Goal: Task Accomplishment & Management: Manage account settings

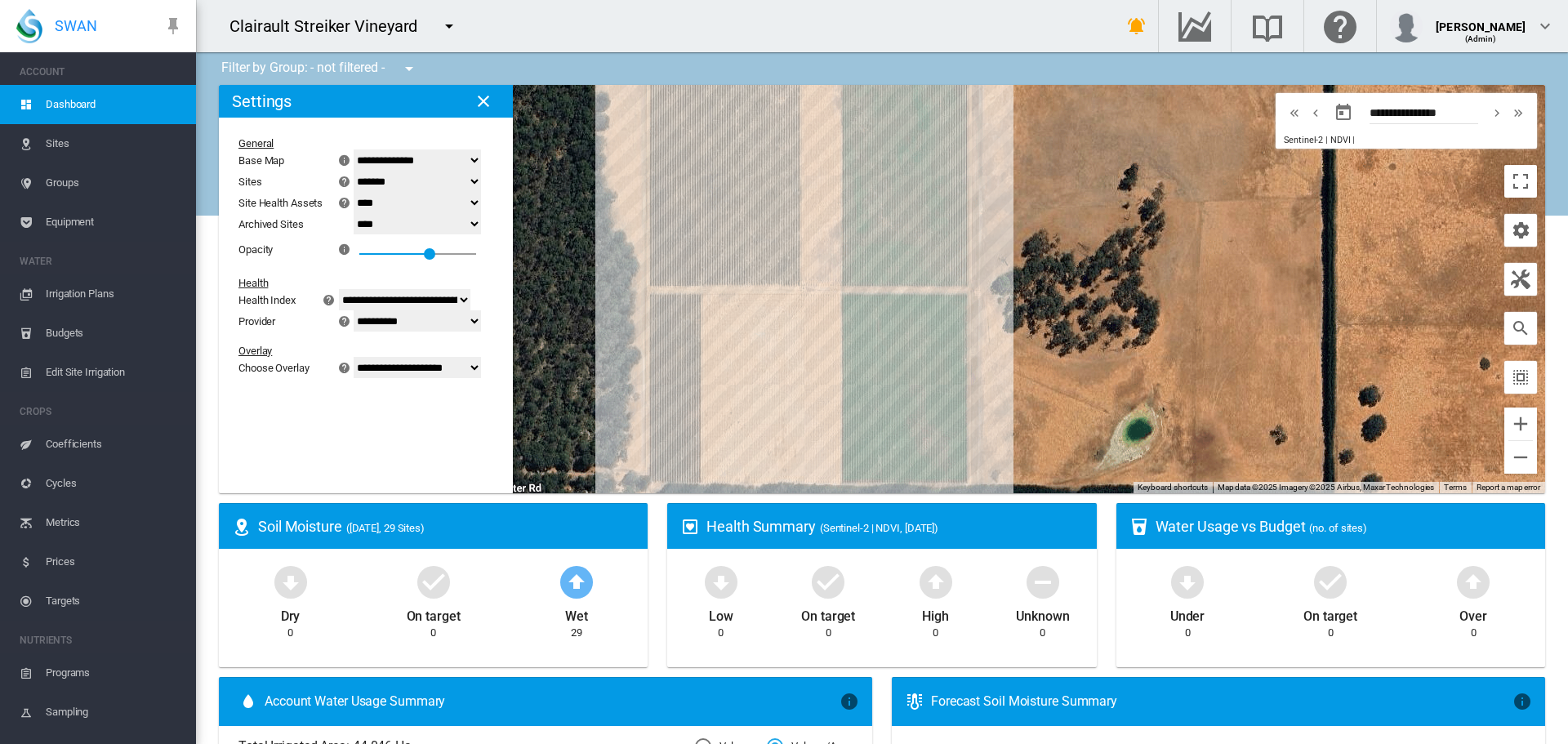
click at [444, 31] on md-icon "icon-menu-down" at bounding box center [449, 26] width 20 height 20
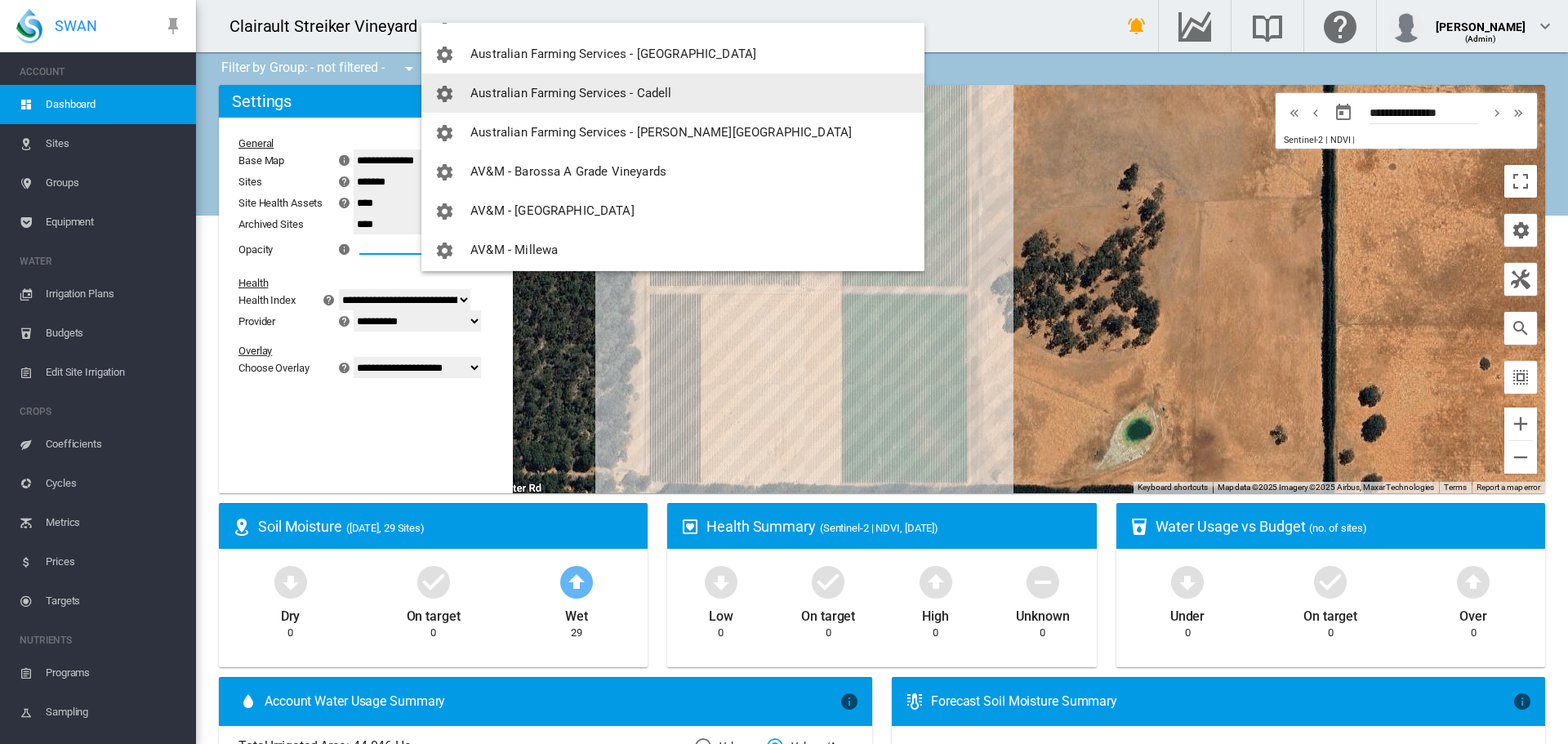
scroll to position [490, 0]
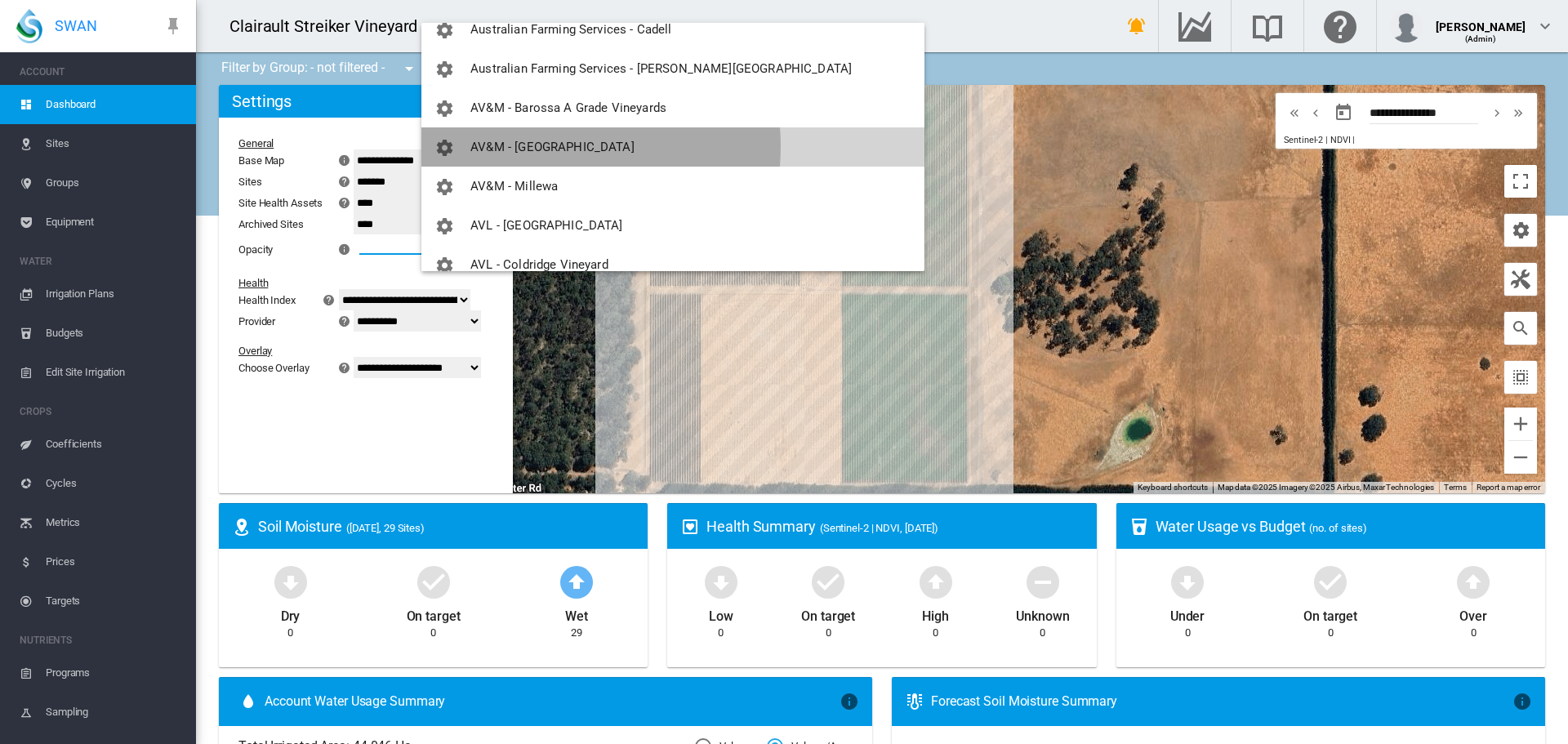
click at [532, 147] on span "AV&M - [GEOGRAPHIC_DATA]" at bounding box center [552, 147] width 164 height 14
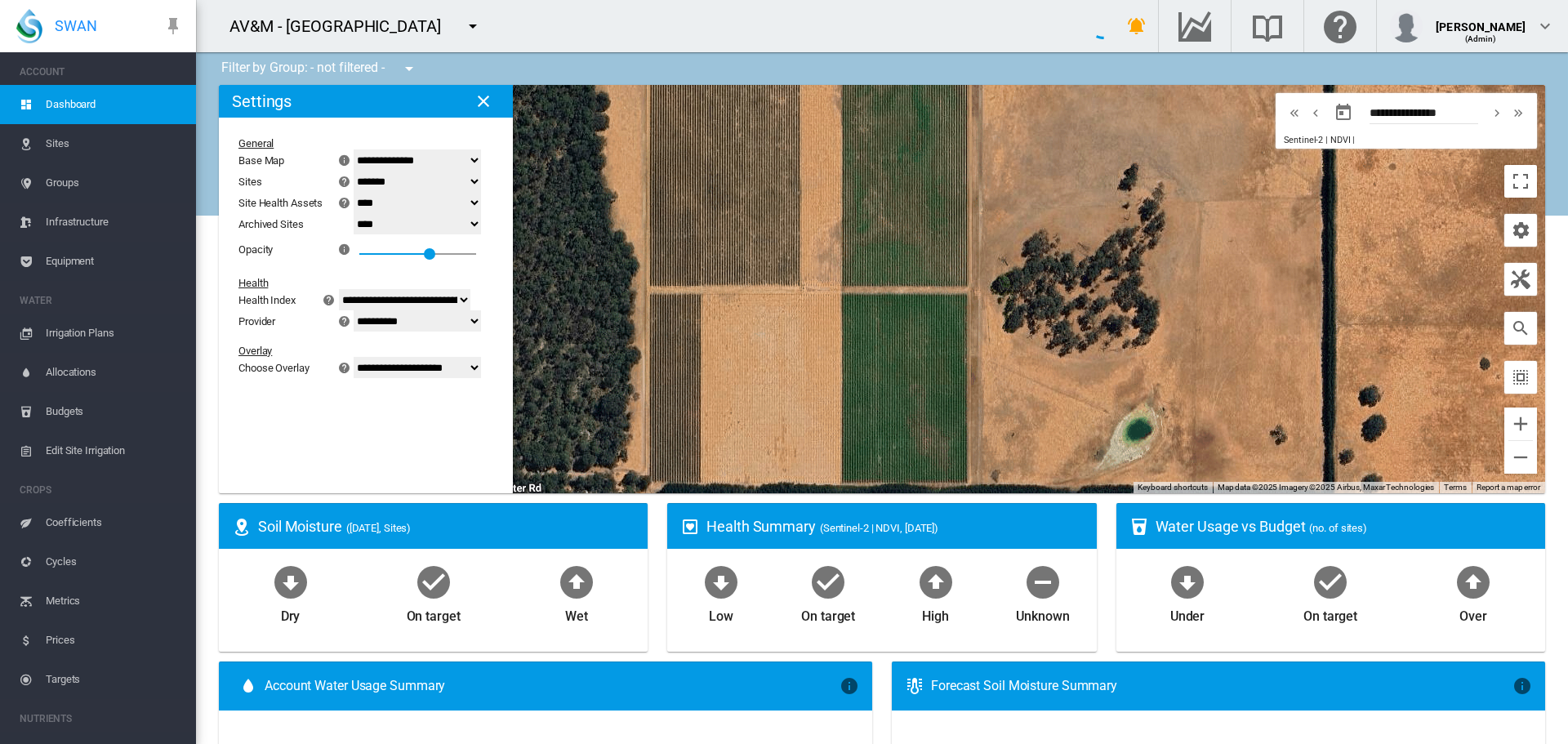
select select "**********"
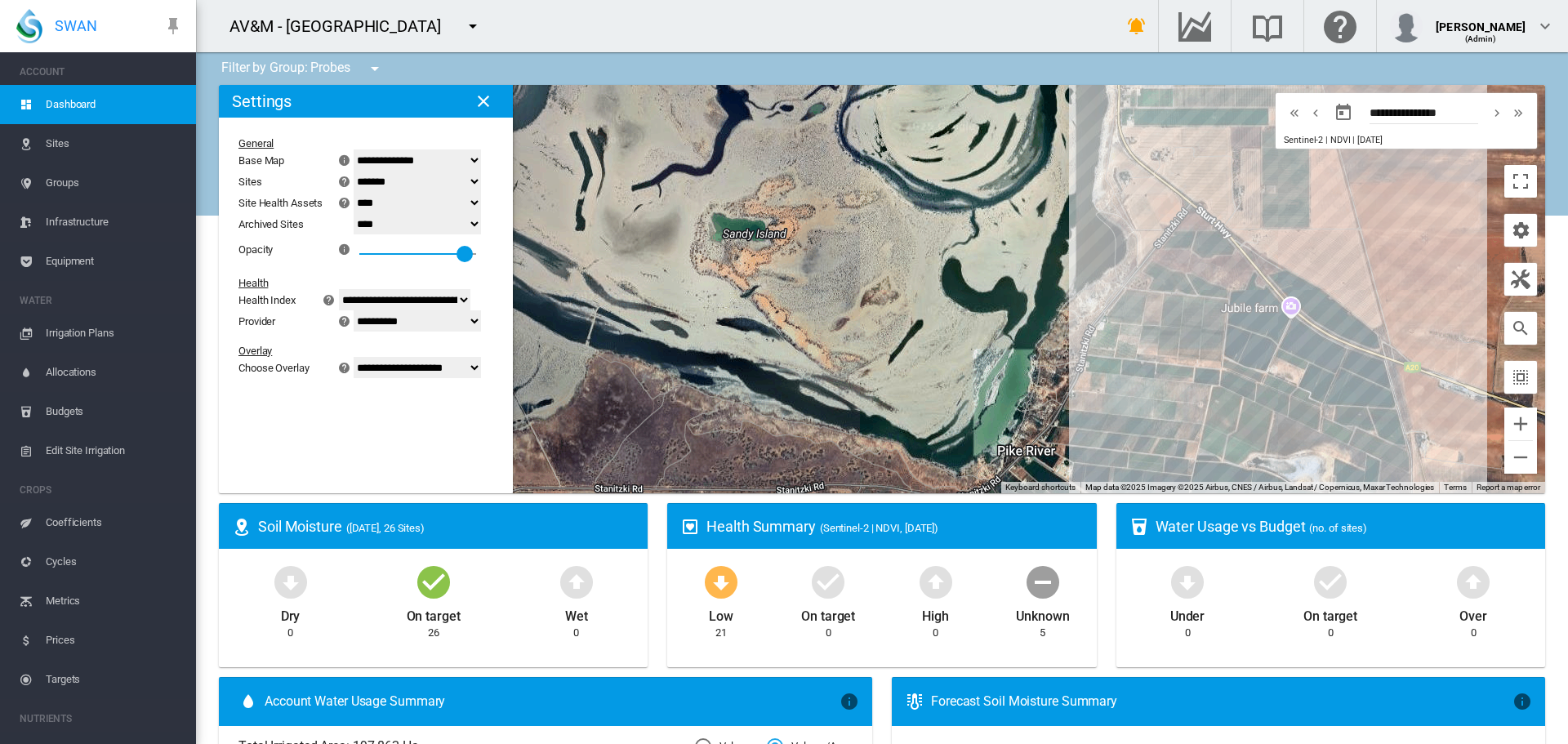
drag, startPoint x: 444, startPoint y: 252, endPoint x: 489, endPoint y: 253, distance: 45.0
click at [473, 253] on div at bounding box center [465, 254] width 16 height 16
click at [64, 143] on span "Sites" at bounding box center [114, 144] width 138 height 40
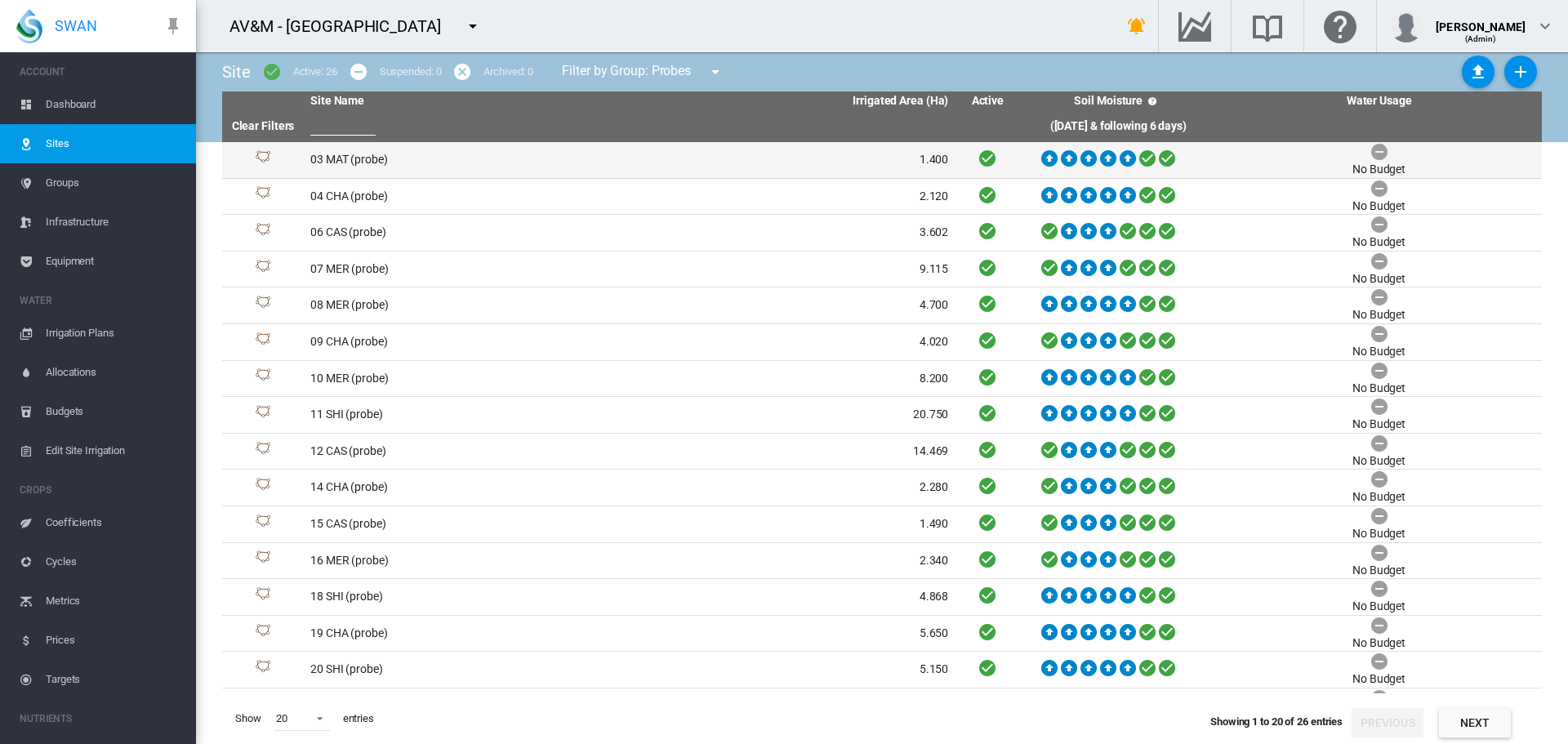
click at [374, 157] on td "03 MAT (probe)" at bounding box center [467, 160] width 326 height 36
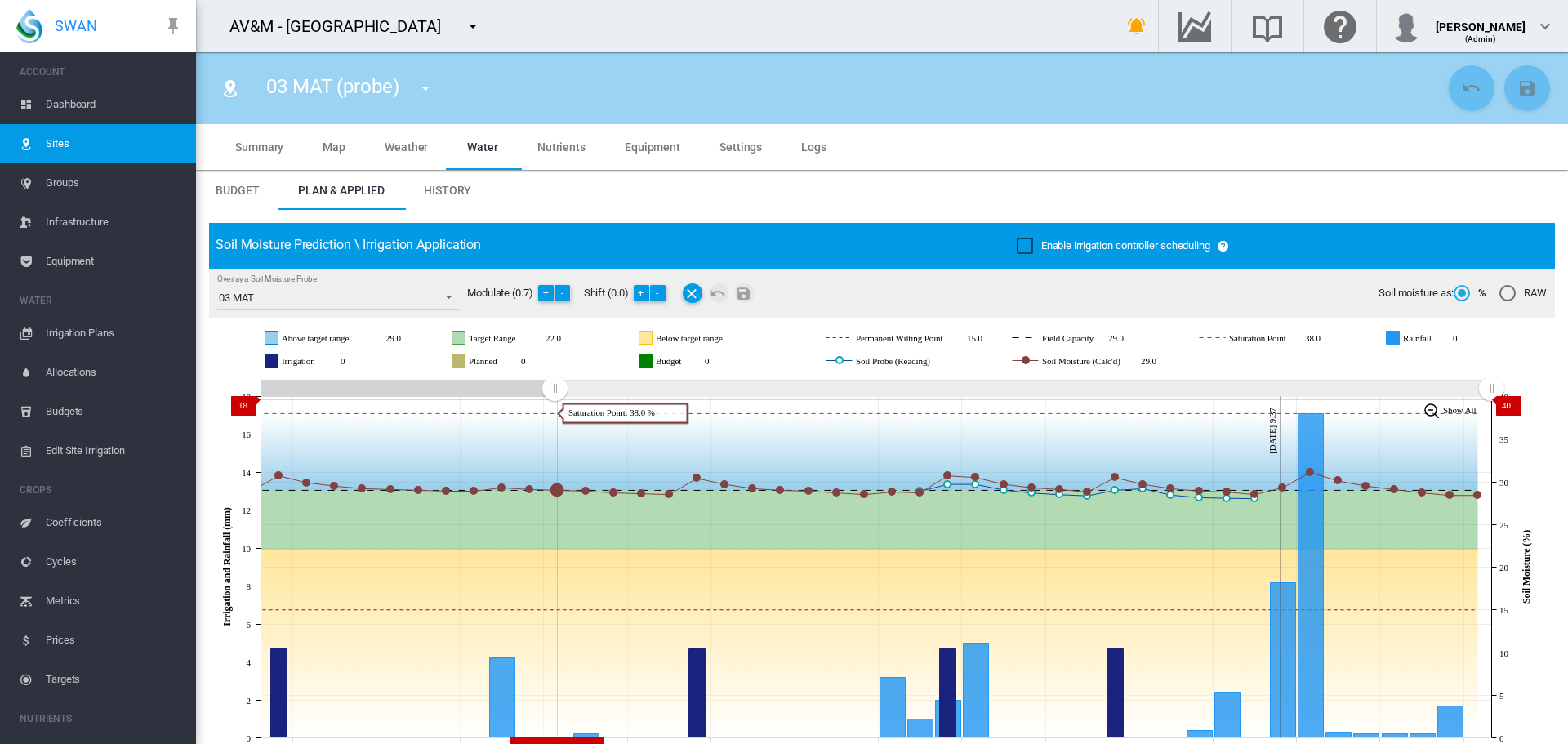
drag, startPoint x: 1193, startPoint y: 385, endPoint x: 554, endPoint y: 399, distance: 639.2
click at [554, 399] on g "Zoom chart using cursor arrows" at bounding box center [555, 389] width 29 height 29
click at [430, 85] on md-icon "icon-menu-down" at bounding box center [426, 88] width 20 height 20
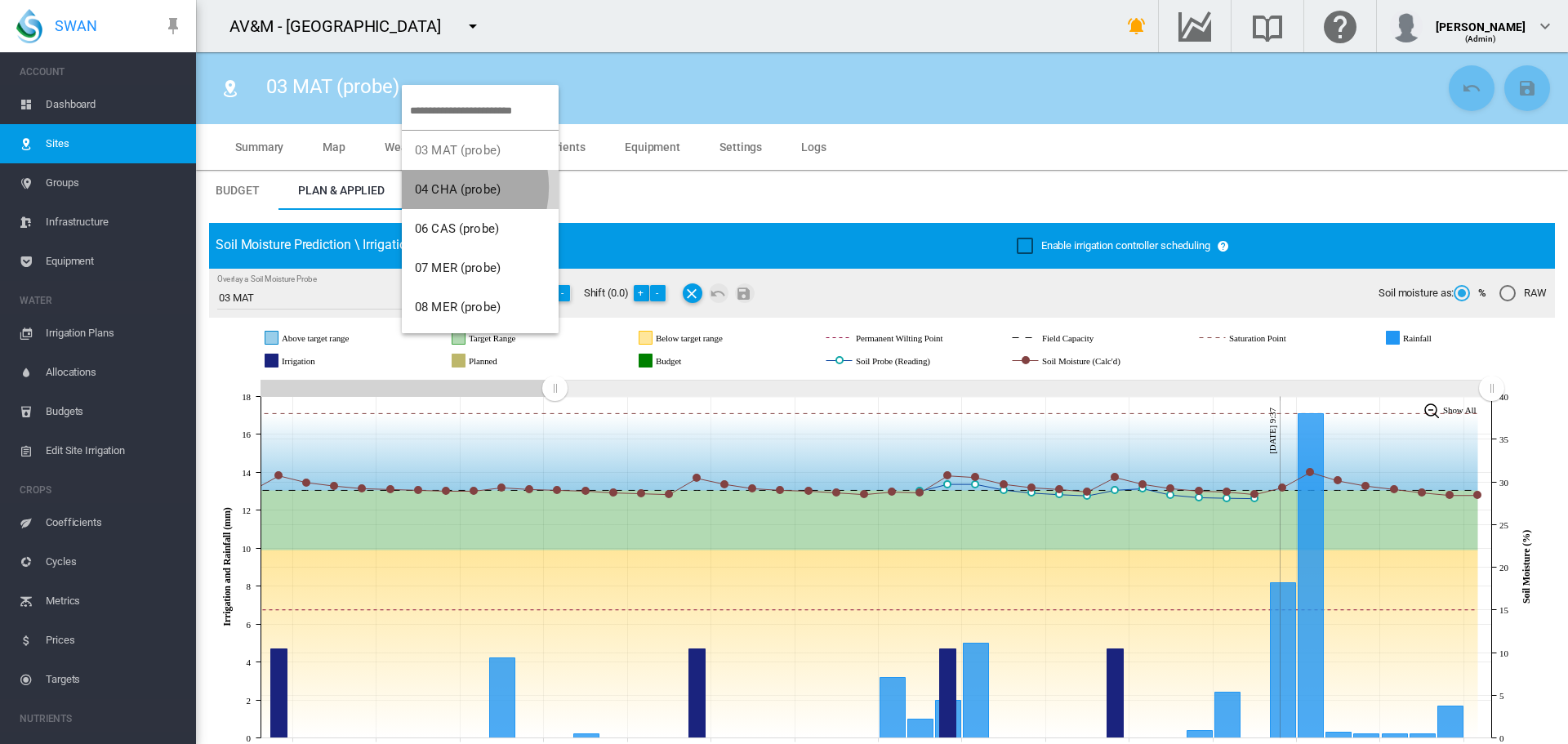
click at [441, 187] on span "04 CHA (probe)" at bounding box center [457, 189] width 85 height 14
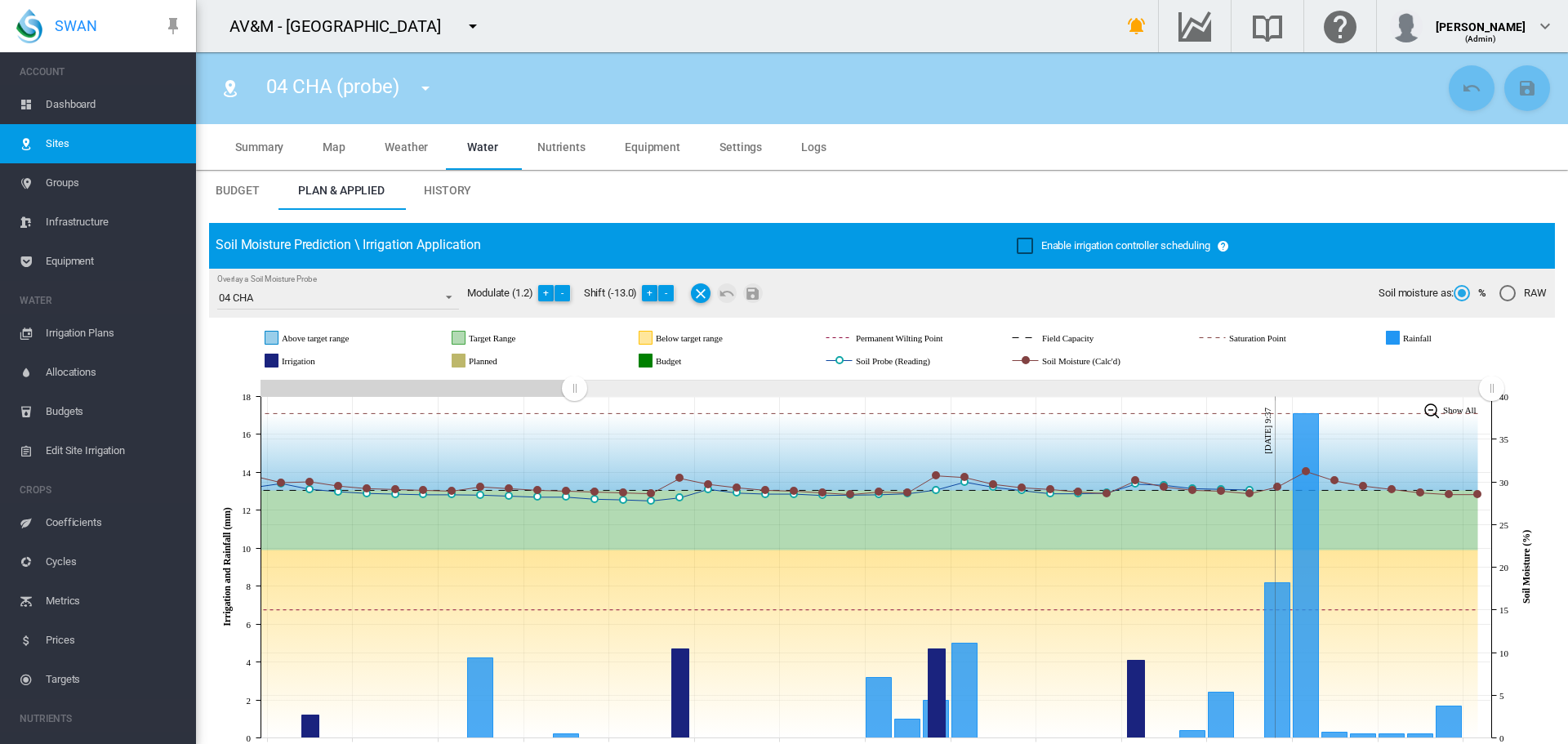
drag, startPoint x: 1188, startPoint y: 386, endPoint x: 574, endPoint y: 392, distance: 614.0
click at [574, 392] on rect "Zoom chart using cursor arrows" at bounding box center [575, 390] width 21 height 16
click at [431, 93] on md-icon "icon-menu-down" at bounding box center [426, 88] width 20 height 20
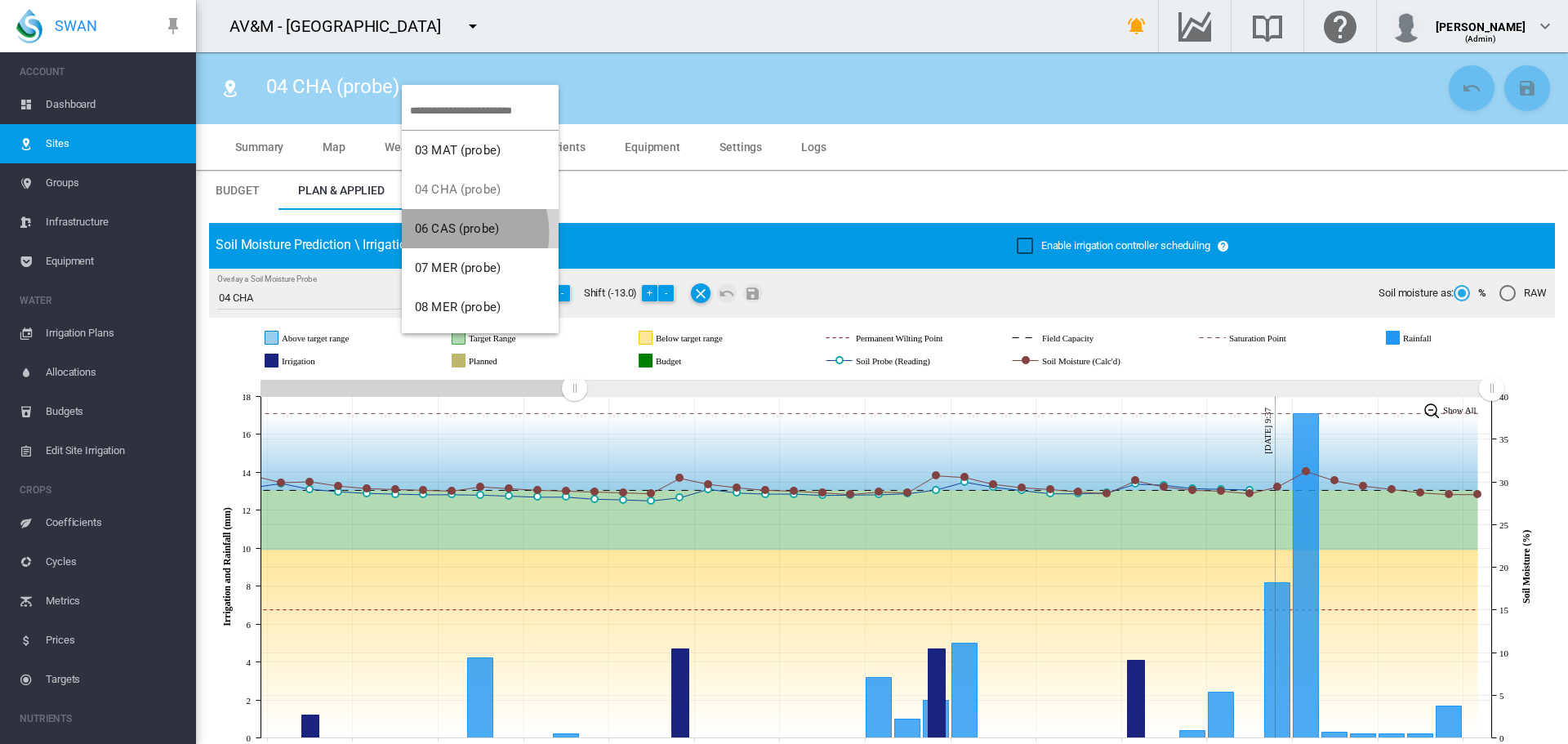
click at [443, 234] on span "06 CAS (probe)" at bounding box center [457, 229] width 85 height 14
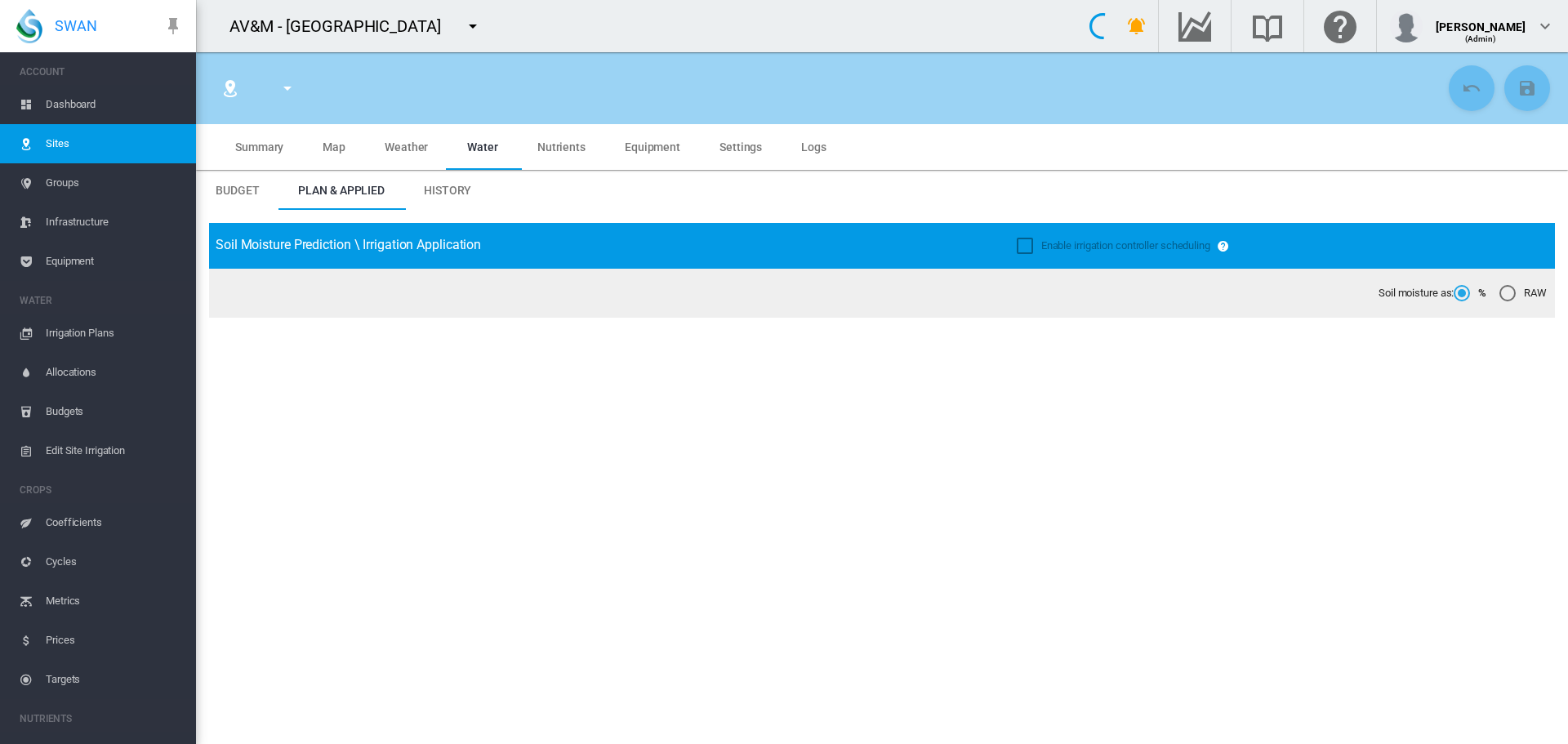
type input "**********"
type input "*********"
type input "**"
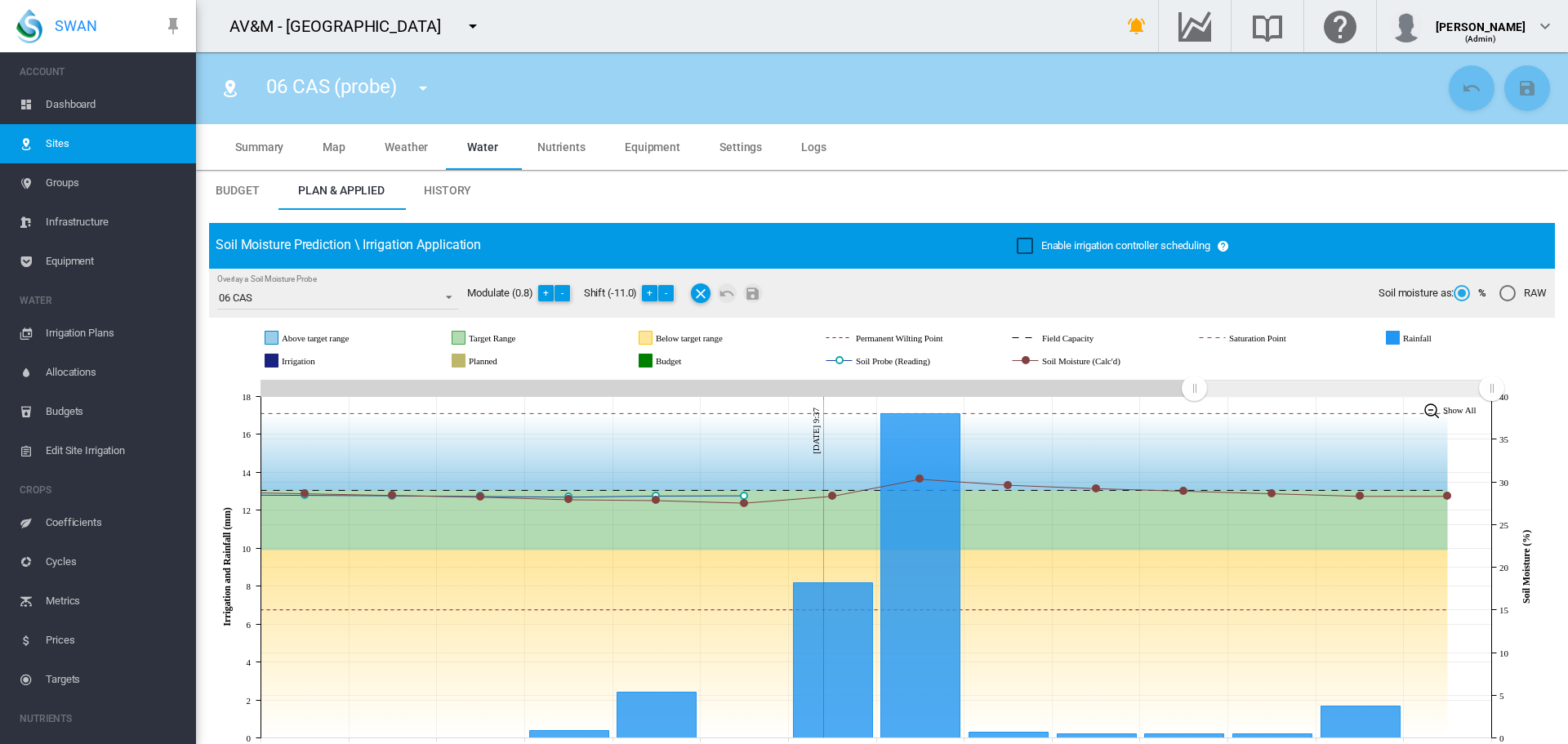
click at [426, 87] on md-icon "icon-menu-down" at bounding box center [423, 88] width 20 height 20
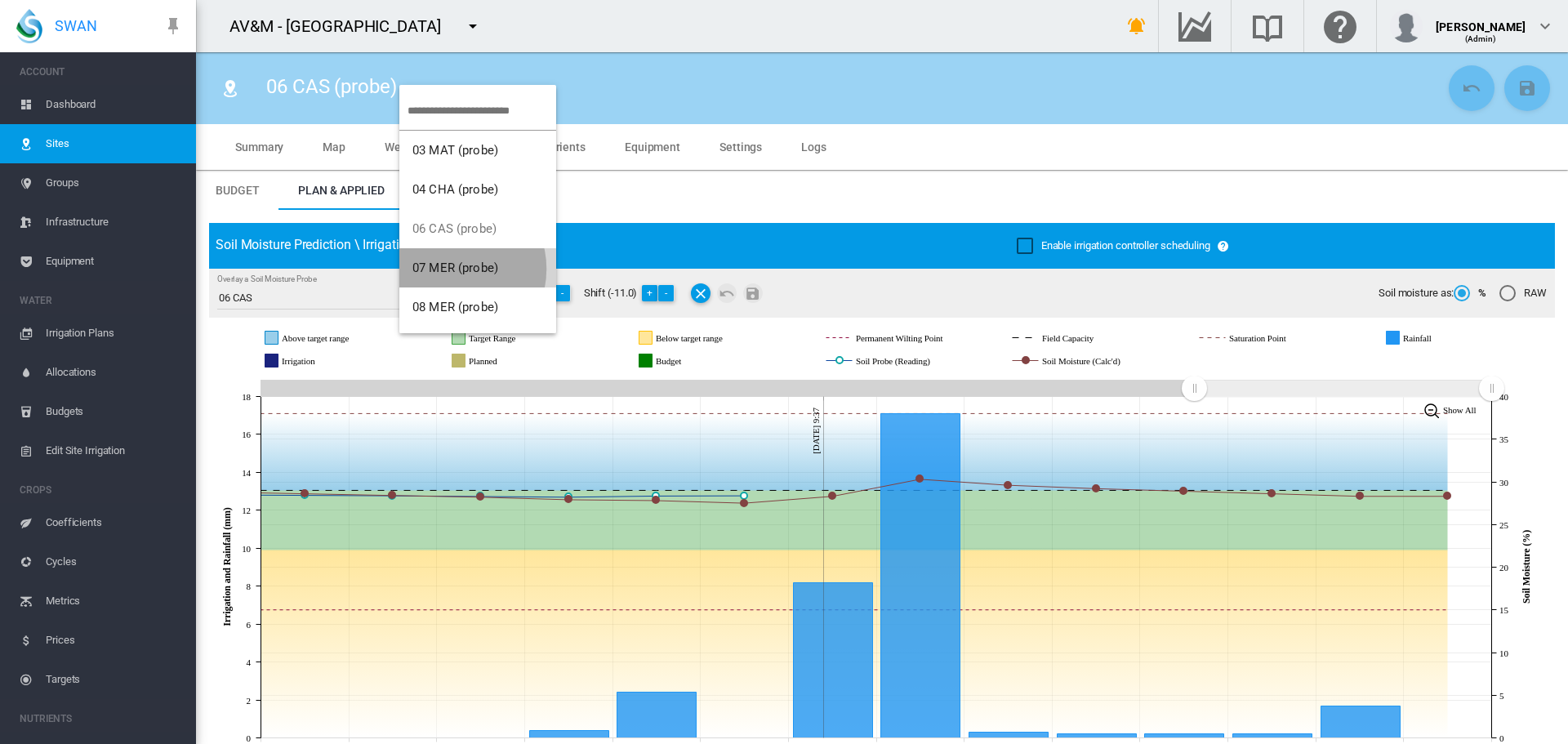
click at [452, 269] on span "07 MER (probe)" at bounding box center [454, 268] width 85 height 14
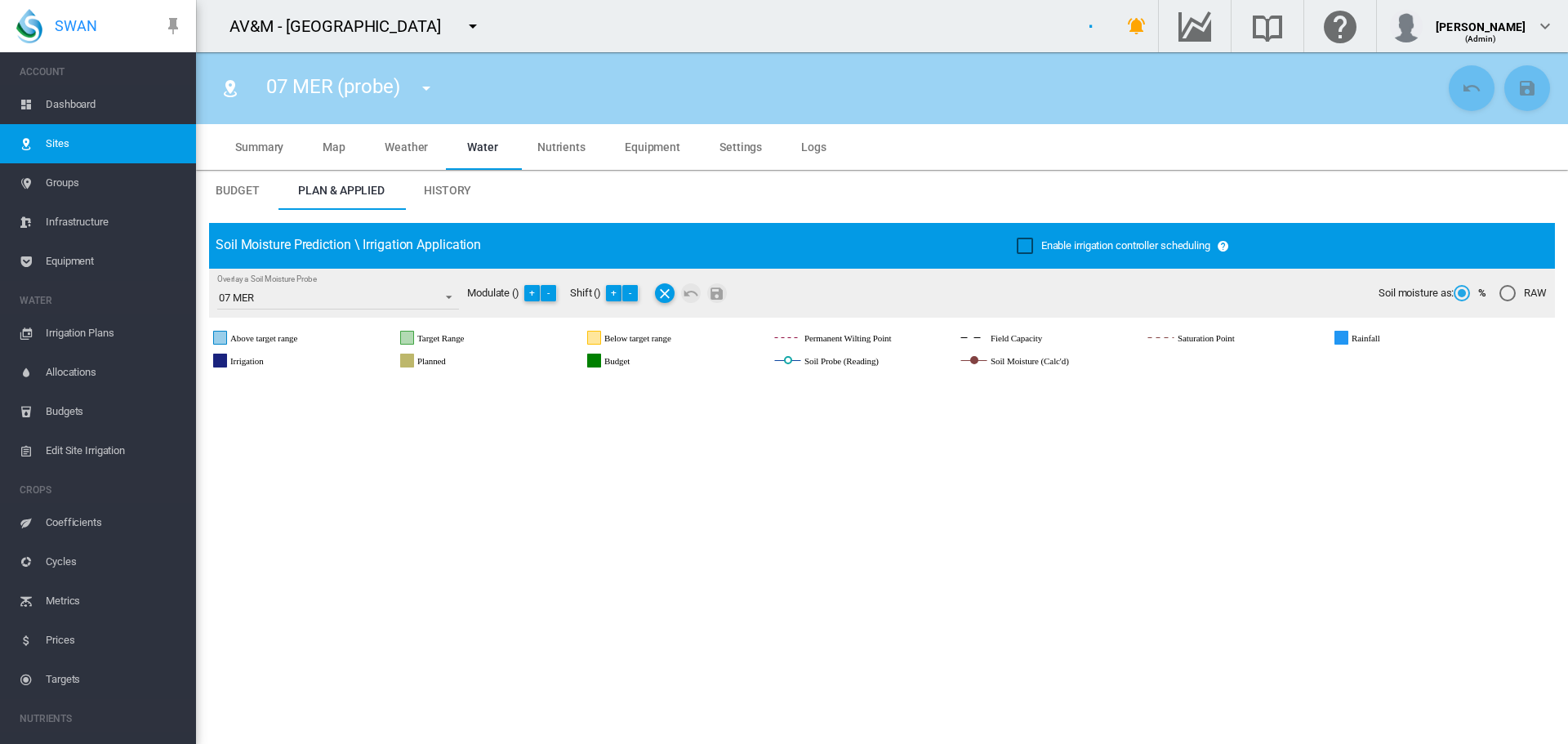
type input "*****"
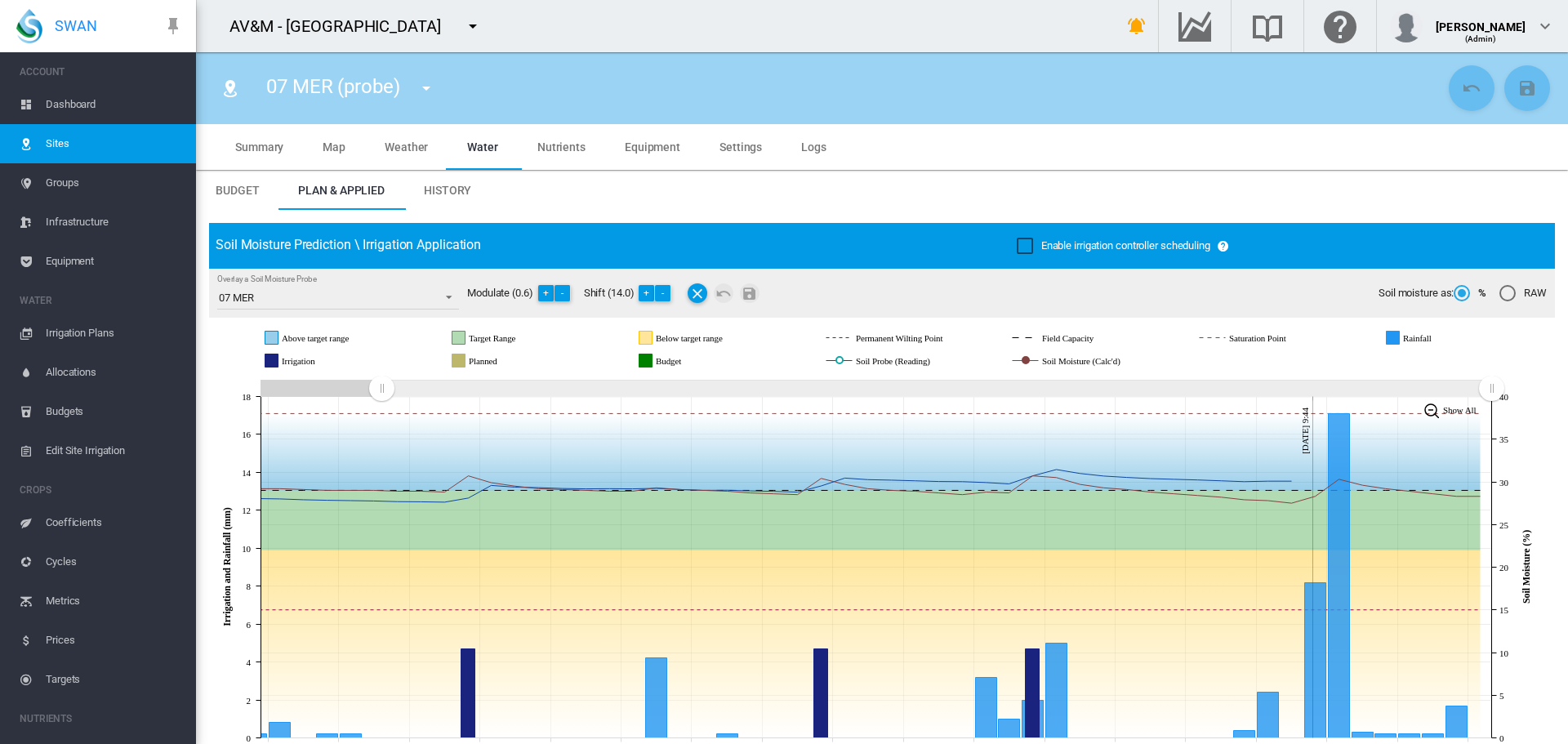
drag, startPoint x: 1191, startPoint y: 386, endPoint x: 381, endPoint y: 391, distance: 810.0
click at [381, 391] on rect "Zoom chart using cursor arrows" at bounding box center [382, 390] width 21 height 16
click at [543, 289] on button "+" at bounding box center [546, 293] width 16 height 16
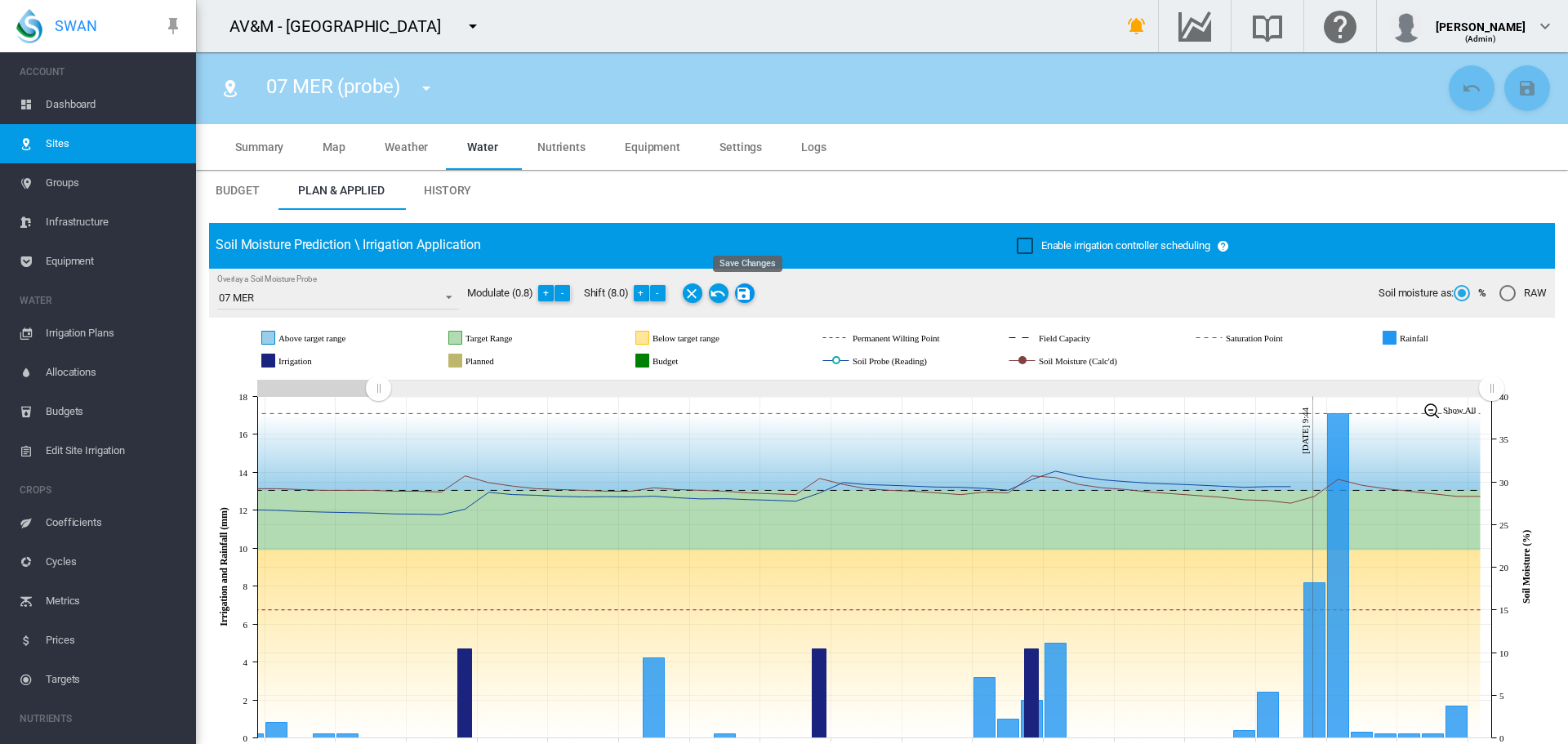
click at [749, 297] on md-icon "Save Changes" at bounding box center [745, 293] width 20 height 20
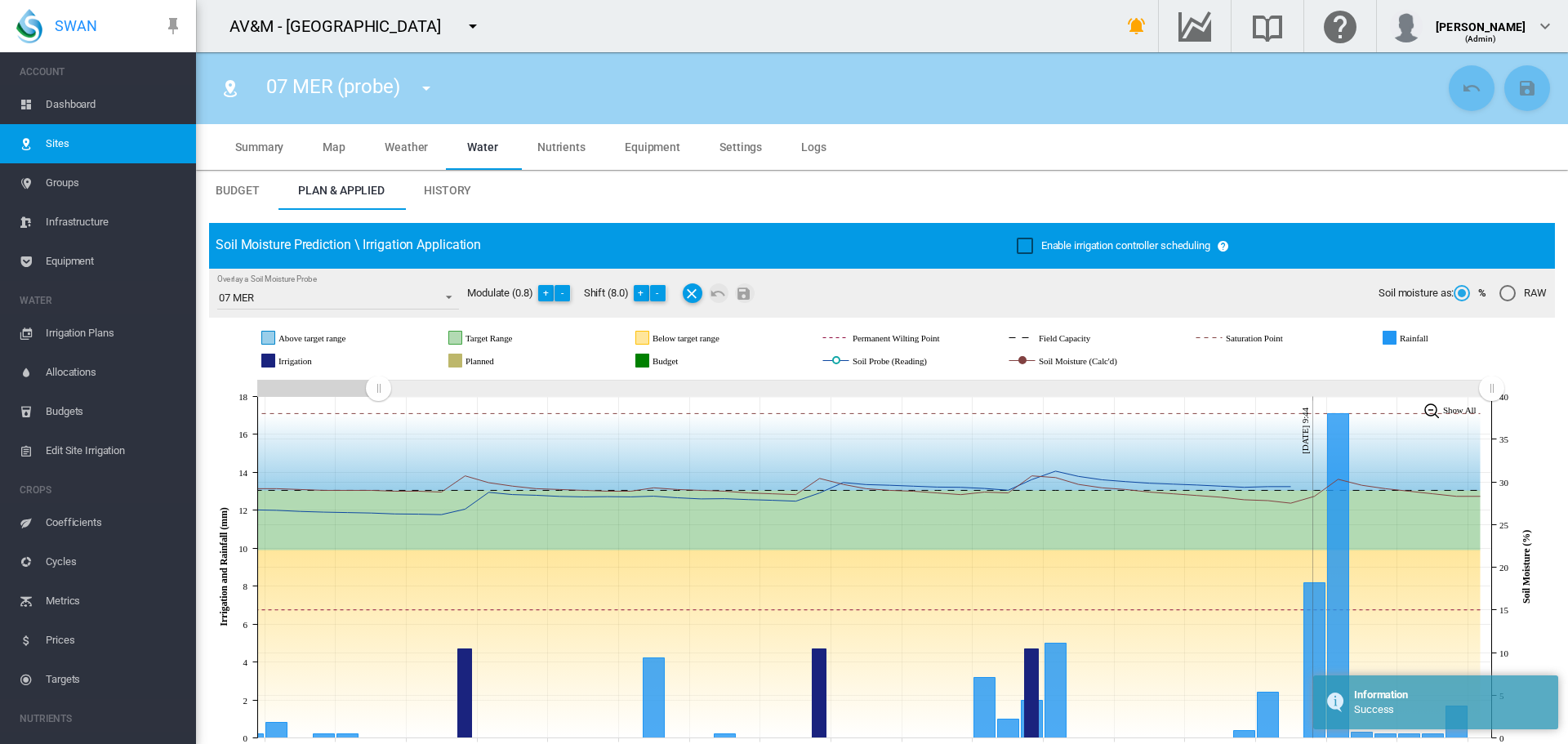
click at [423, 87] on md-icon "icon-menu-down" at bounding box center [426, 88] width 20 height 20
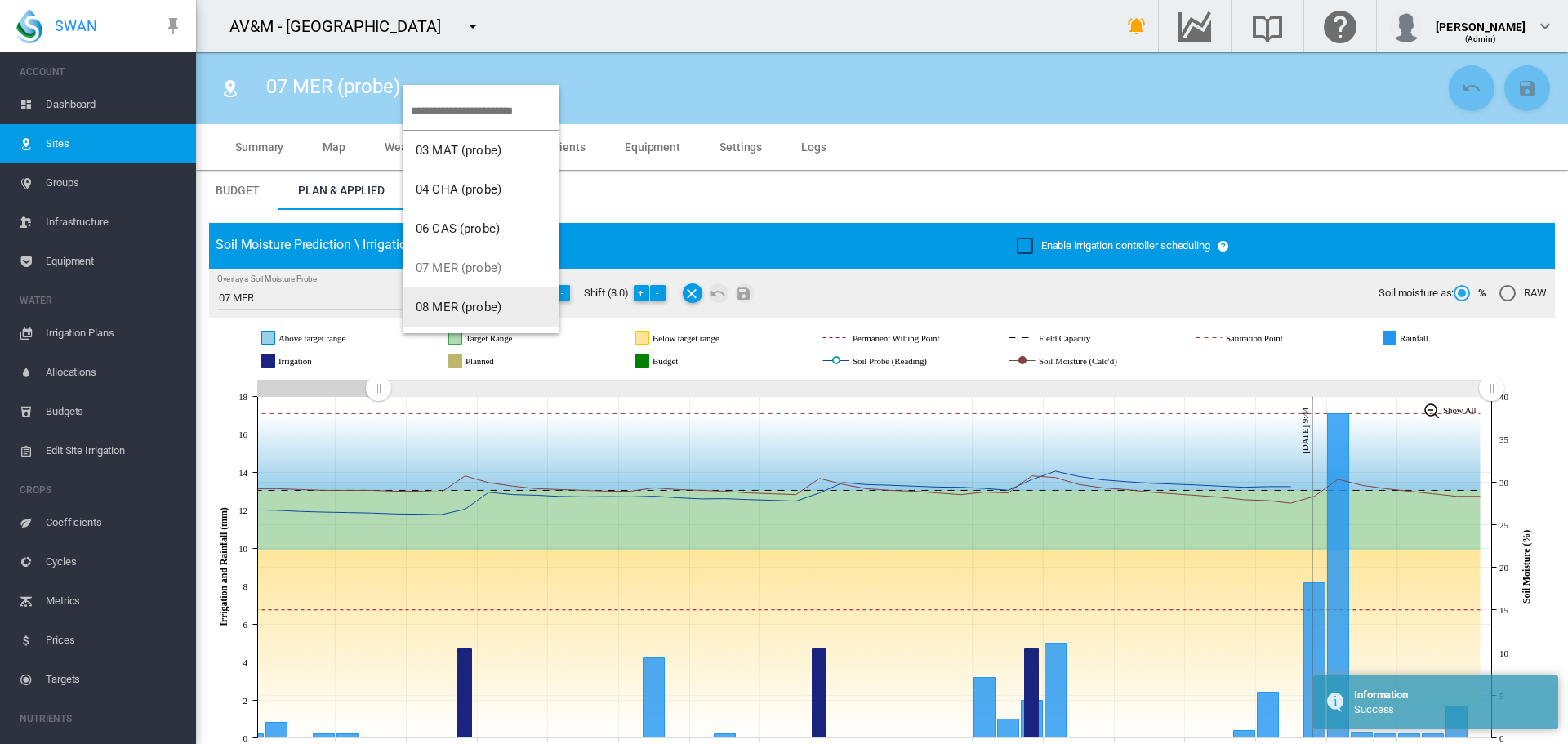
click at [456, 301] on span "08 MER (probe)" at bounding box center [458, 307] width 85 height 14
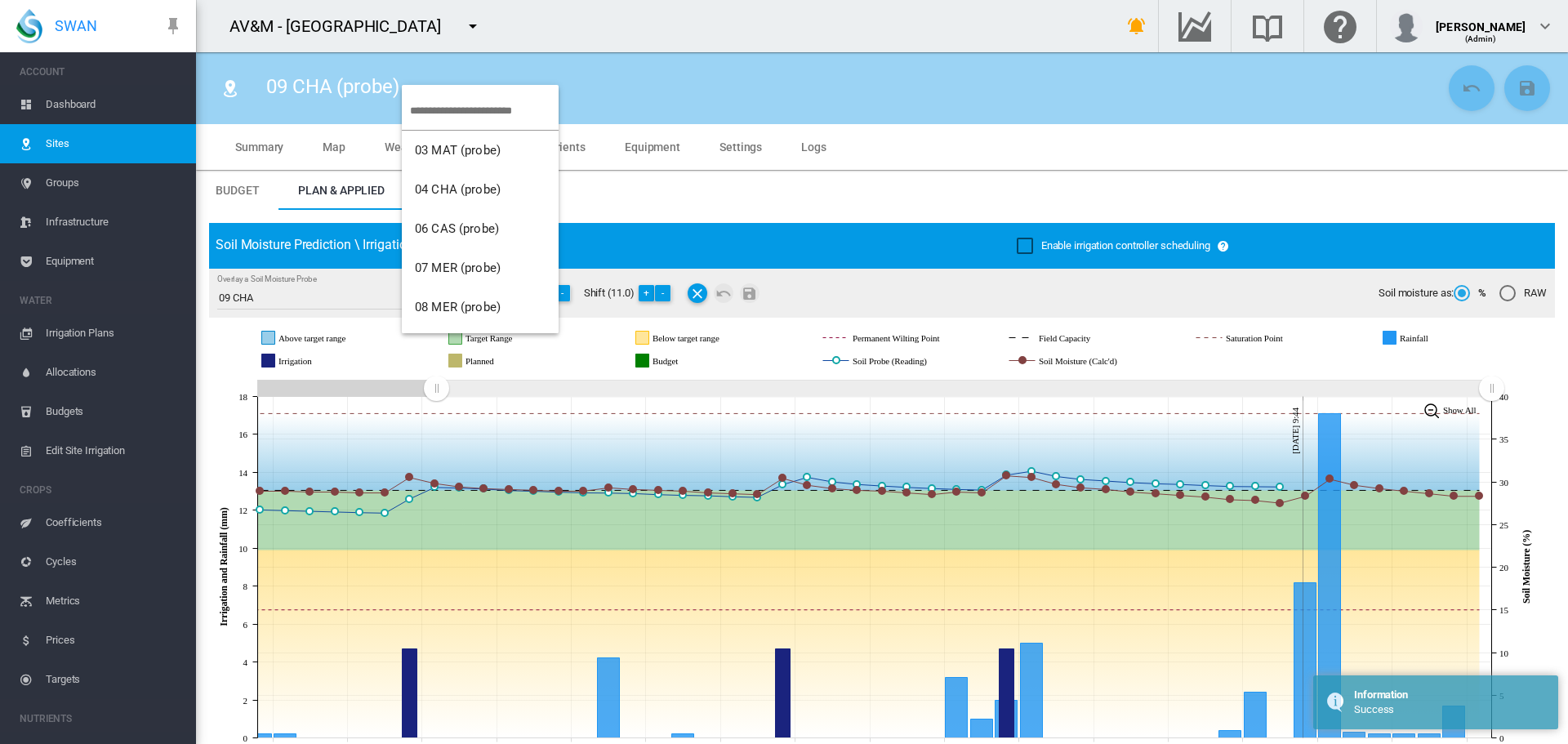
click at [444, 378] on span "10 MER (probe)" at bounding box center [457, 385] width 85 height 14
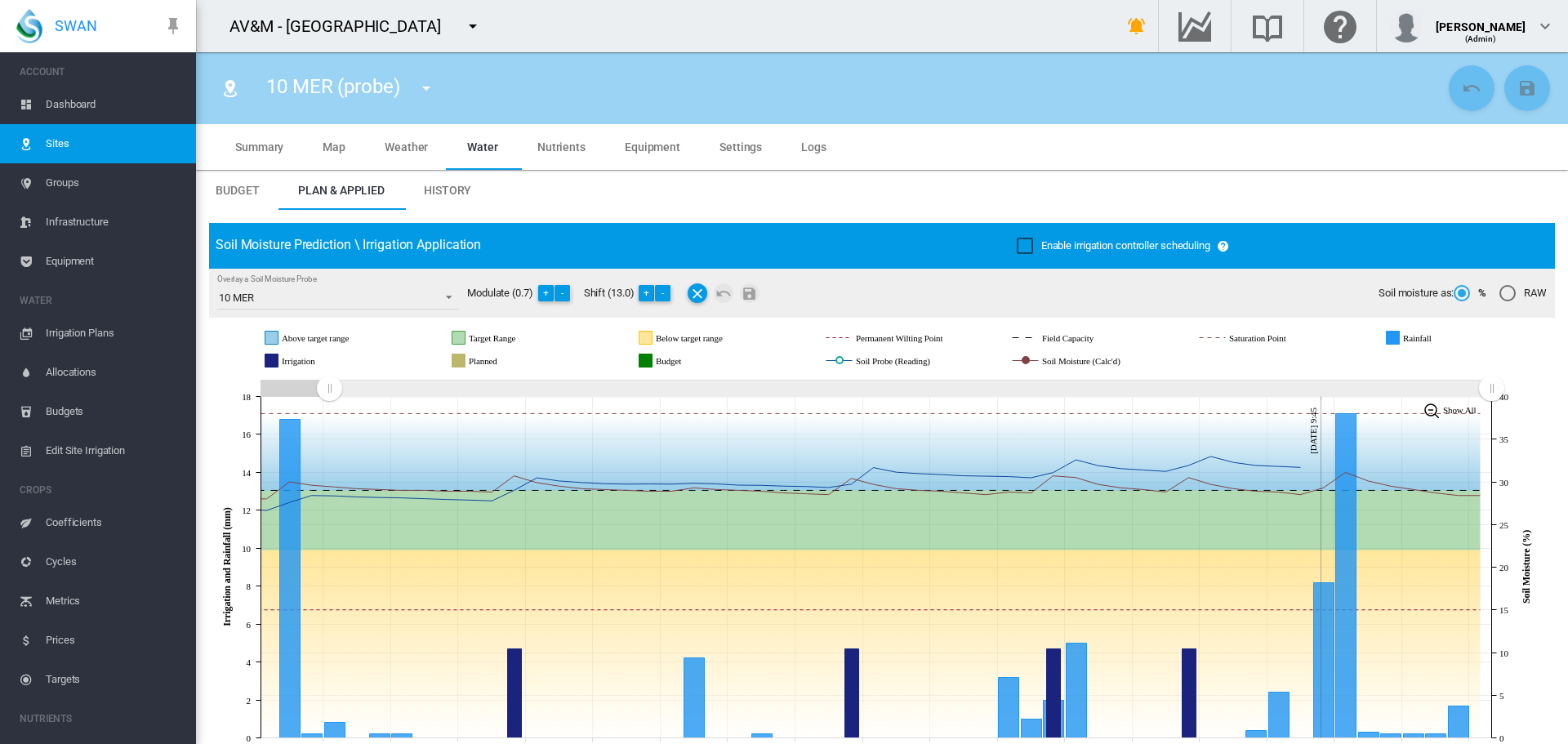
drag, startPoint x: 1080, startPoint y: 385, endPoint x: 329, endPoint y: 354, distance: 751.6
click at [329, 354] on div "JavaScript chart by amCharts 3.21.15 Above target range Target Range Below targ…" at bounding box center [882, 538] width 1346 height 441
click at [569, 289] on button "-" at bounding box center [562, 293] width 16 height 16
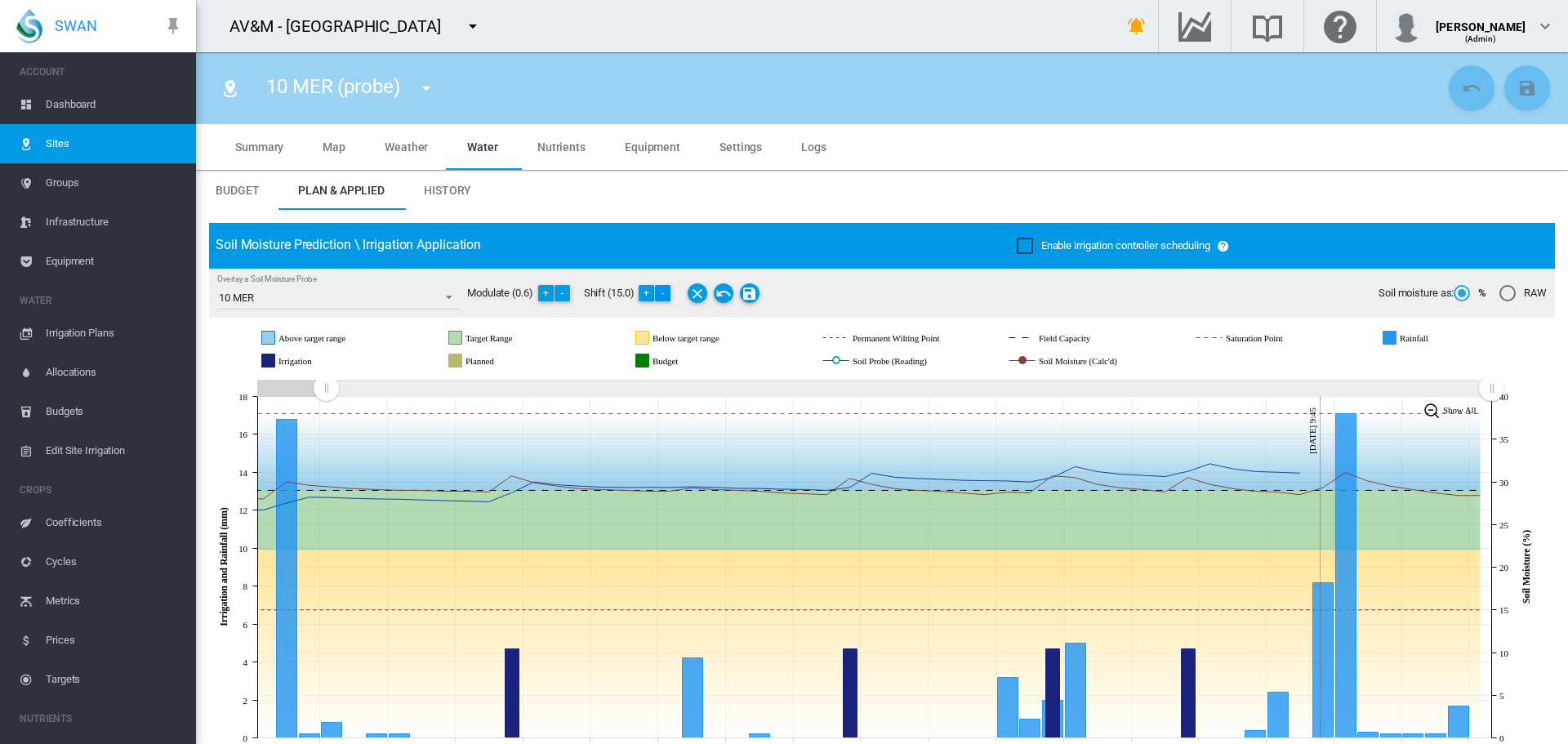
click at [661, 292] on button "-" at bounding box center [663, 293] width 16 height 16
click at [748, 294] on md-icon "Save Changes" at bounding box center [750, 293] width 20 height 20
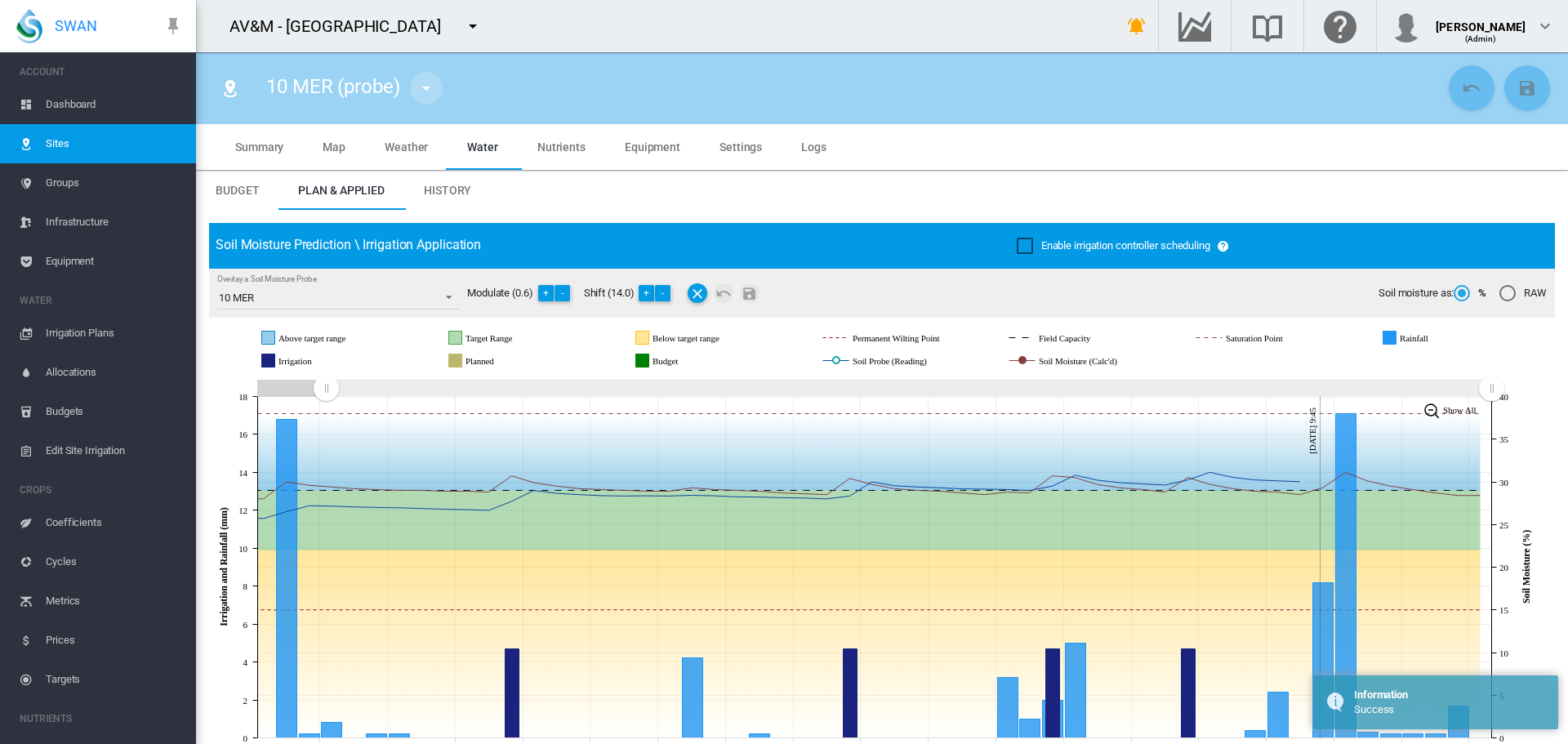
click at [423, 91] on md-icon "icon-menu-down" at bounding box center [426, 88] width 20 height 20
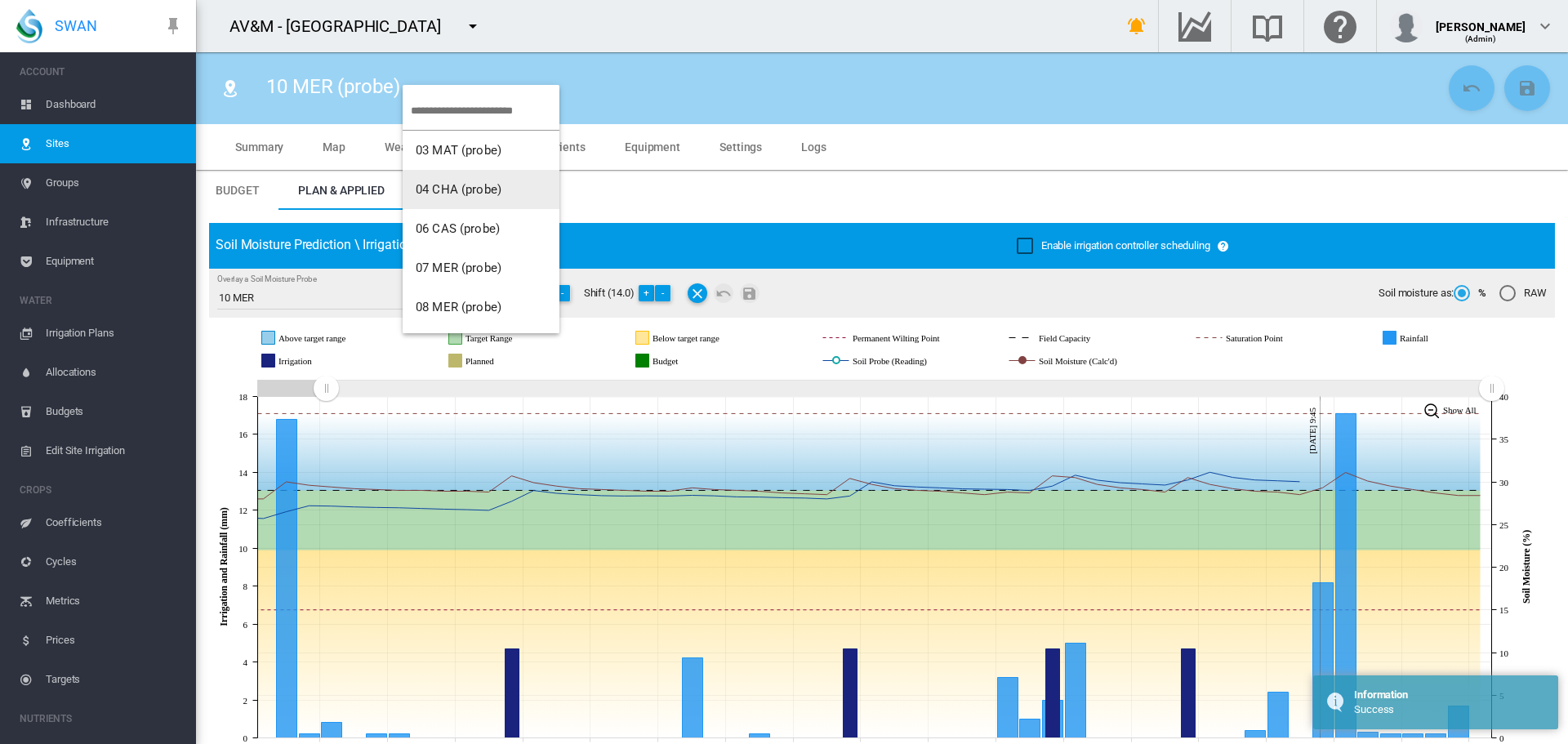
scroll to position [245, 0]
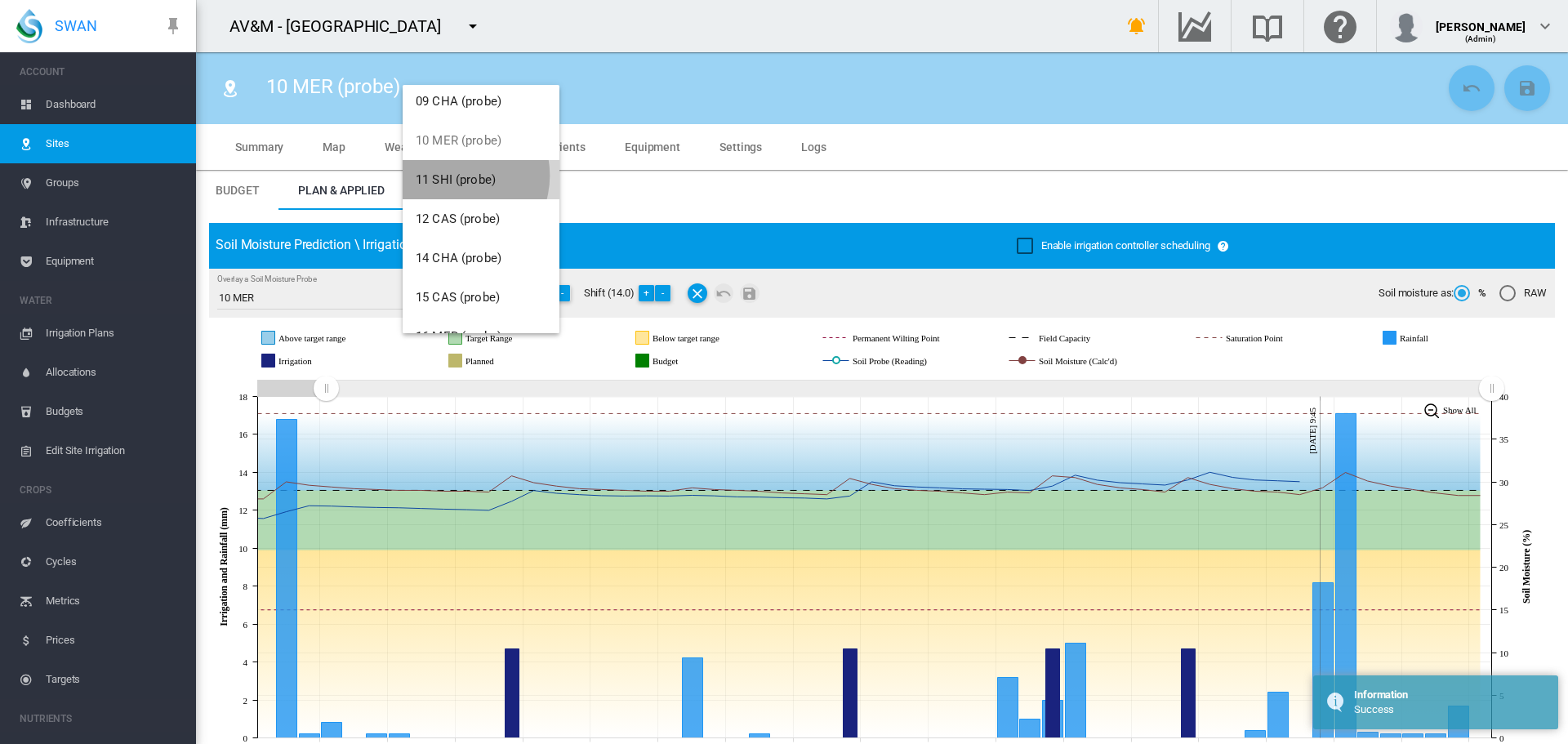
click at [455, 175] on span "11 SHI (probe)" at bounding box center [455, 180] width 80 height 14
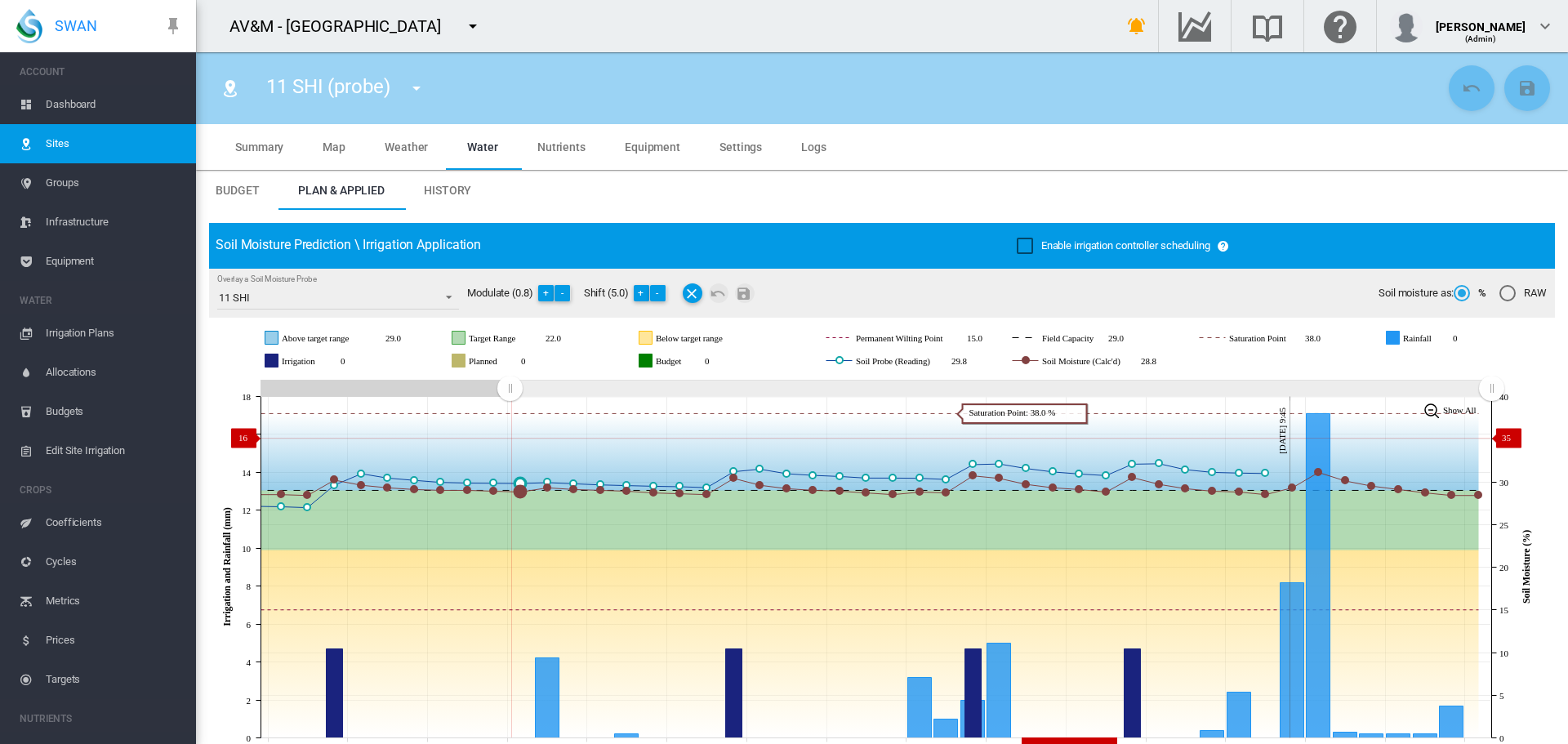
drag, startPoint x: 1194, startPoint y: 388, endPoint x: 552, endPoint y: 437, distance: 643.9
click at [510, 438] on icon "JavaScript chart by amCharts 3.21.15 Aug 02 Aug 05 Aug 08 Aug 11 Aug 14 Aug 17 …" at bounding box center [875, 568] width 1334 height 383
click at [659, 293] on button "-" at bounding box center [659, 293] width 16 height 16
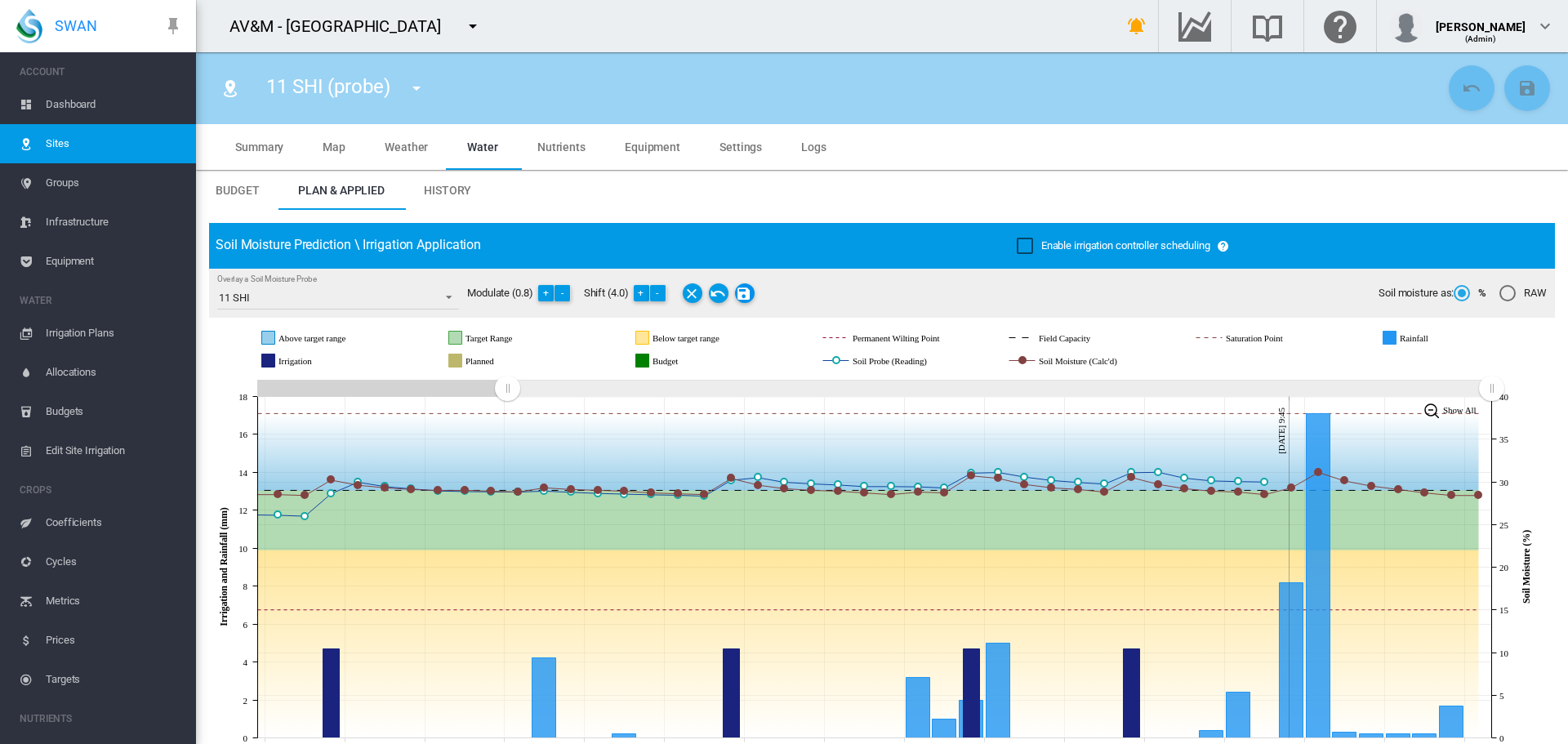
click at [746, 288] on md-icon "Save Changes" at bounding box center [745, 293] width 20 height 20
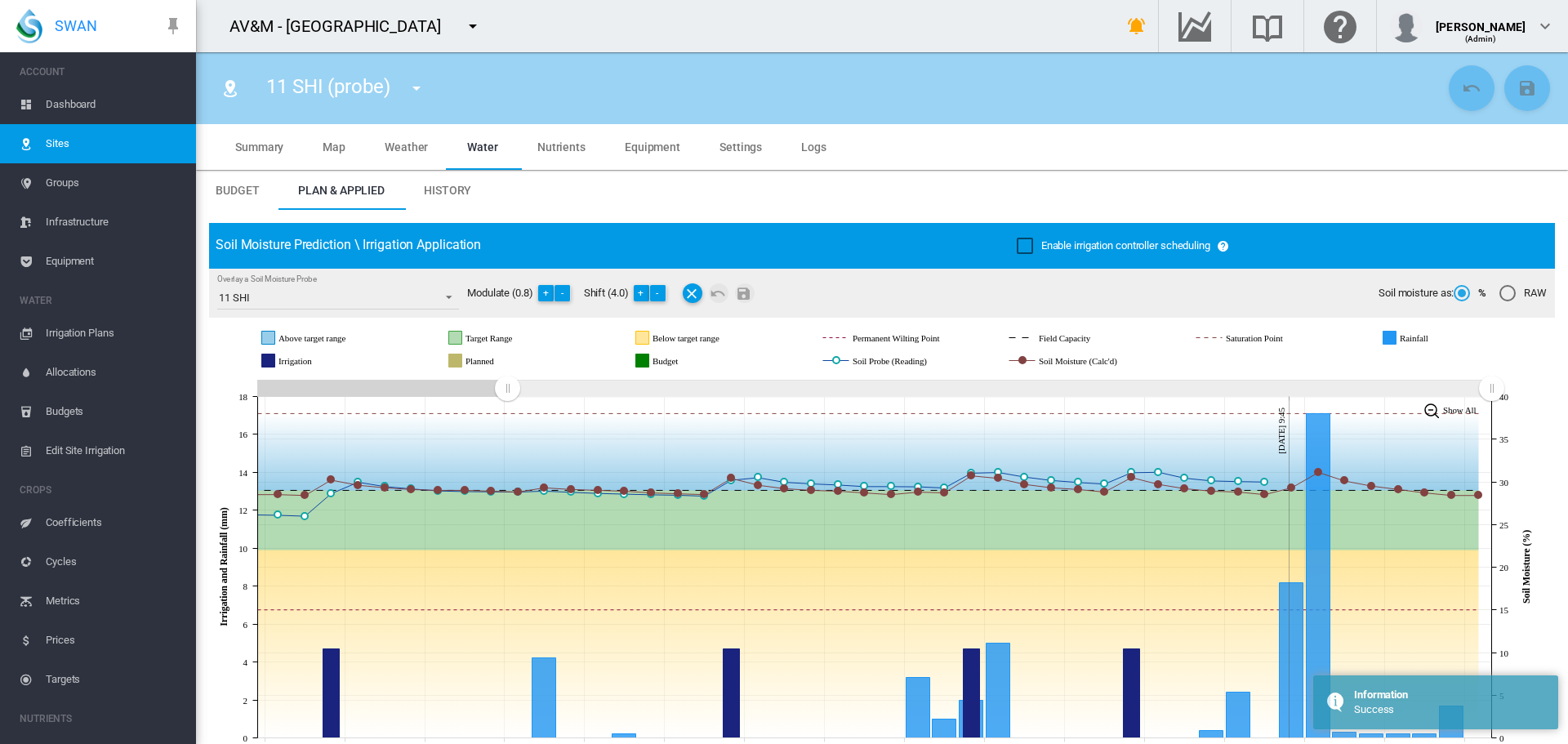
click at [421, 87] on md-icon "icon-menu-down" at bounding box center [417, 88] width 20 height 20
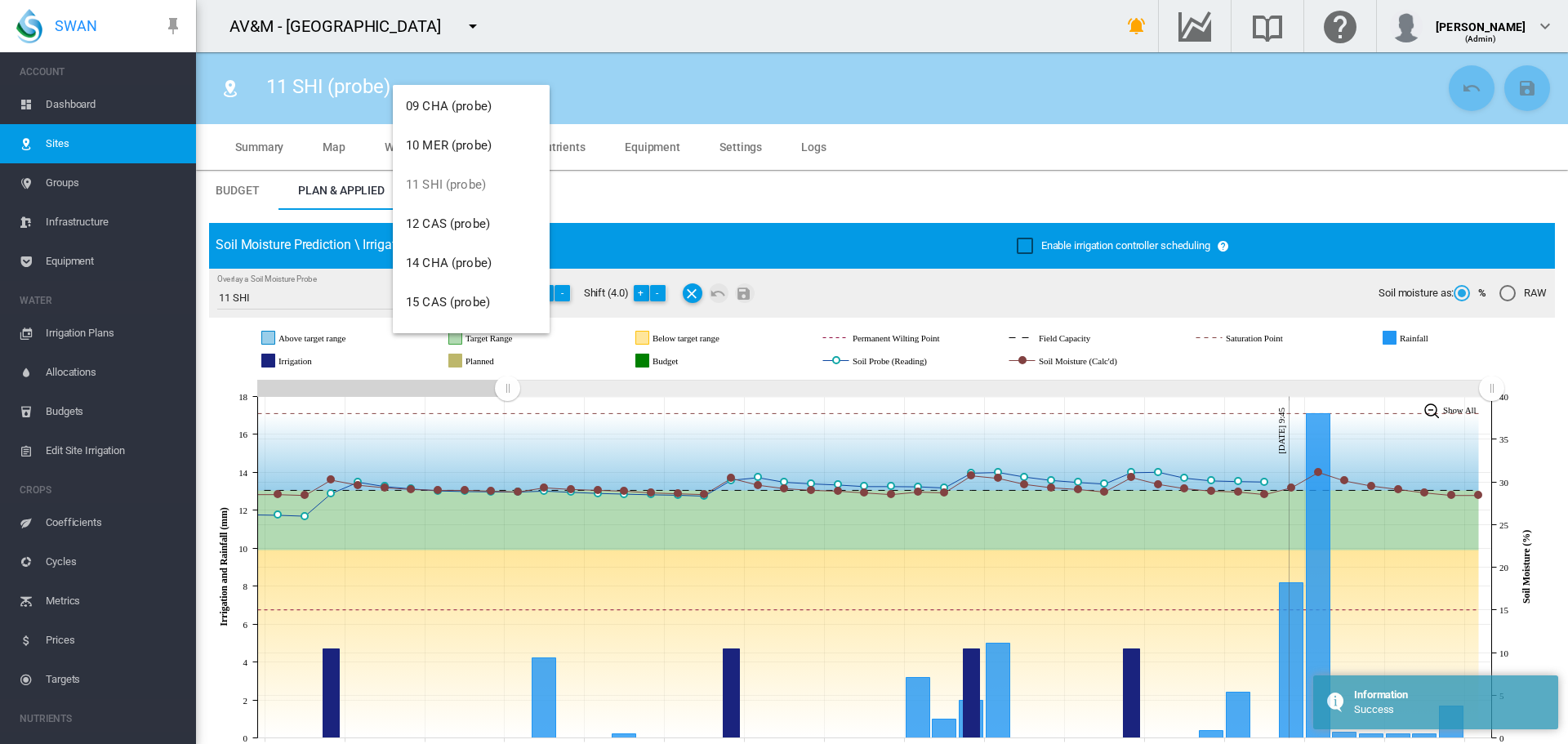
scroll to position [245, 0]
click at [452, 232] on button "12 CAS (probe)" at bounding box center [471, 220] width 157 height 40
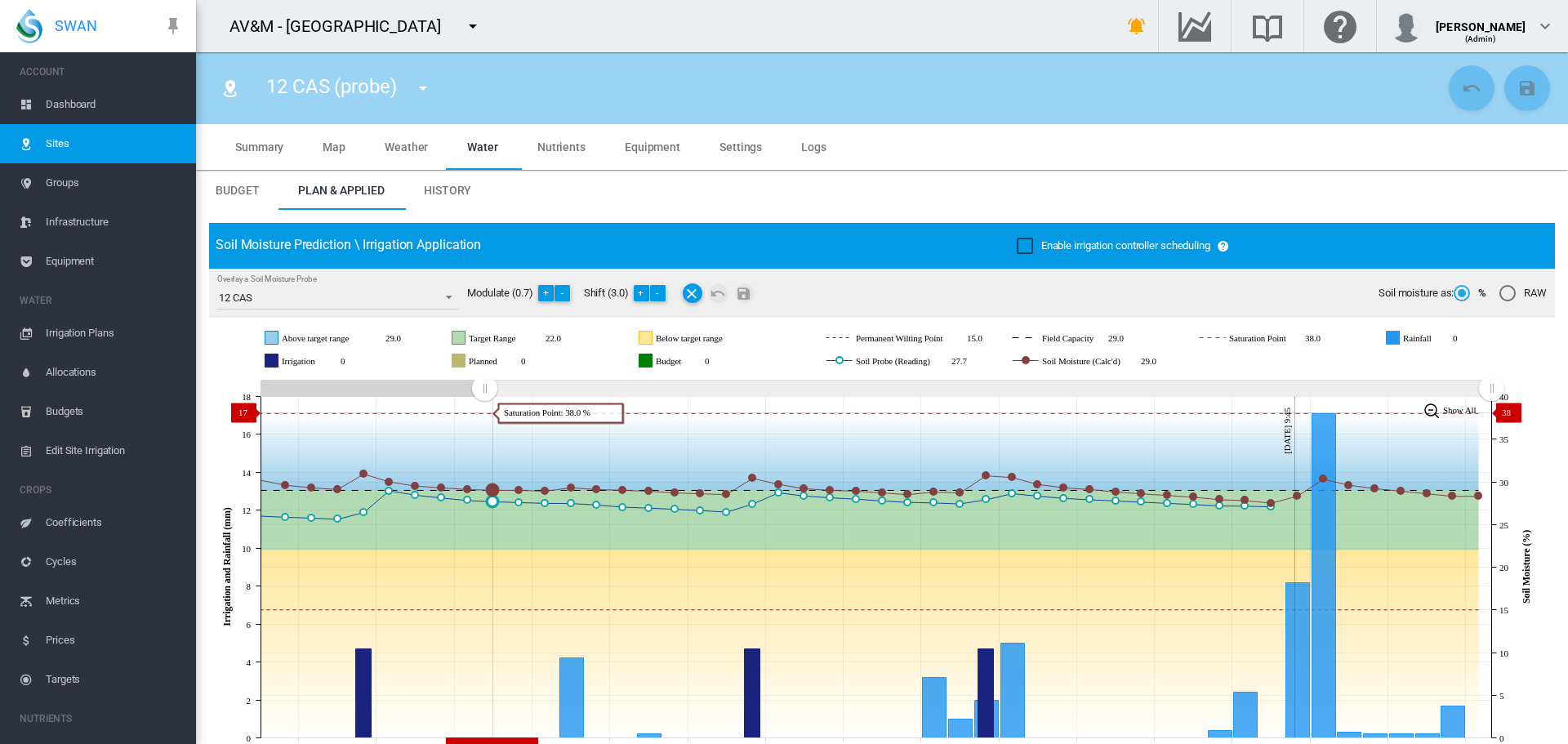
drag, startPoint x: 1199, startPoint y: 391, endPoint x: 484, endPoint y: 412, distance: 715.3
click at [484, 412] on icon "JavaScript chart by amCharts 3.21.15 Aug 02 Aug 05 Aug 08 Aug 11 Aug 14 Aug 17 …" at bounding box center [875, 568] width 1334 height 383
click at [641, 293] on button "+" at bounding box center [642, 293] width 16 height 16
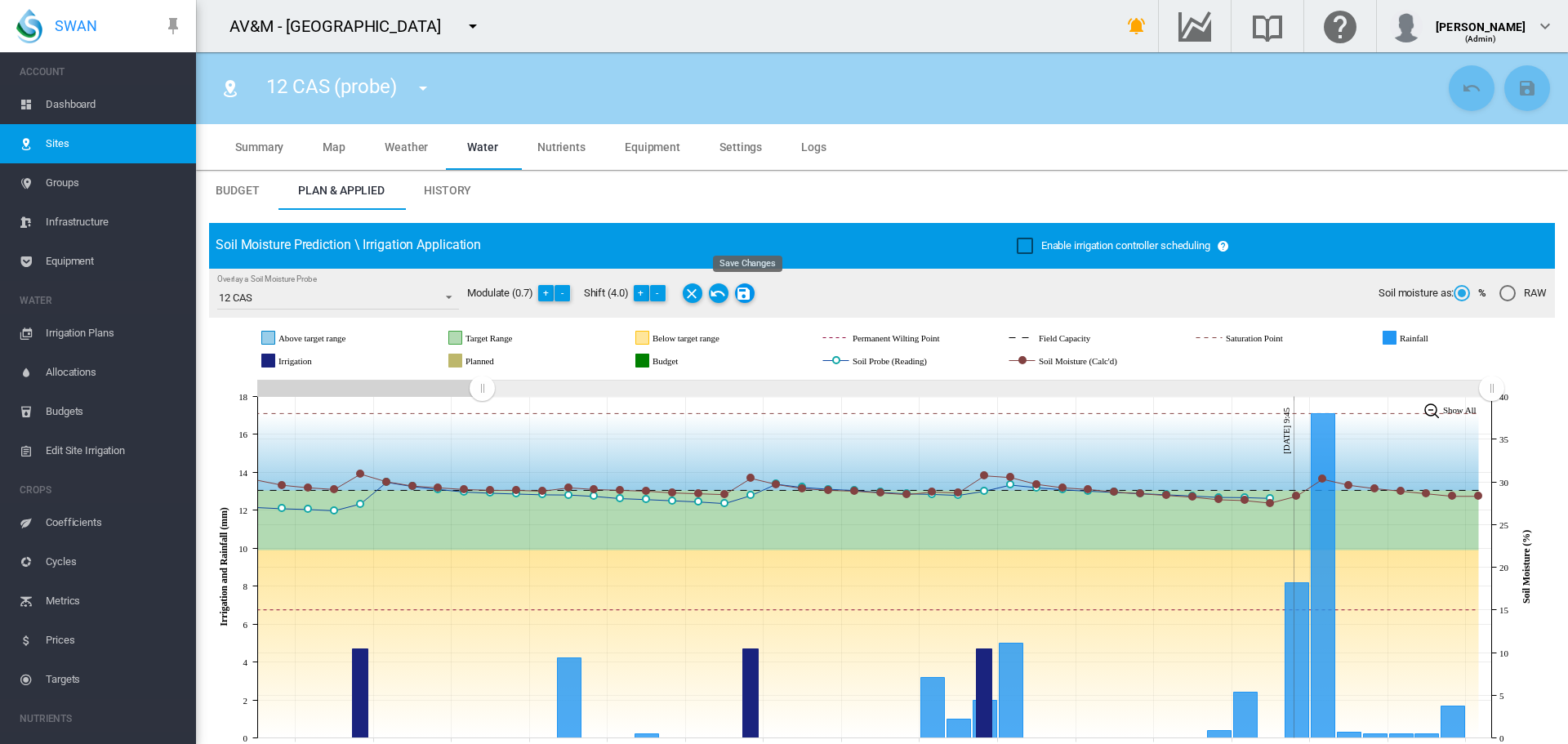
click at [748, 291] on md-icon "Save Changes" at bounding box center [745, 293] width 20 height 20
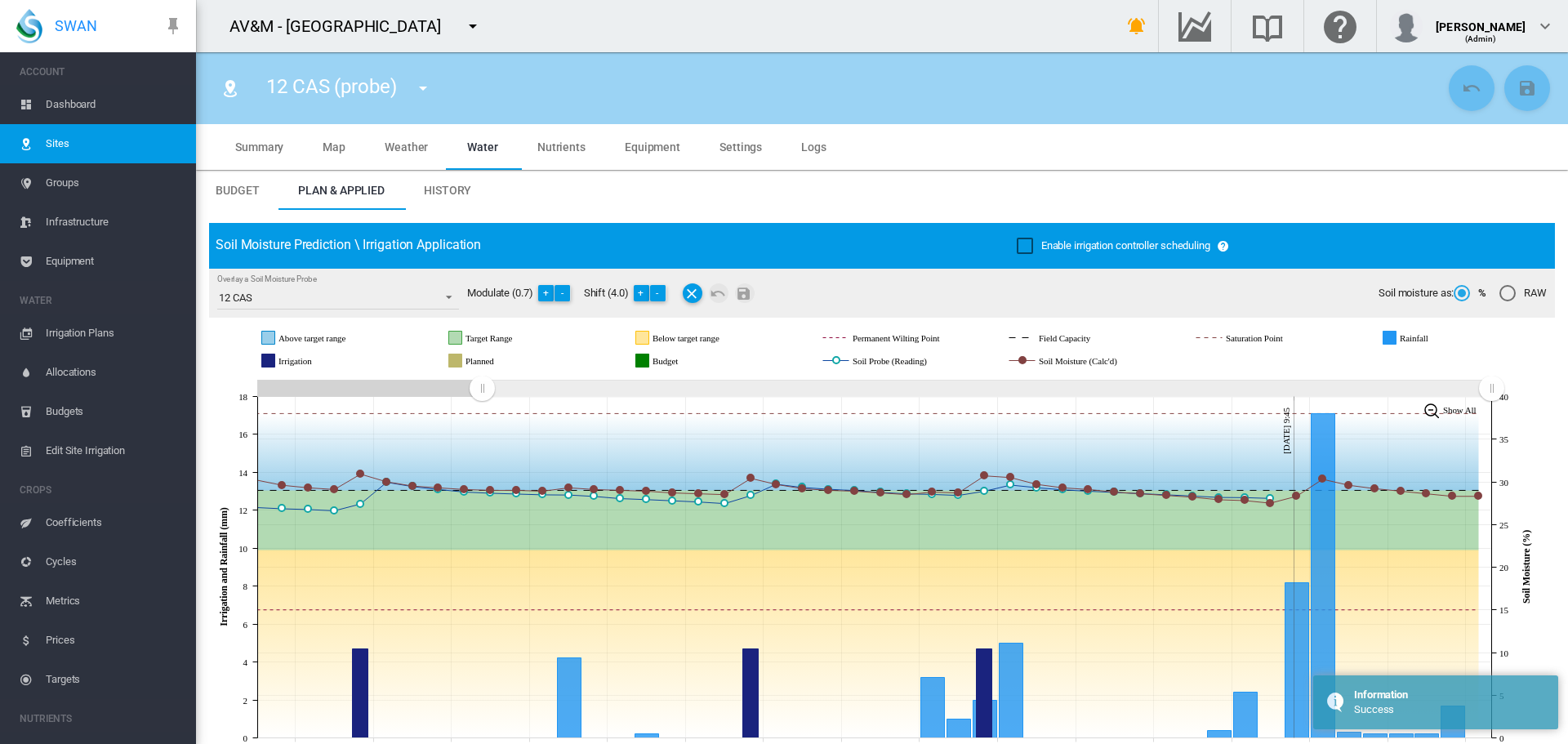
click at [420, 85] on md-icon "icon-menu-down" at bounding box center [423, 88] width 20 height 20
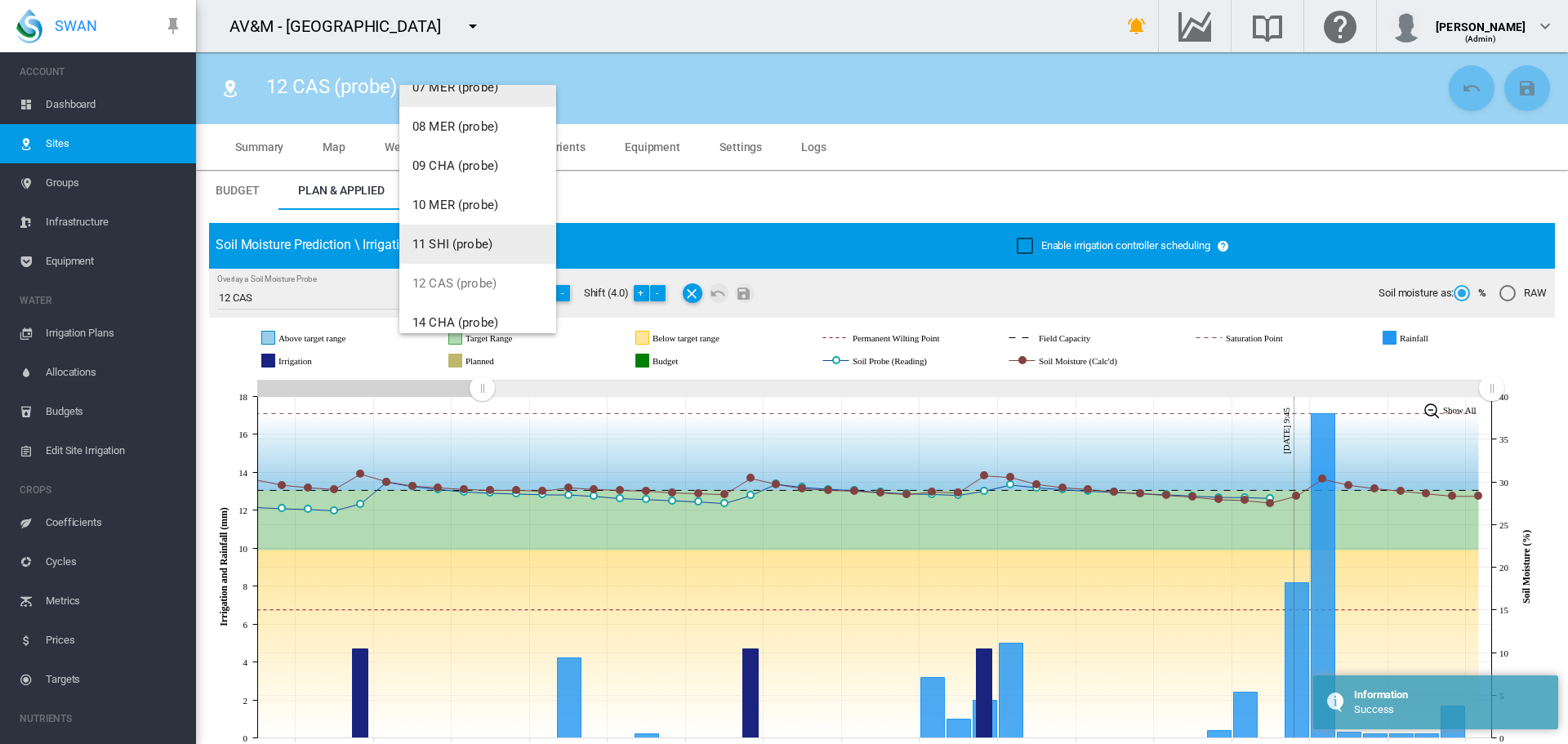
scroll to position [327, 0]
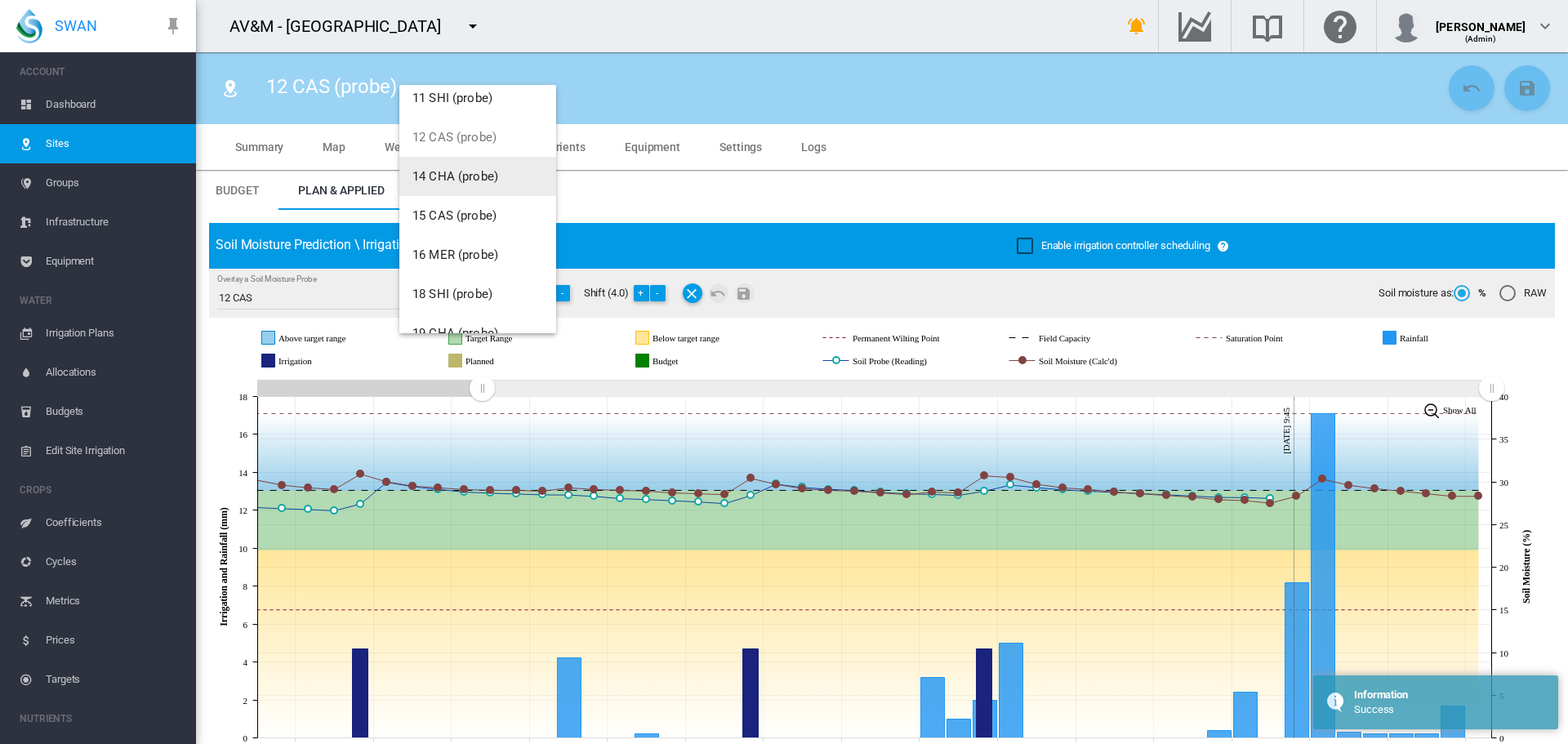
click at [460, 179] on span "14 CHA (probe)" at bounding box center [454, 176] width 85 height 14
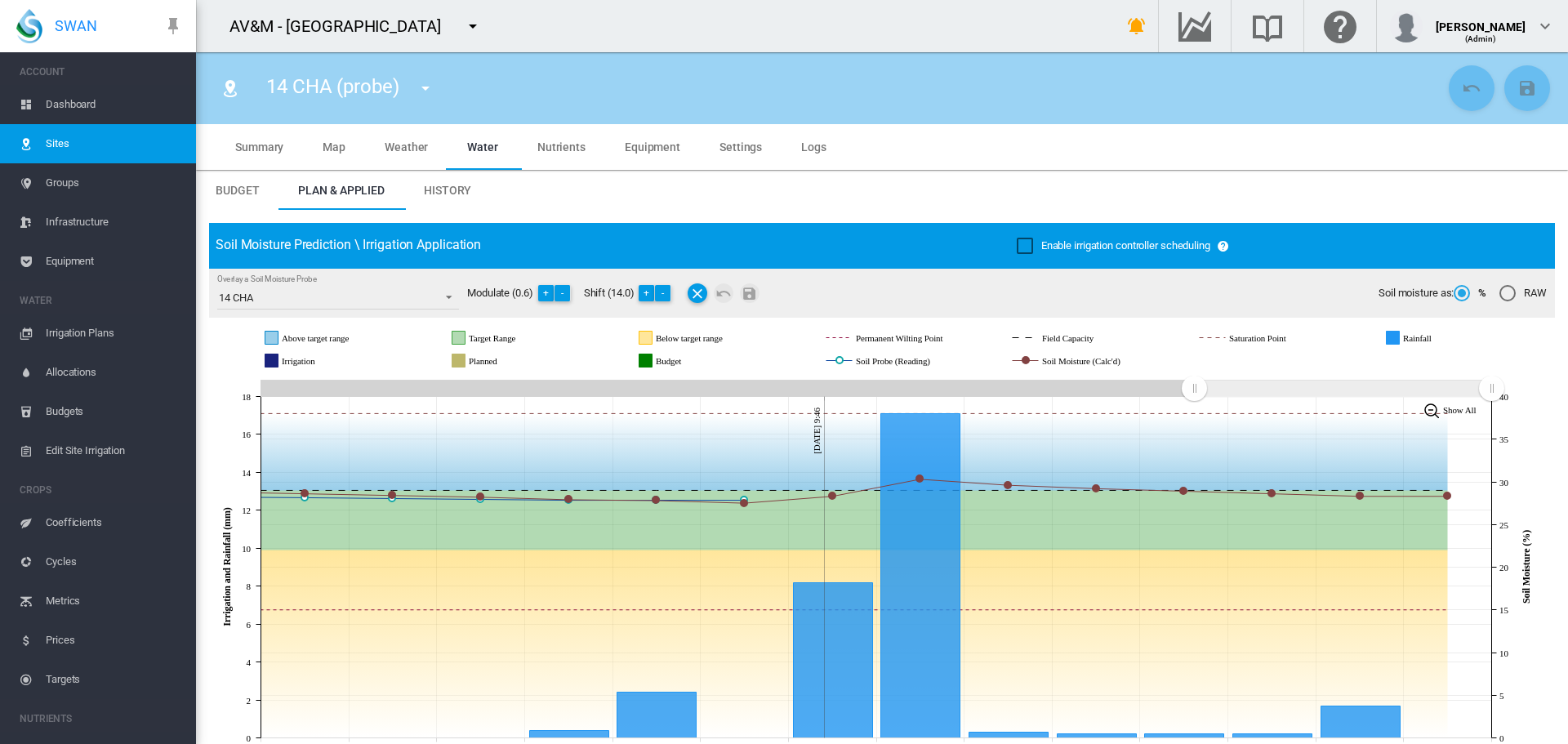
click at [425, 89] on md-icon "icon-menu-down" at bounding box center [426, 88] width 20 height 20
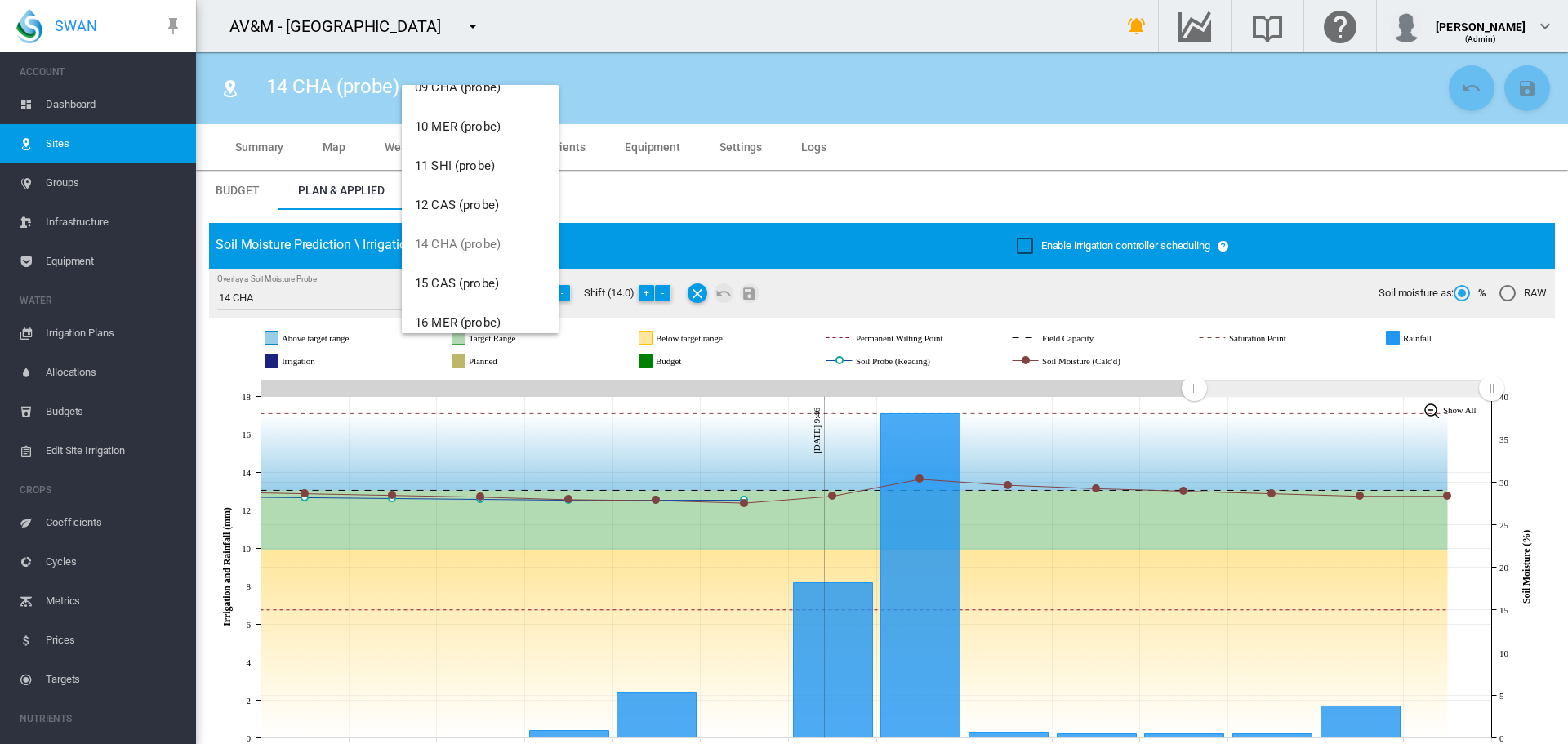
scroll to position [408, 0]
click at [459, 137] on span "15 CAS (probe)" at bounding box center [457, 134] width 85 height 14
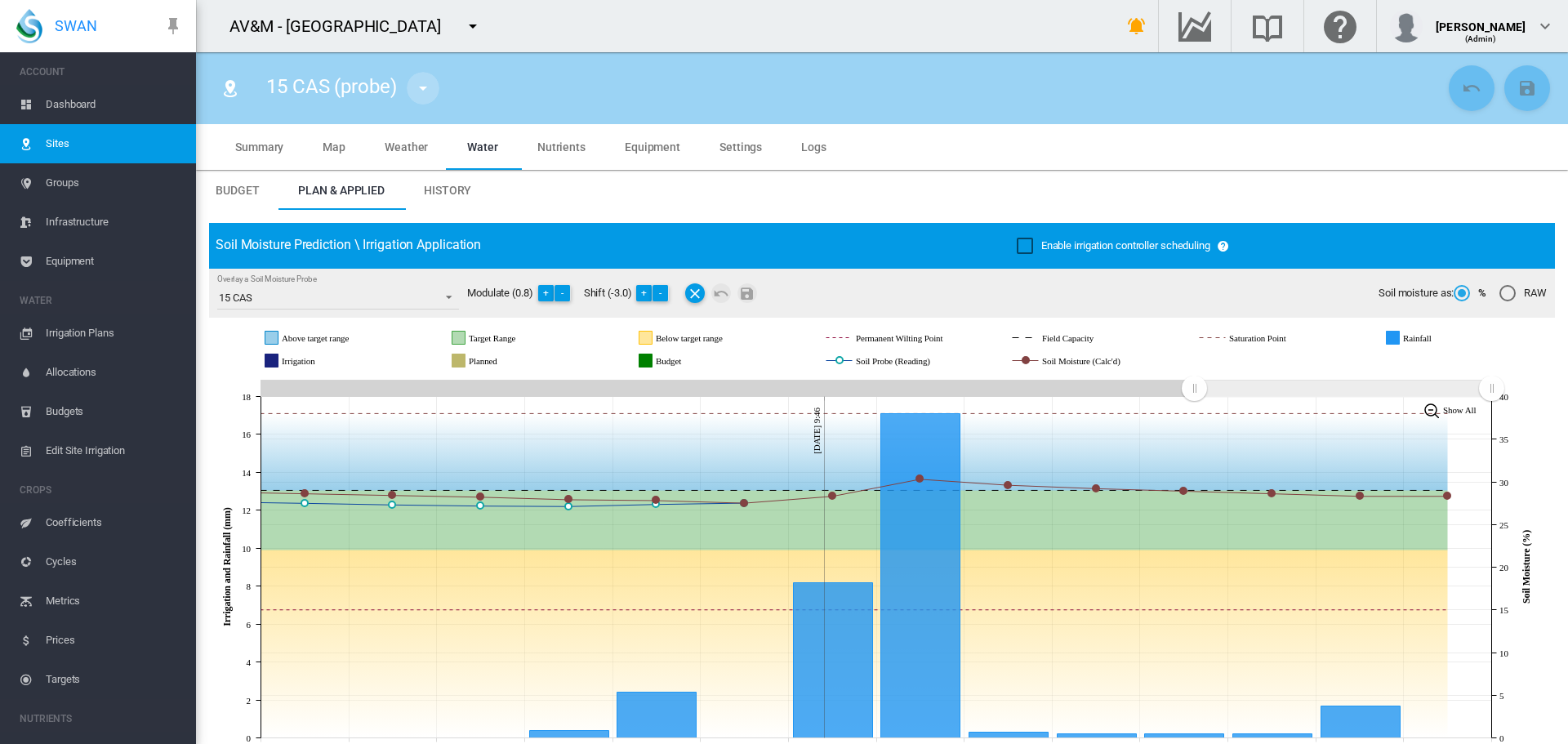
click at [418, 86] on md-icon "icon-menu-down" at bounding box center [423, 88] width 20 height 20
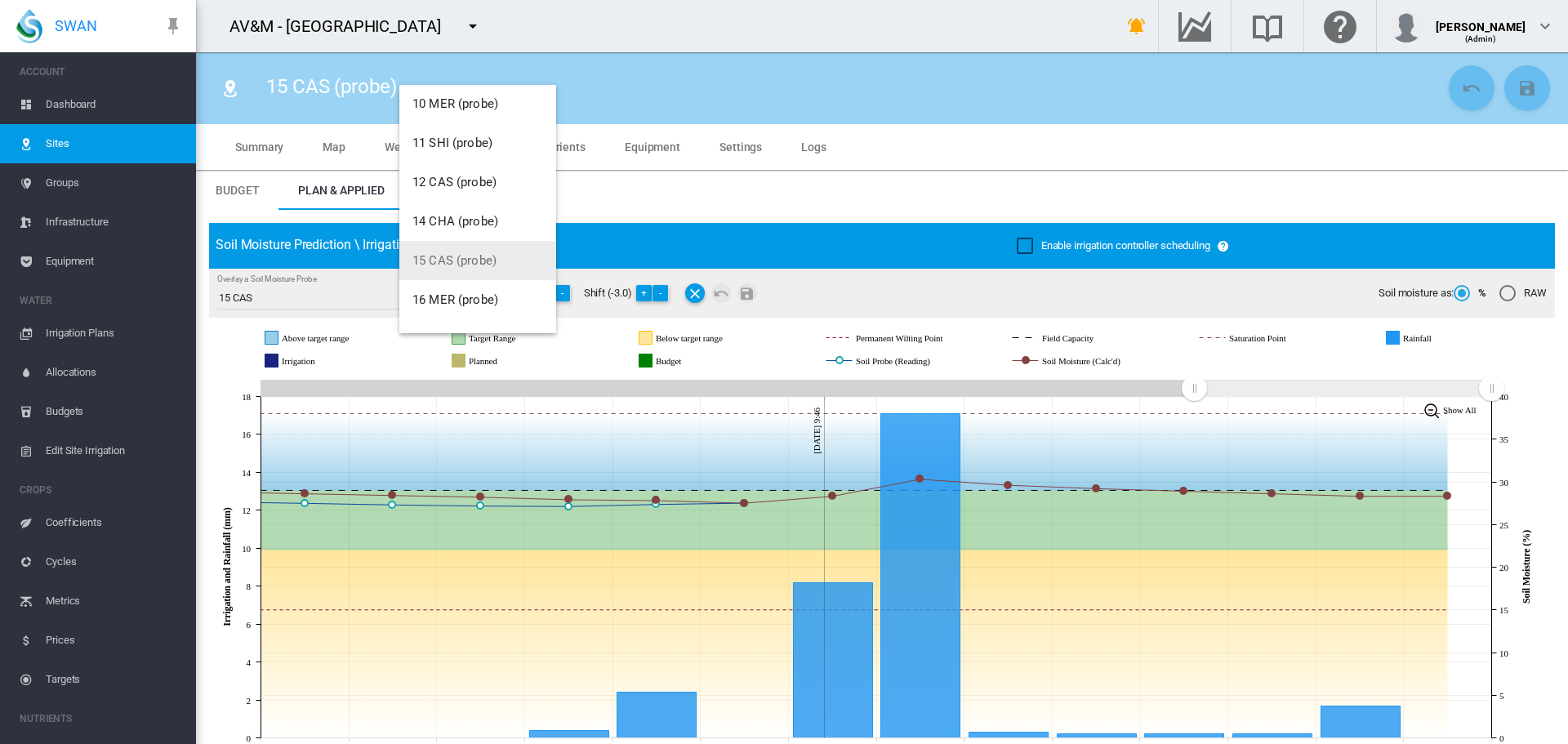
scroll to position [327, 0]
click at [450, 258] on span "16 MER (probe)" at bounding box center [454, 255] width 85 height 14
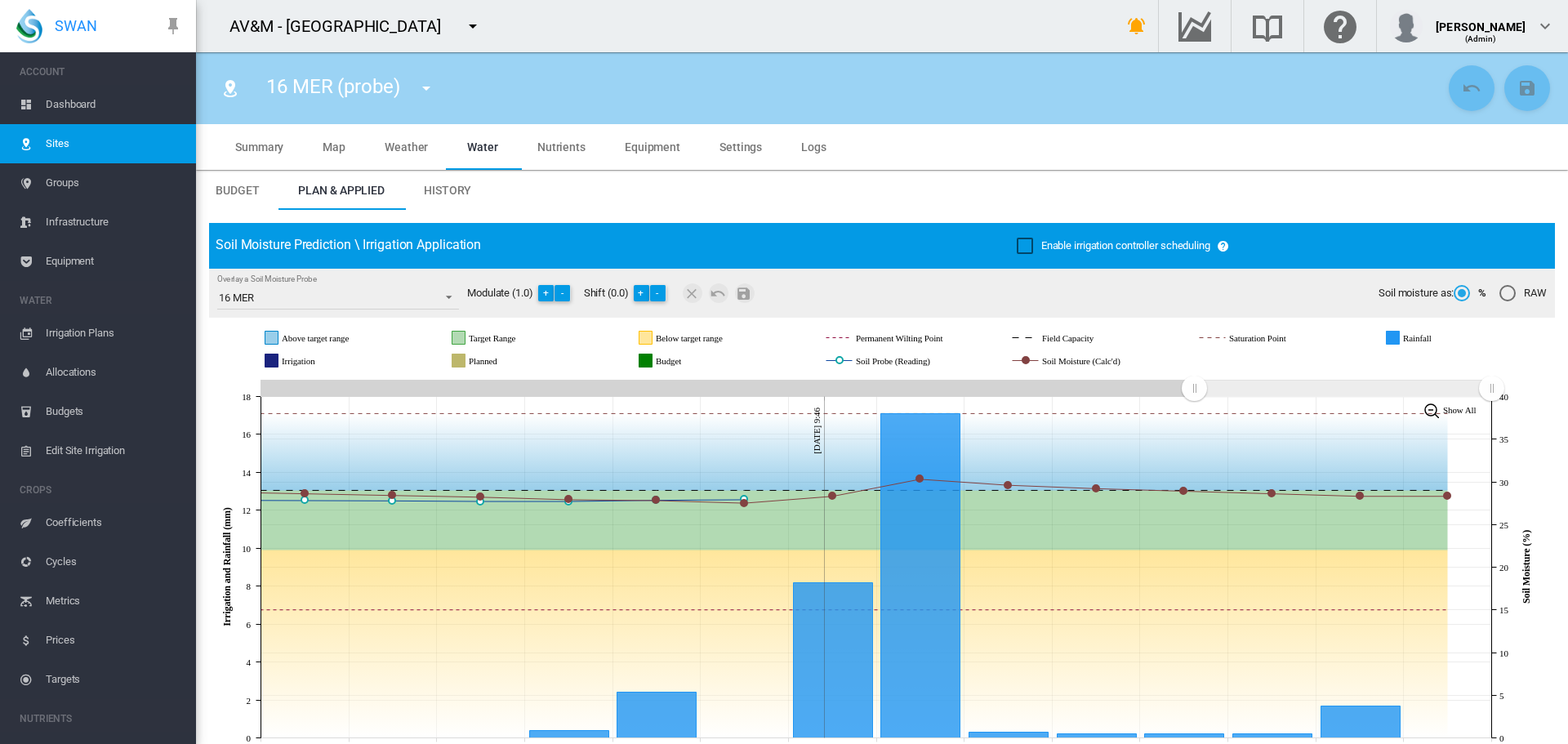
click at [430, 92] on md-icon "icon-menu-down" at bounding box center [426, 88] width 20 height 20
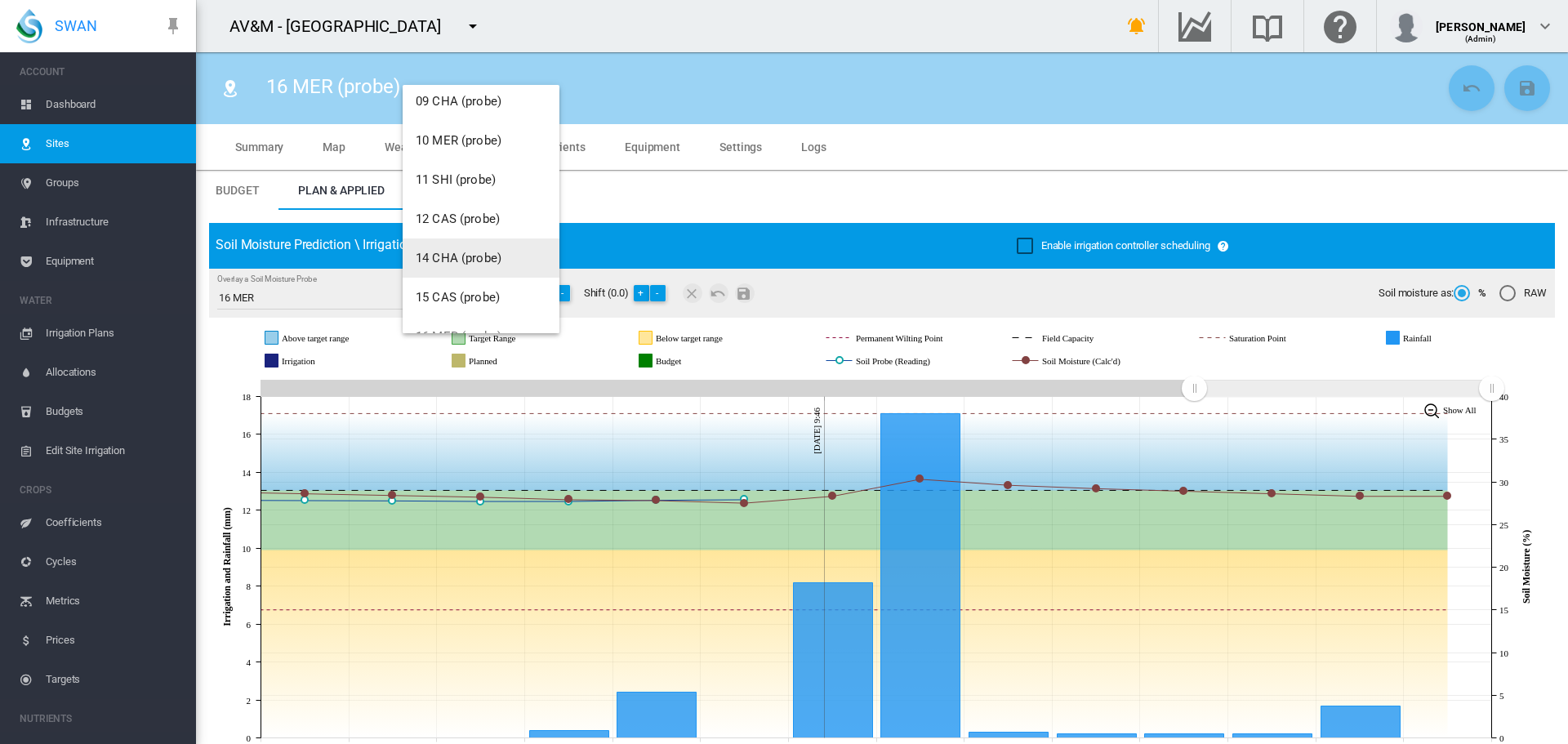
scroll to position [327, 0]
click at [461, 288] on span "18 SHI (probe)" at bounding box center [455, 294] width 80 height 14
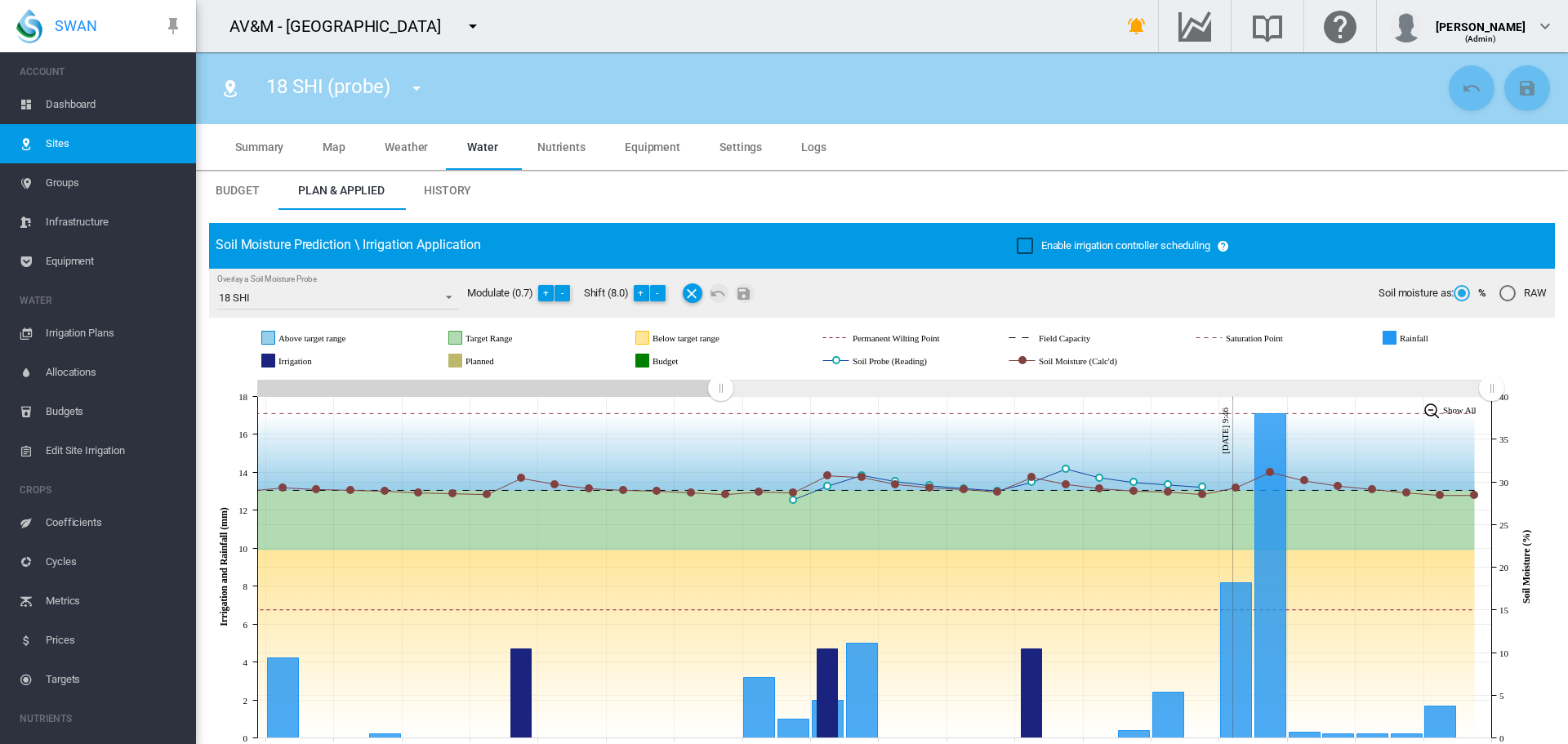
drag, startPoint x: 1193, startPoint y: 390, endPoint x: 721, endPoint y: 393, distance: 472.0
click at [721, 393] on rect "Zoom chart using cursor arrows" at bounding box center [721, 390] width 21 height 16
click at [422, 90] on md-icon "icon-menu-down" at bounding box center [417, 88] width 20 height 20
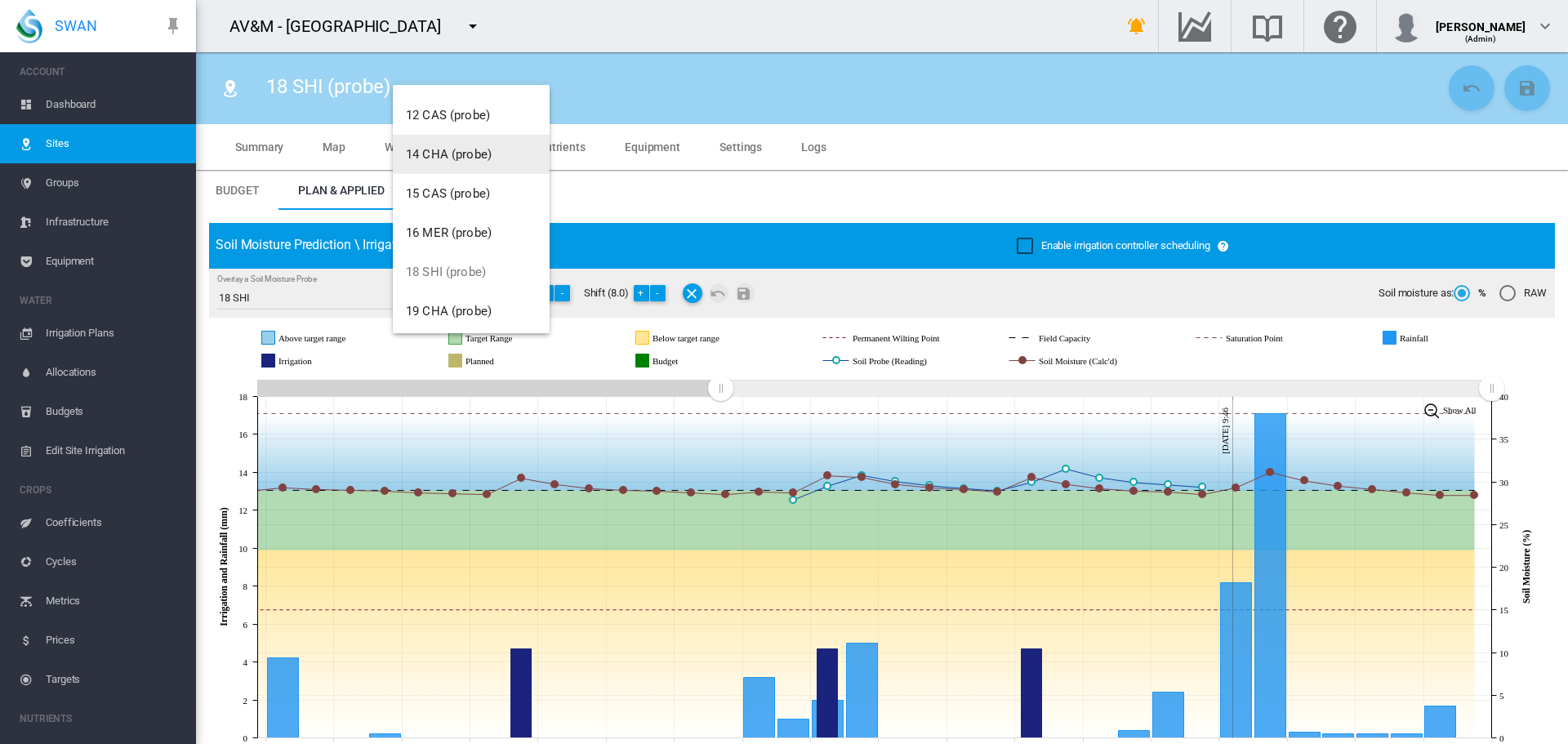
scroll to position [490, 0]
click at [444, 173] on span "19 CHA (probe)" at bounding box center [448, 170] width 85 height 14
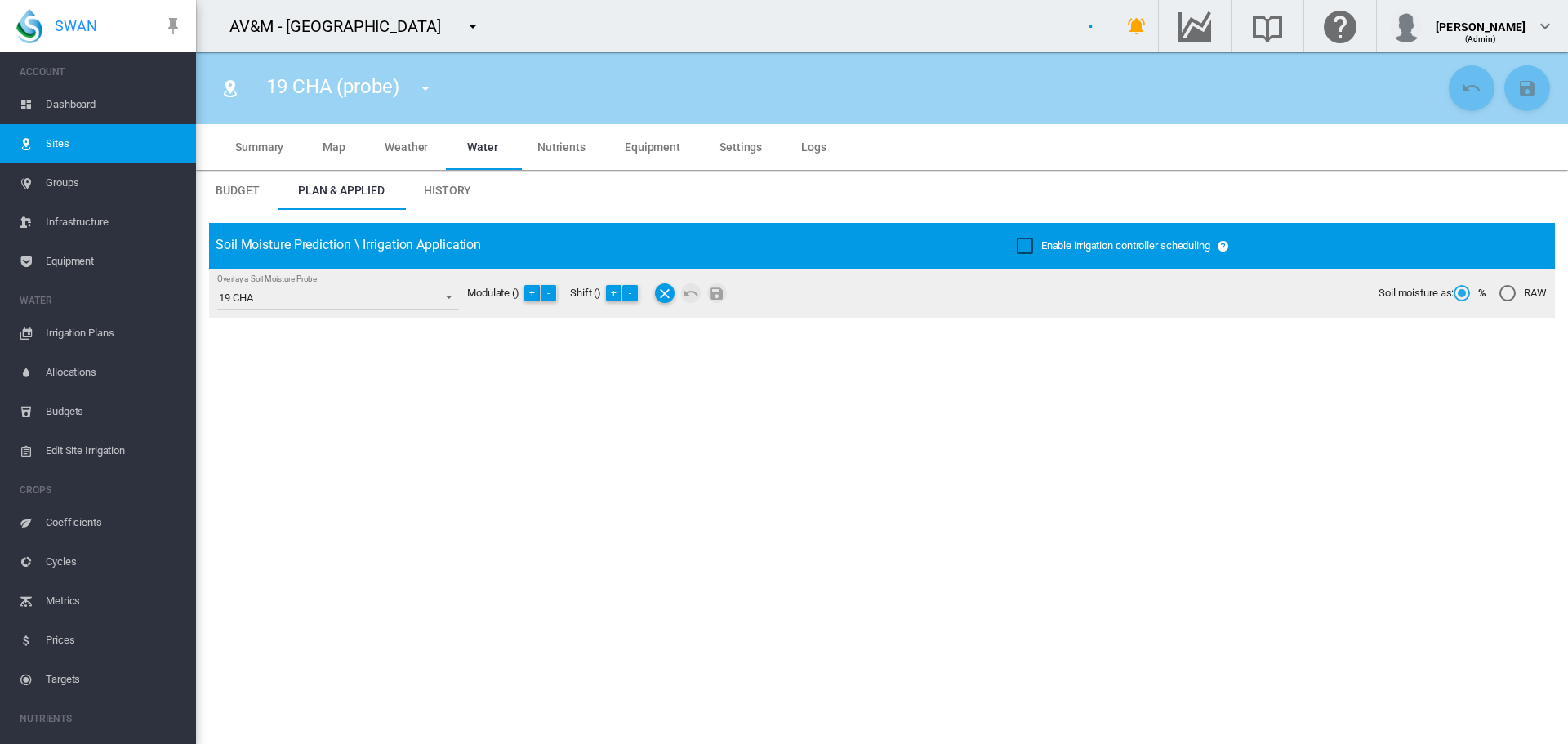
type input "**********"
type input "*****"
type input "*********"
type input "**"
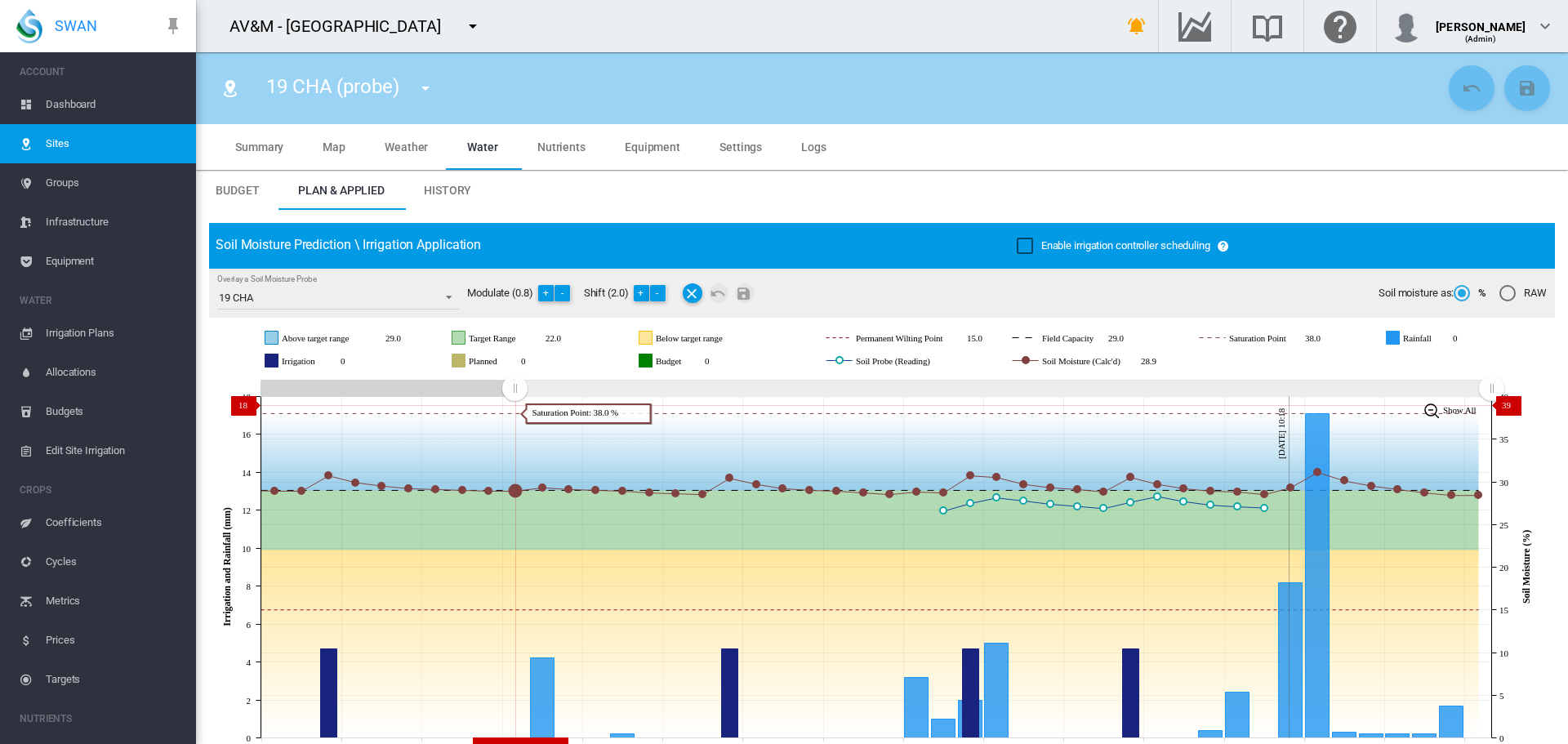
drag, startPoint x: 1196, startPoint y: 388, endPoint x: 516, endPoint y: 399, distance: 680.1
click at [514, 405] on icon "JavaScript chart by amCharts 3.21.15 Aug 02 Aug 05 Aug 08 Aug 11 Aug 14 Aug 17 …" at bounding box center [875, 568] width 1334 height 383
click at [640, 293] on button "+" at bounding box center [642, 293] width 16 height 16
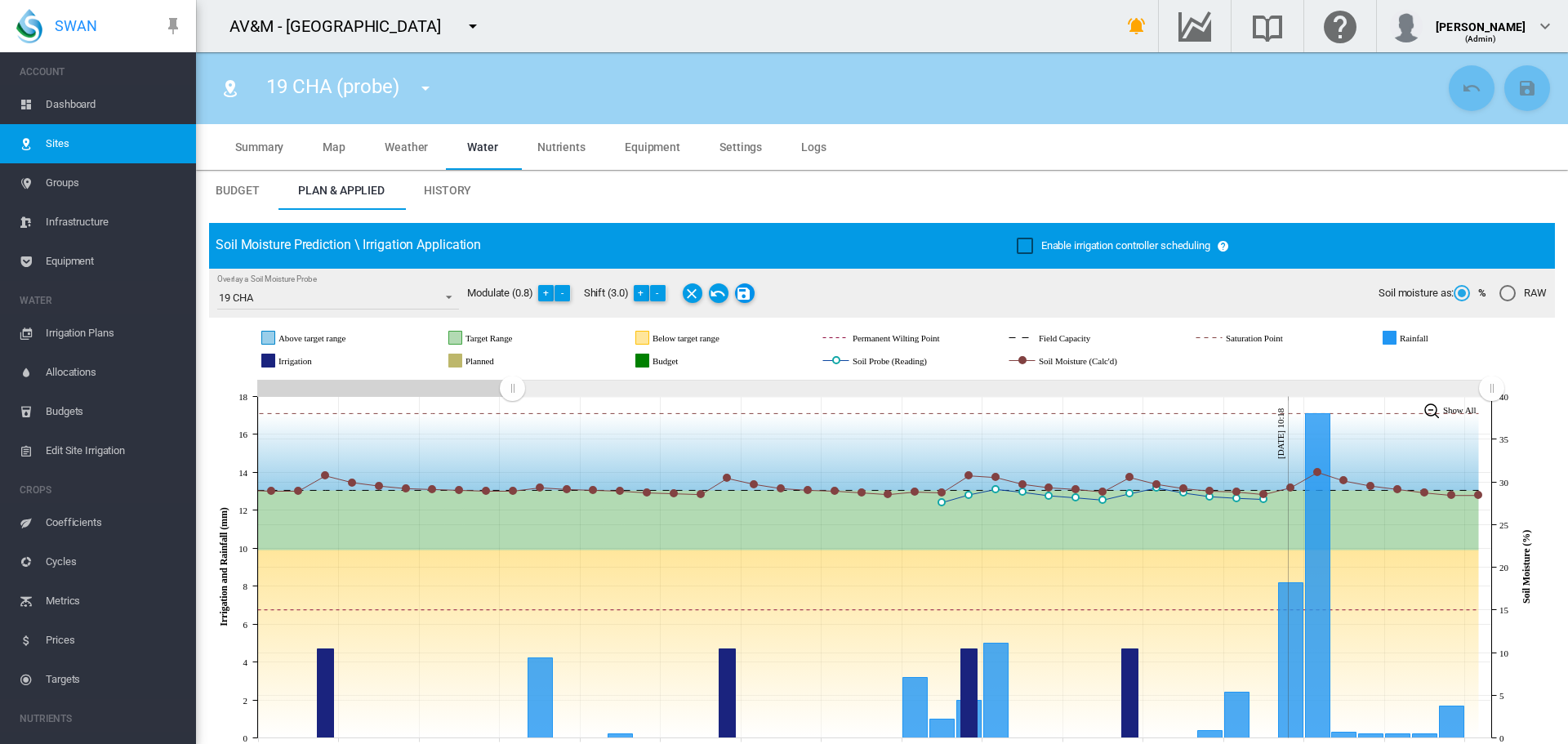
click at [751, 294] on md-icon "Save Changes" at bounding box center [745, 293] width 20 height 20
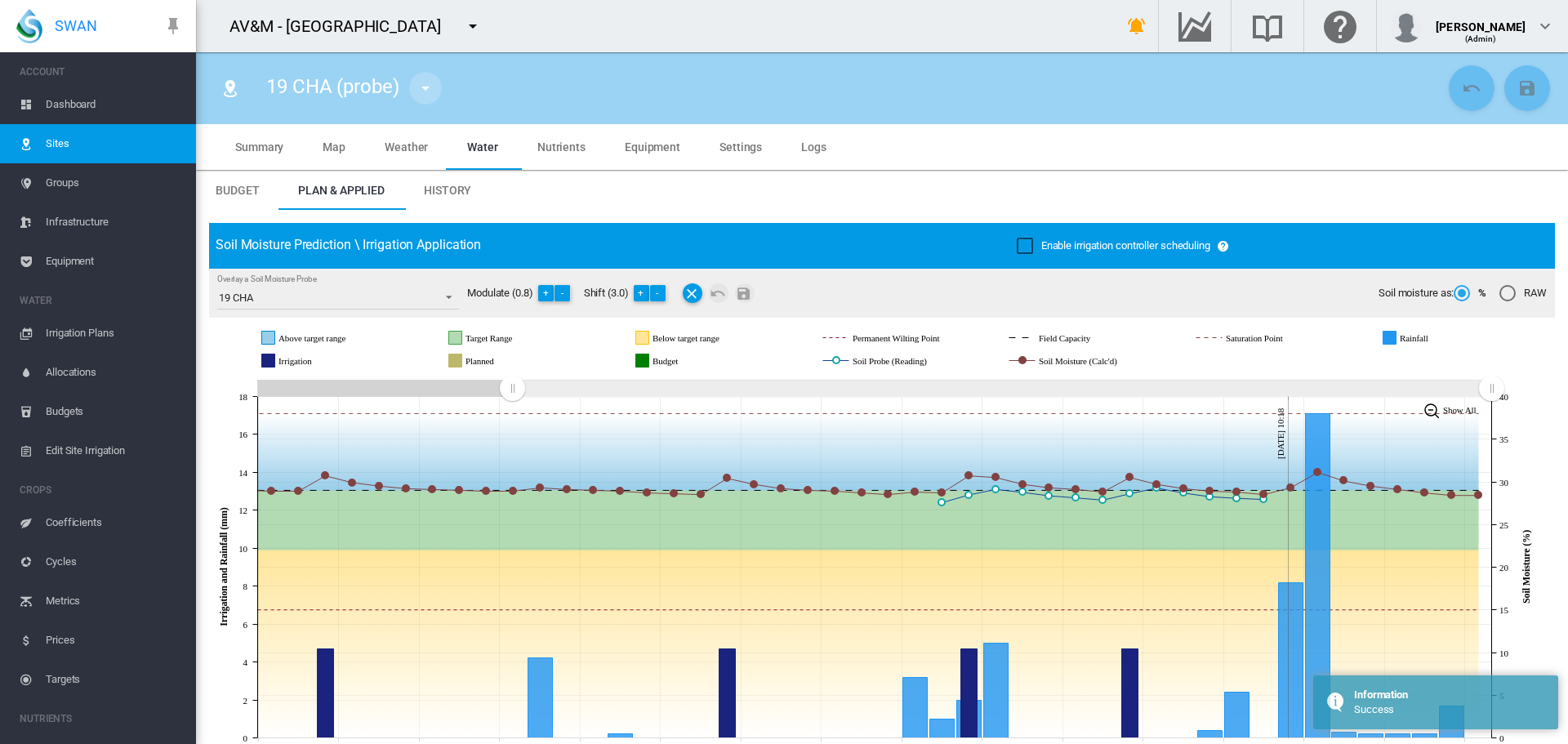
click at [428, 91] on md-icon "icon-menu-down" at bounding box center [426, 88] width 20 height 20
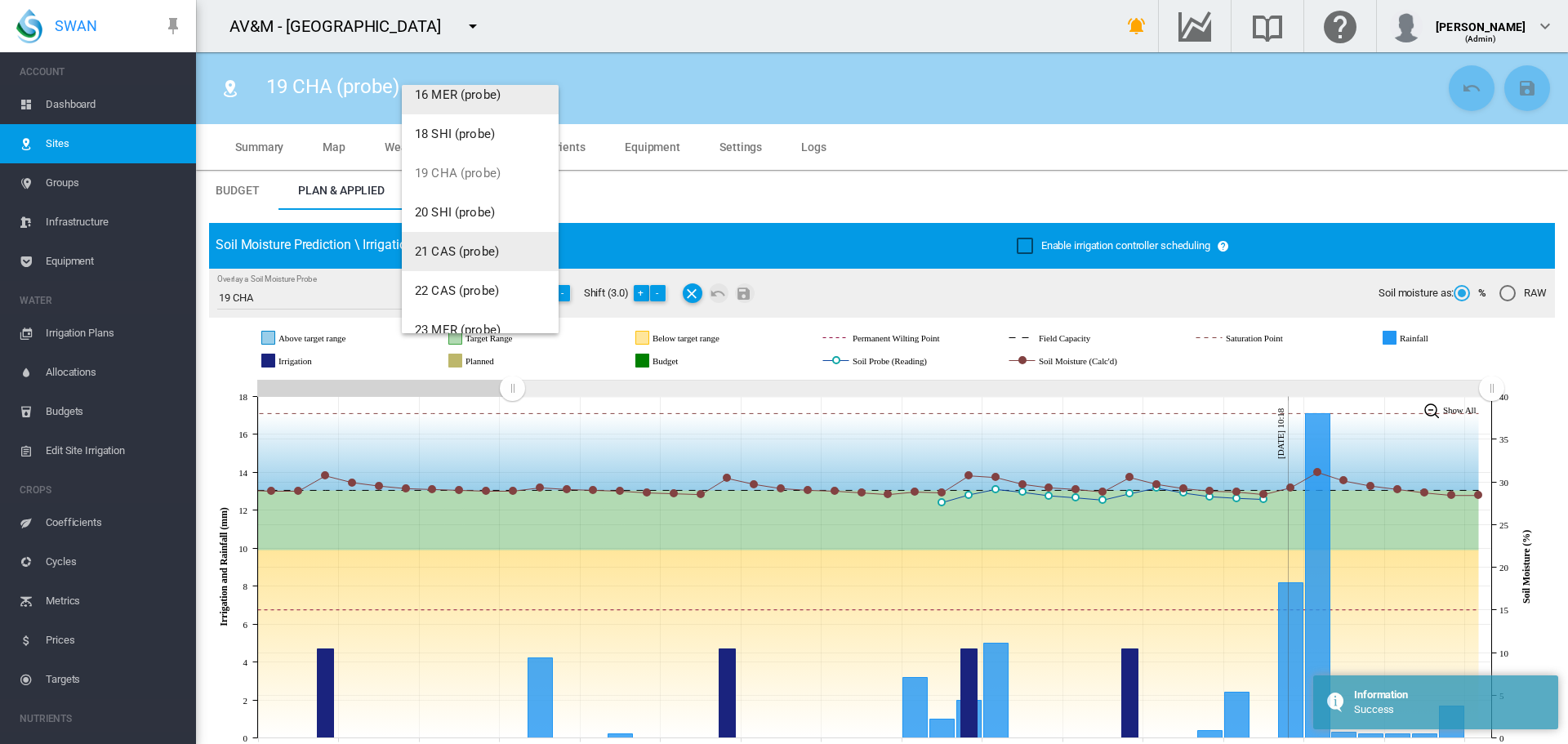
scroll to position [490, 0]
click at [457, 209] on span "20 SHI (probe)" at bounding box center [454, 209] width 80 height 14
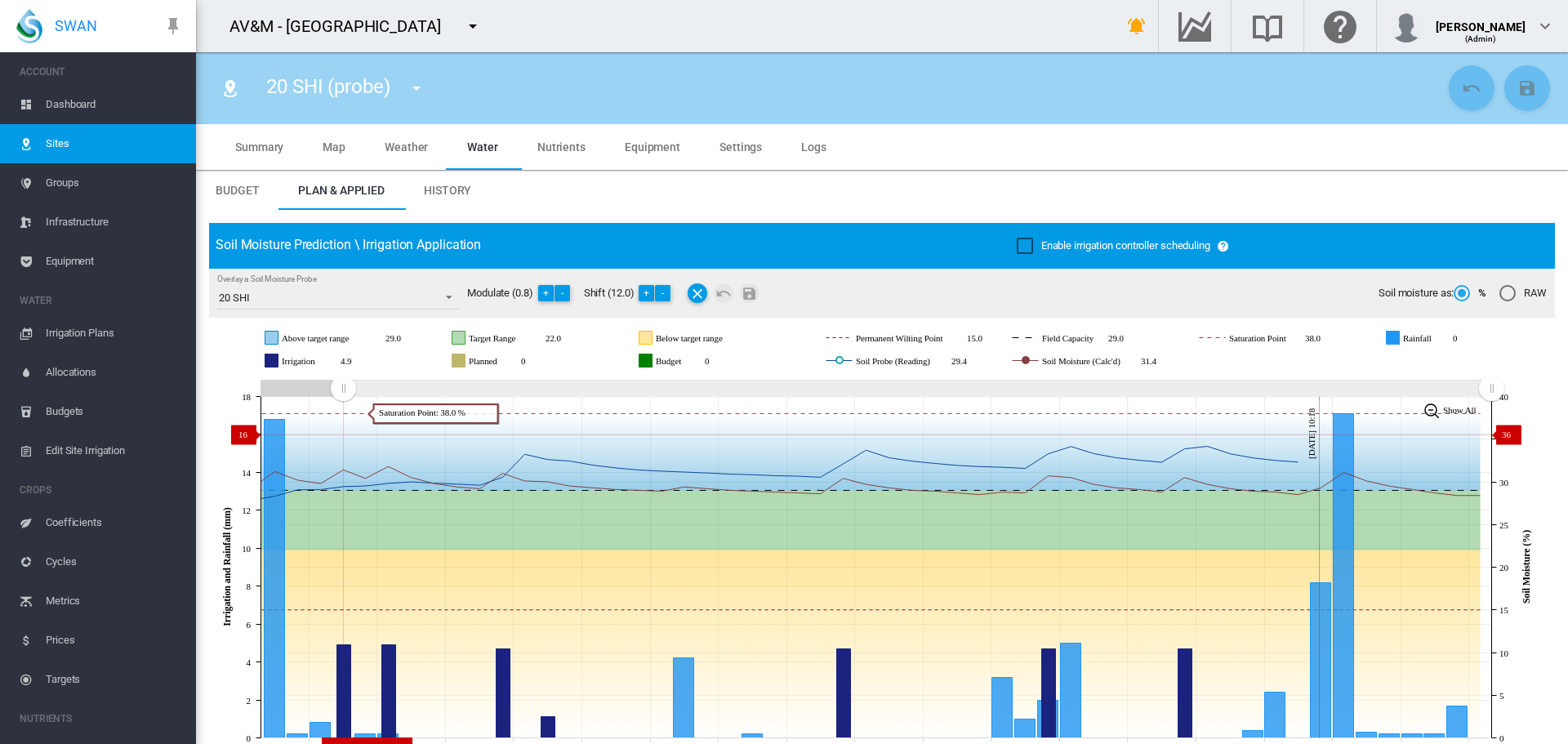
drag, startPoint x: 1191, startPoint y: 390, endPoint x: 360, endPoint y: 435, distance: 832.2
click at [343, 435] on icon "JavaScript chart by amCharts 3.21.15 Jul 27 Jul 30 Aug 02 Aug 05 Aug 08 Aug 11 …" at bounding box center [875, 568] width 1334 height 383
click at [569, 293] on button "-" at bounding box center [562, 293] width 16 height 16
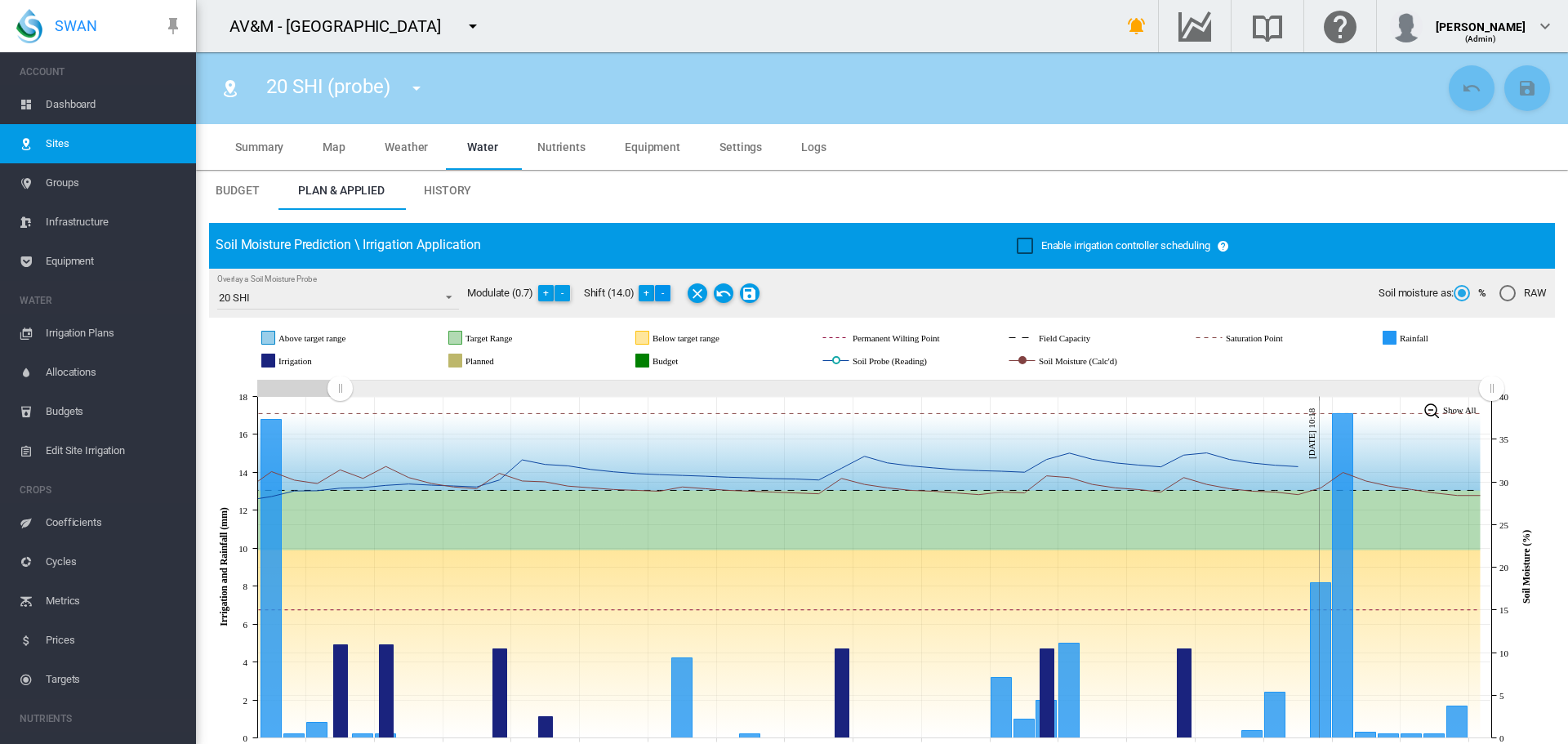
click at [669, 294] on button "-" at bounding box center [663, 293] width 16 height 16
click at [754, 298] on md-icon "Save Changes" at bounding box center [750, 293] width 20 height 20
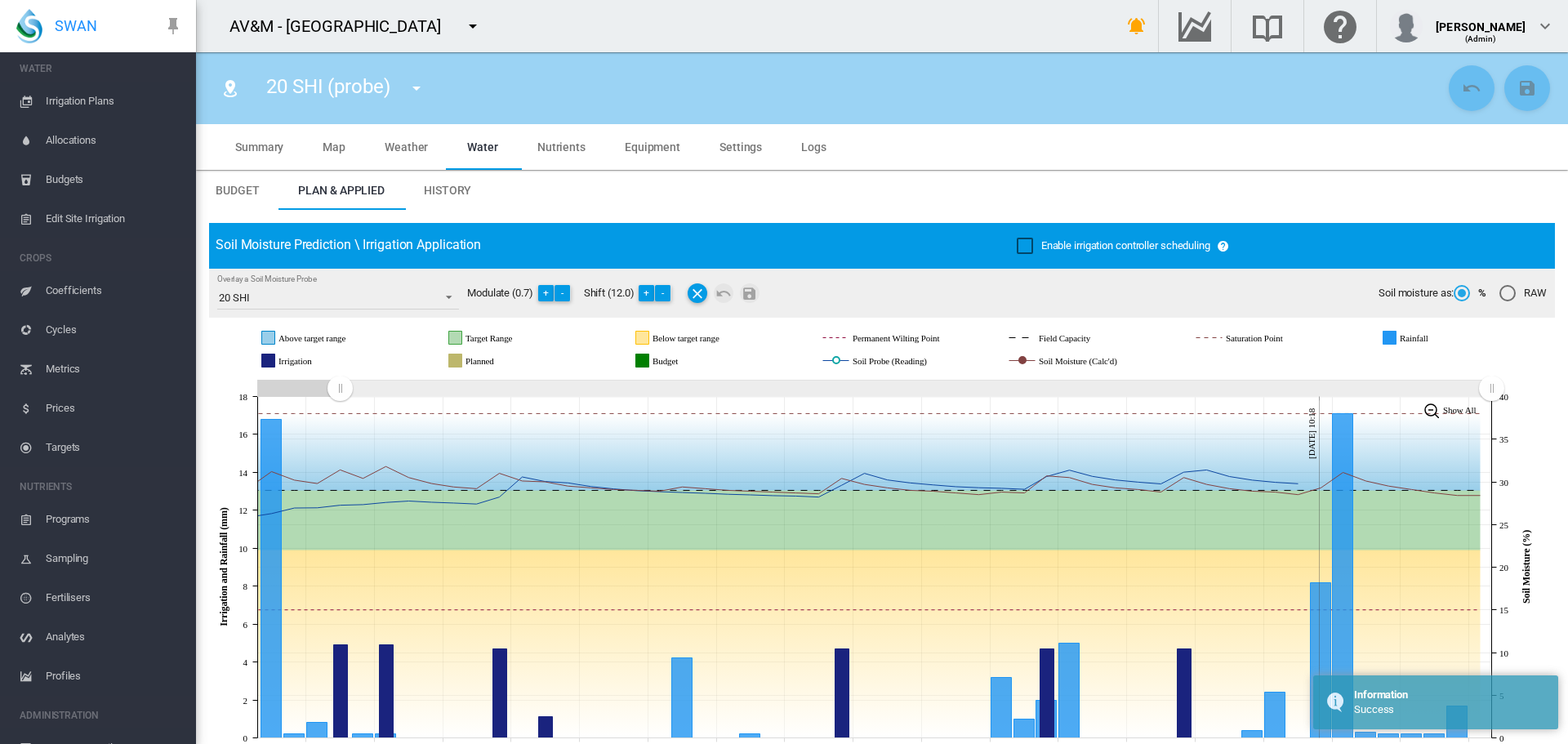
scroll to position [295, 0]
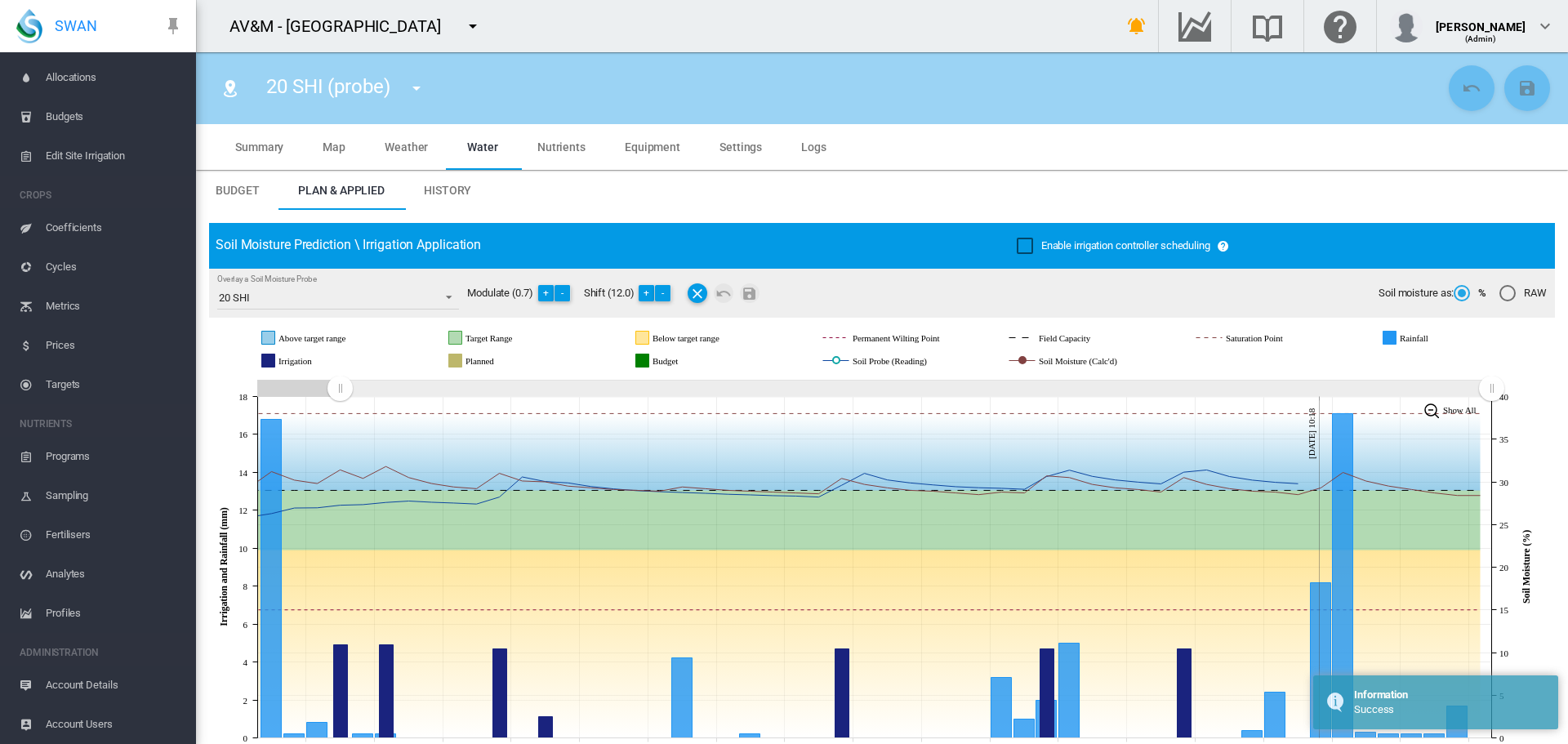
click at [87, 719] on span "Account Users" at bounding box center [114, 725] width 138 height 40
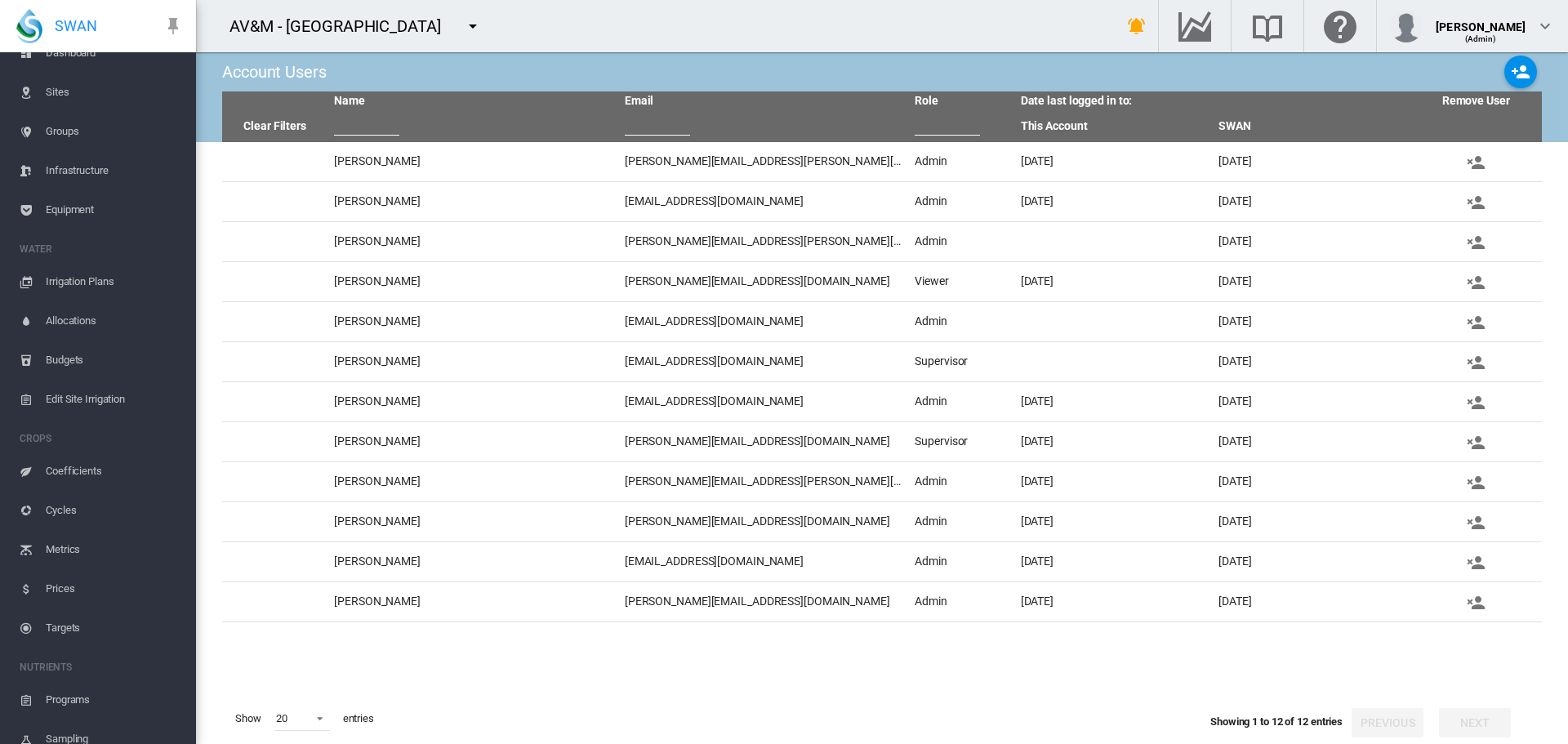
scroll to position [49, 0]
click at [474, 31] on md-icon "icon-menu-down" at bounding box center [473, 26] width 20 height 20
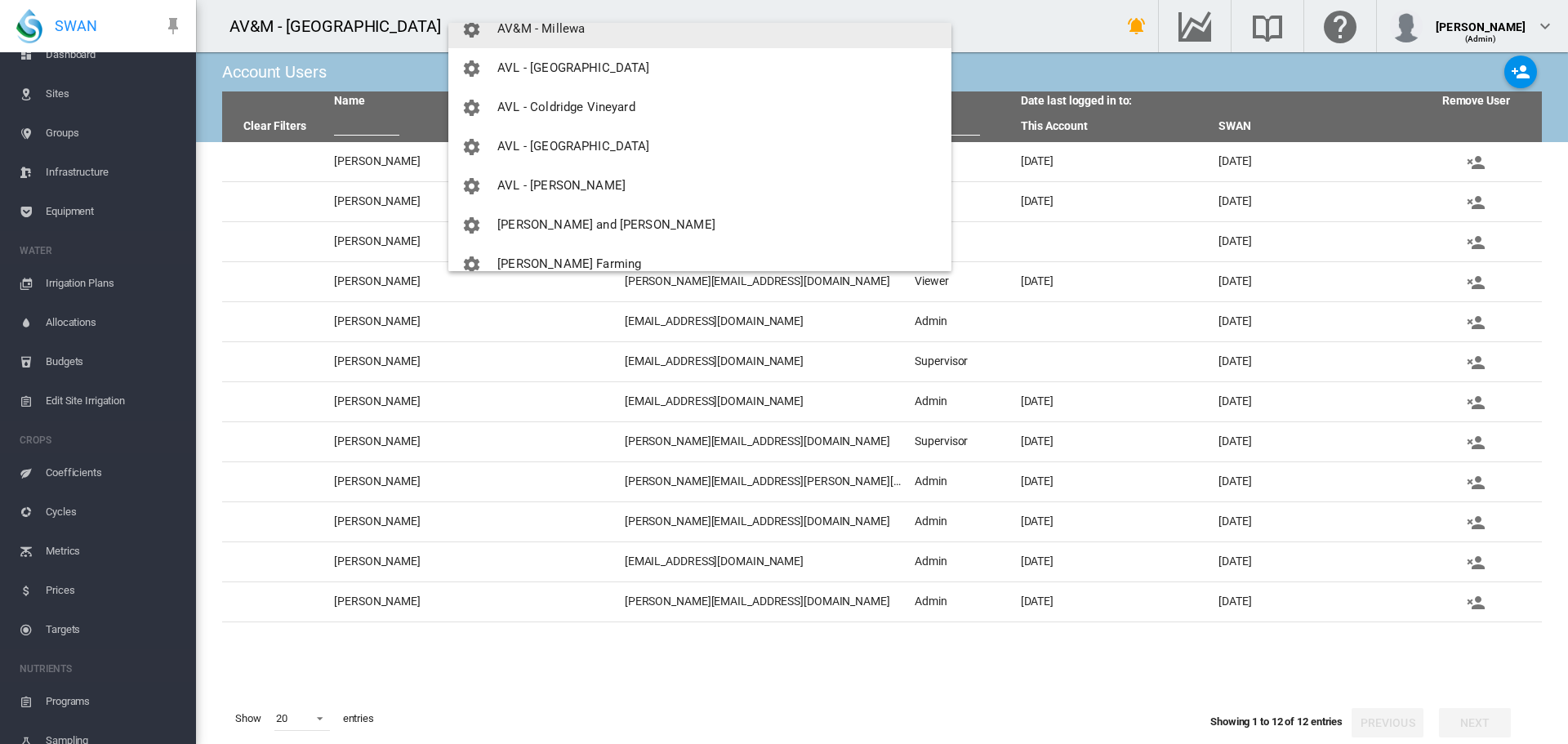
scroll to position [653, 0]
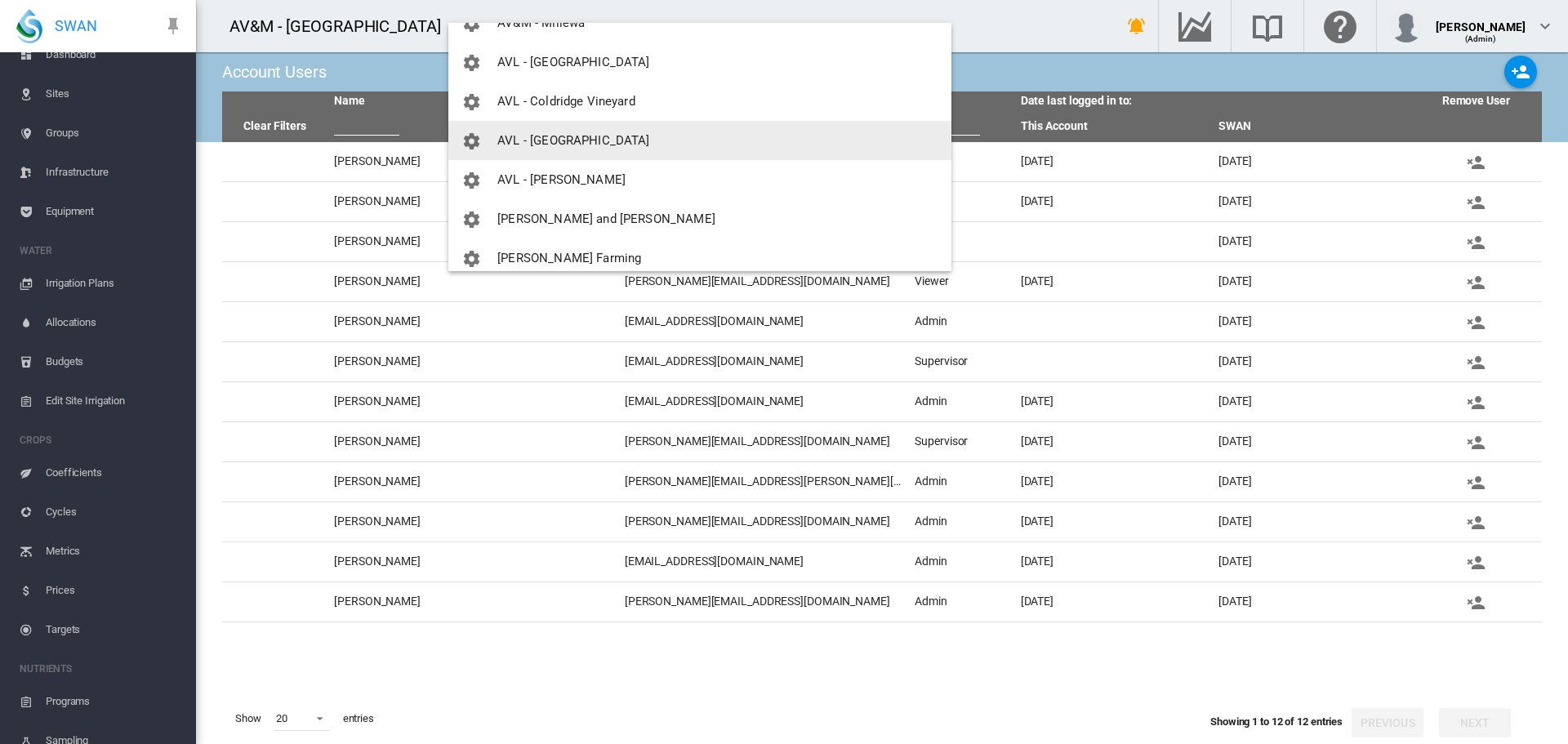
click at [552, 140] on span "AVL - [GEOGRAPHIC_DATA]" at bounding box center [573, 140] width 152 height 14
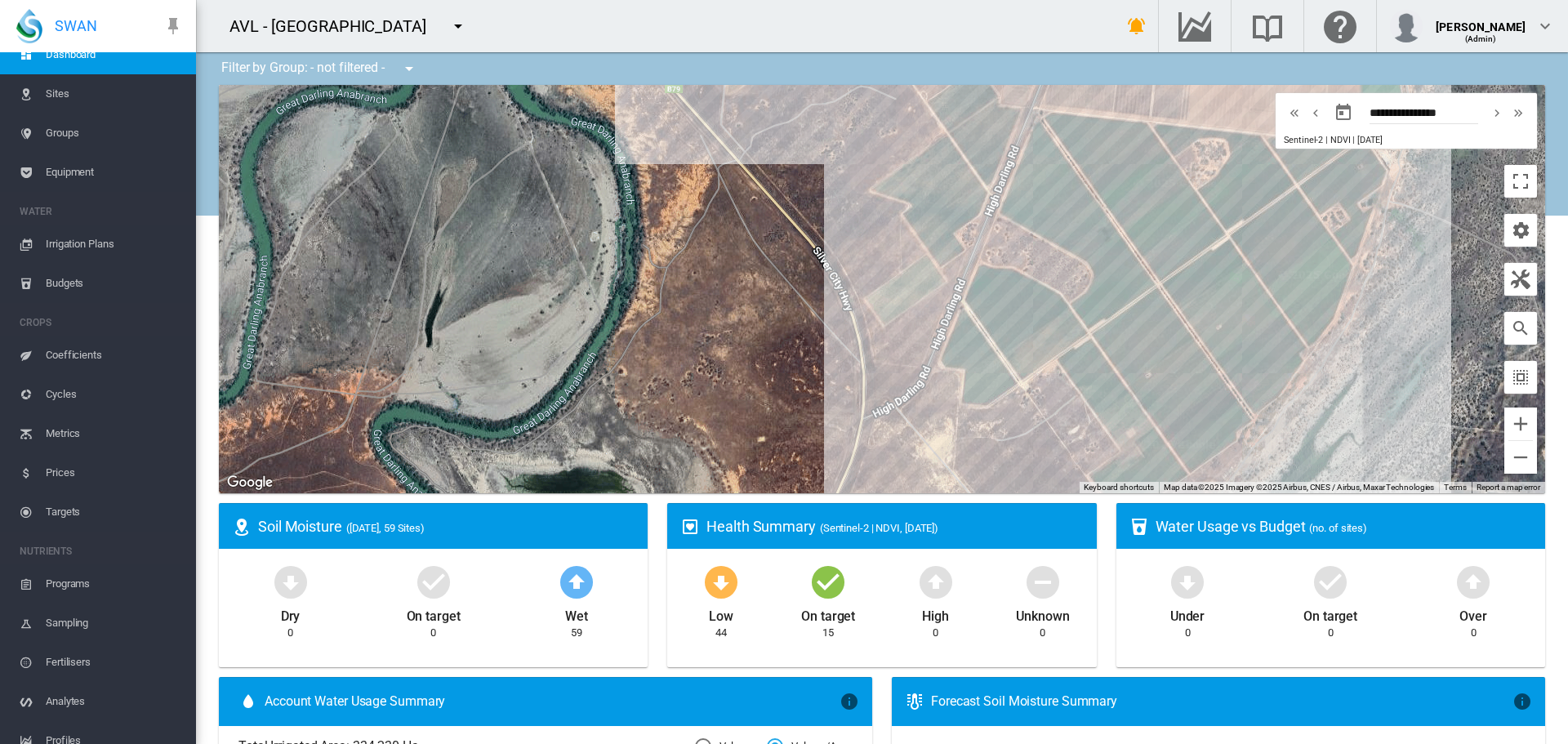
click at [56, 97] on span "Sites" at bounding box center [114, 94] width 138 height 40
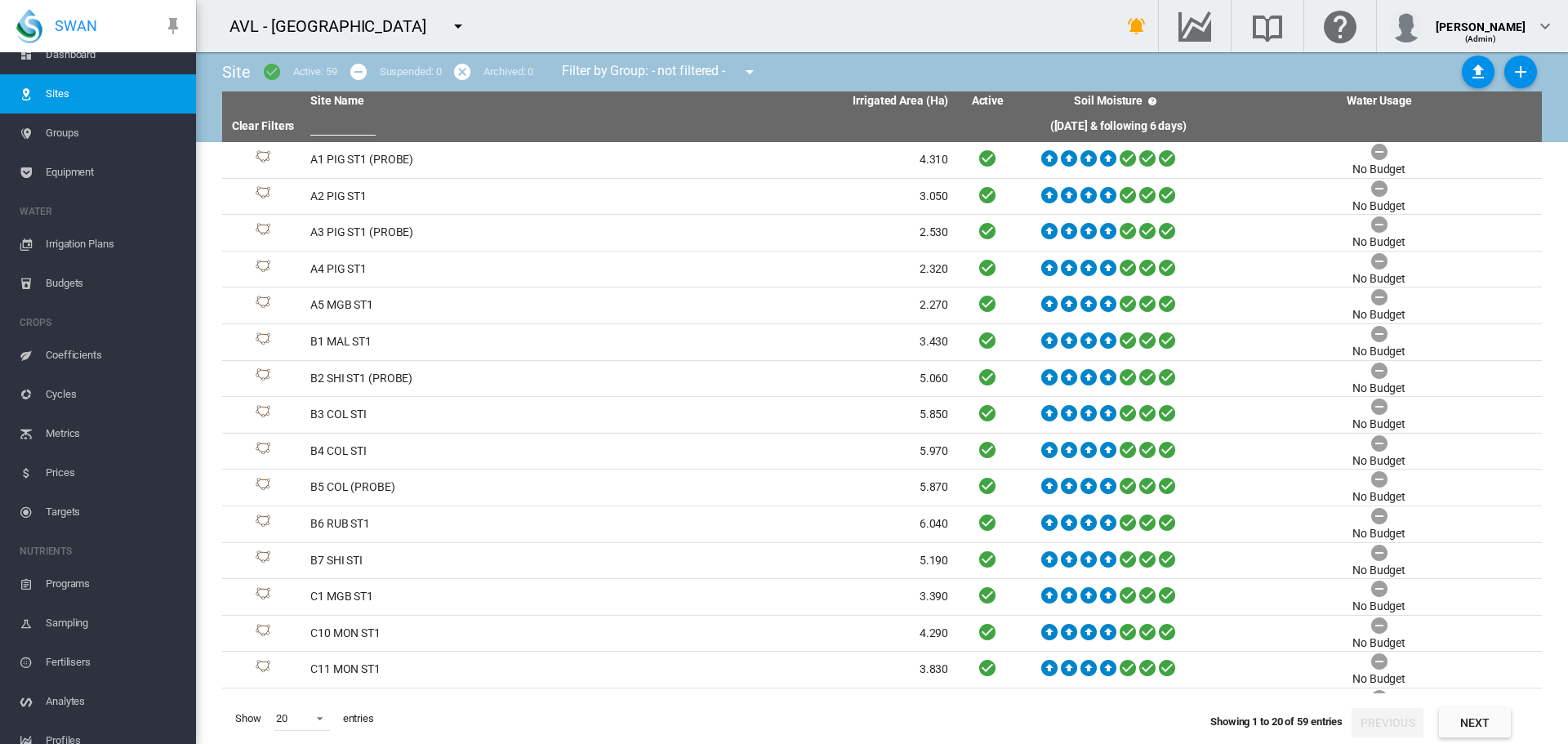
click at [751, 66] on md-icon "icon-menu-down" at bounding box center [750, 72] width 20 height 20
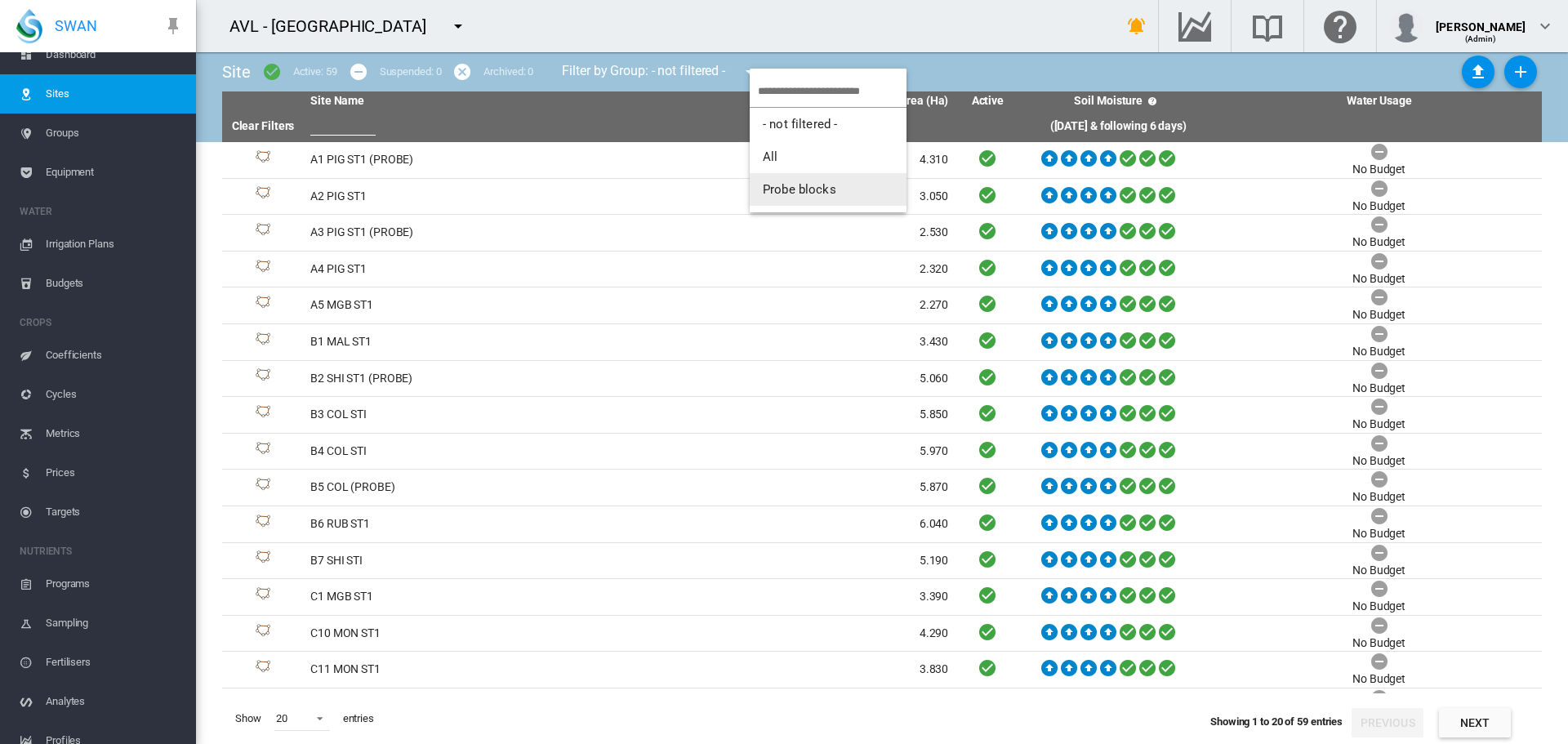
click at [777, 185] on span "Probe blocks" at bounding box center [800, 189] width 74 height 14
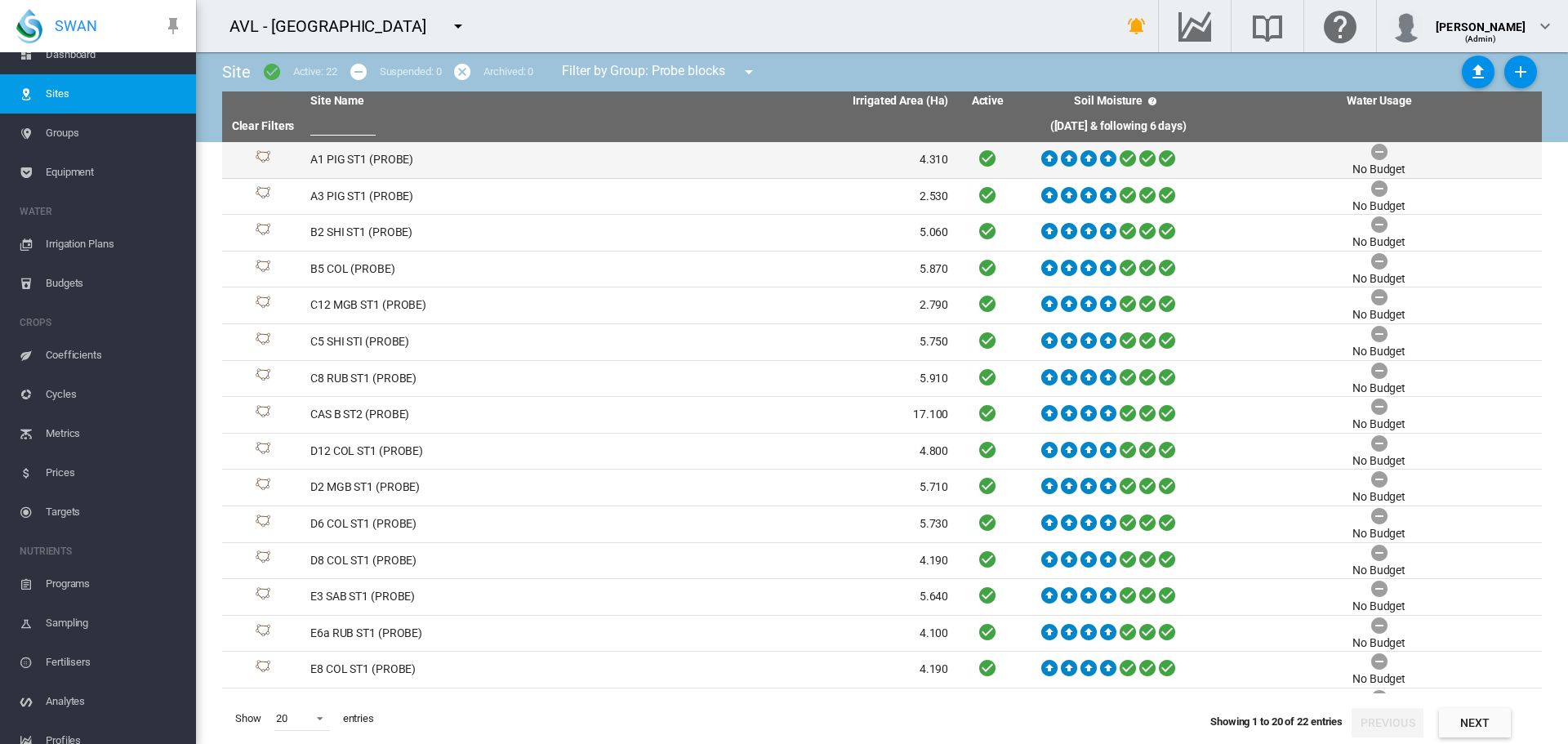
click at [386, 158] on td "A1 PIG ST1 (PROBE)" at bounding box center [467, 160] width 326 height 36
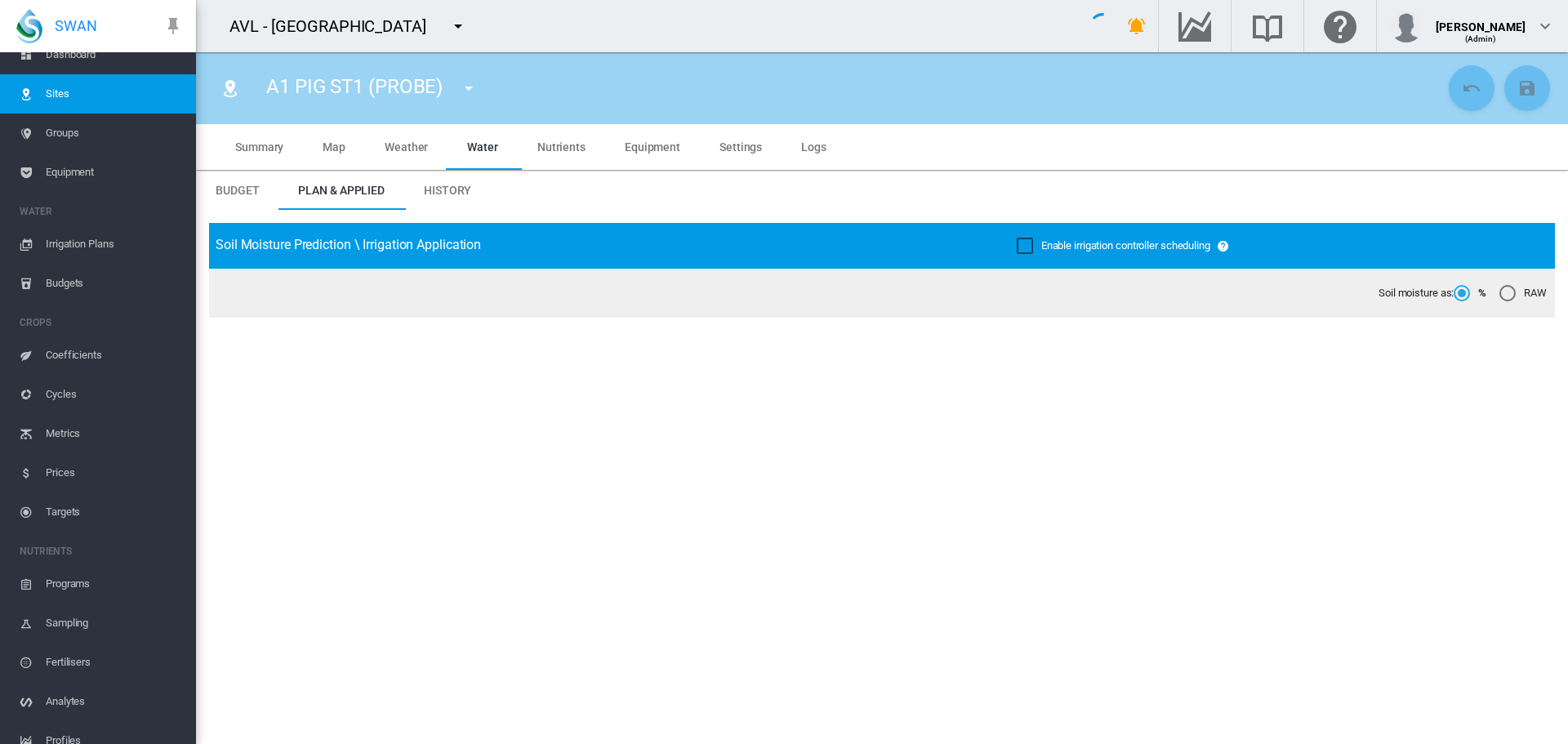
type input "**********"
type input "*********"
type input "**"
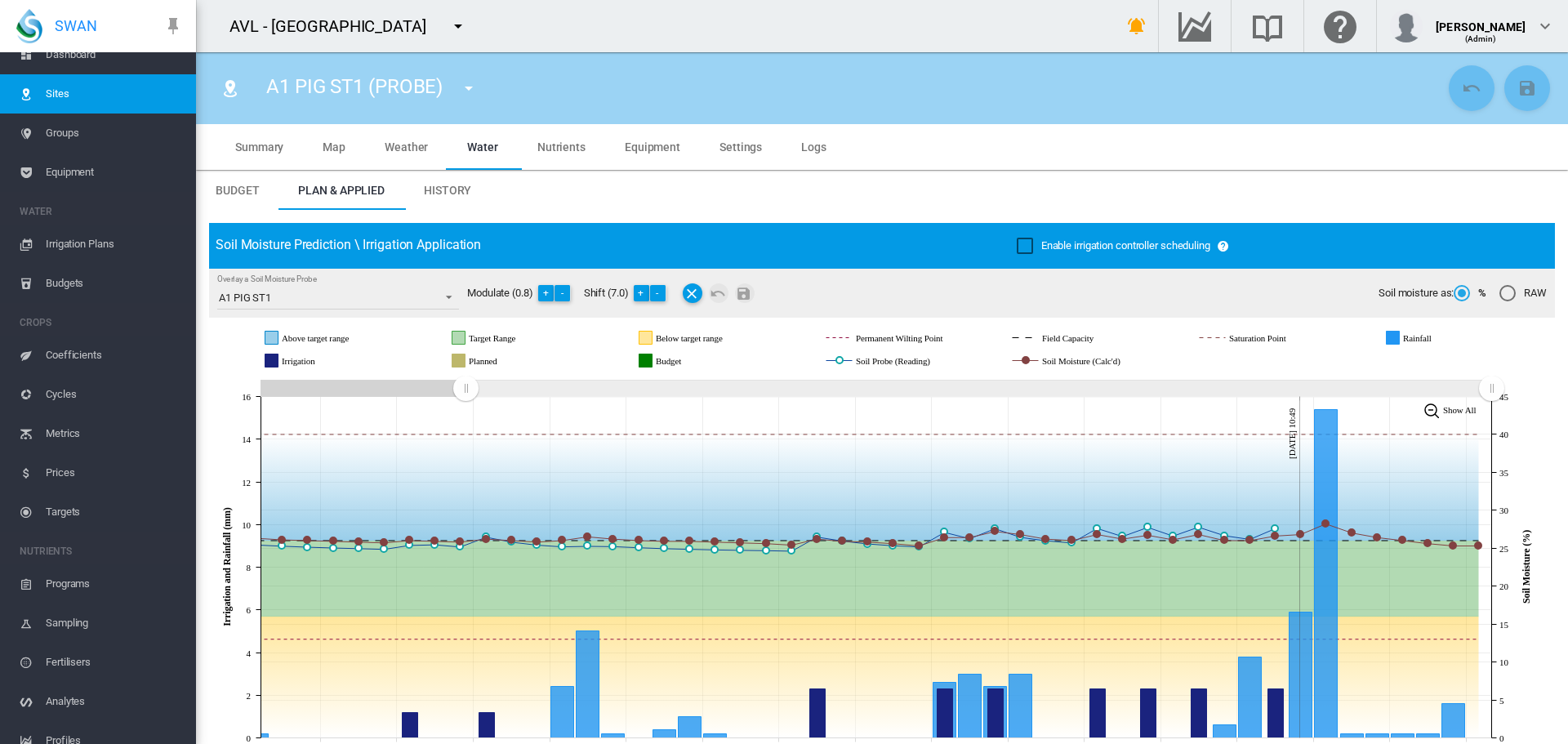
drag, startPoint x: 961, startPoint y: 427, endPoint x: 568, endPoint y: 454, distance: 393.9
click at [465, 440] on icon "JavaScript chart by amCharts 3.21.15 Aug 02 Aug 05 Aug 08 Aug 11 Aug 14 Aug 17 …" at bounding box center [875, 568] width 1334 height 383
click at [473, 91] on md-icon "icon-menu-down" at bounding box center [469, 88] width 20 height 20
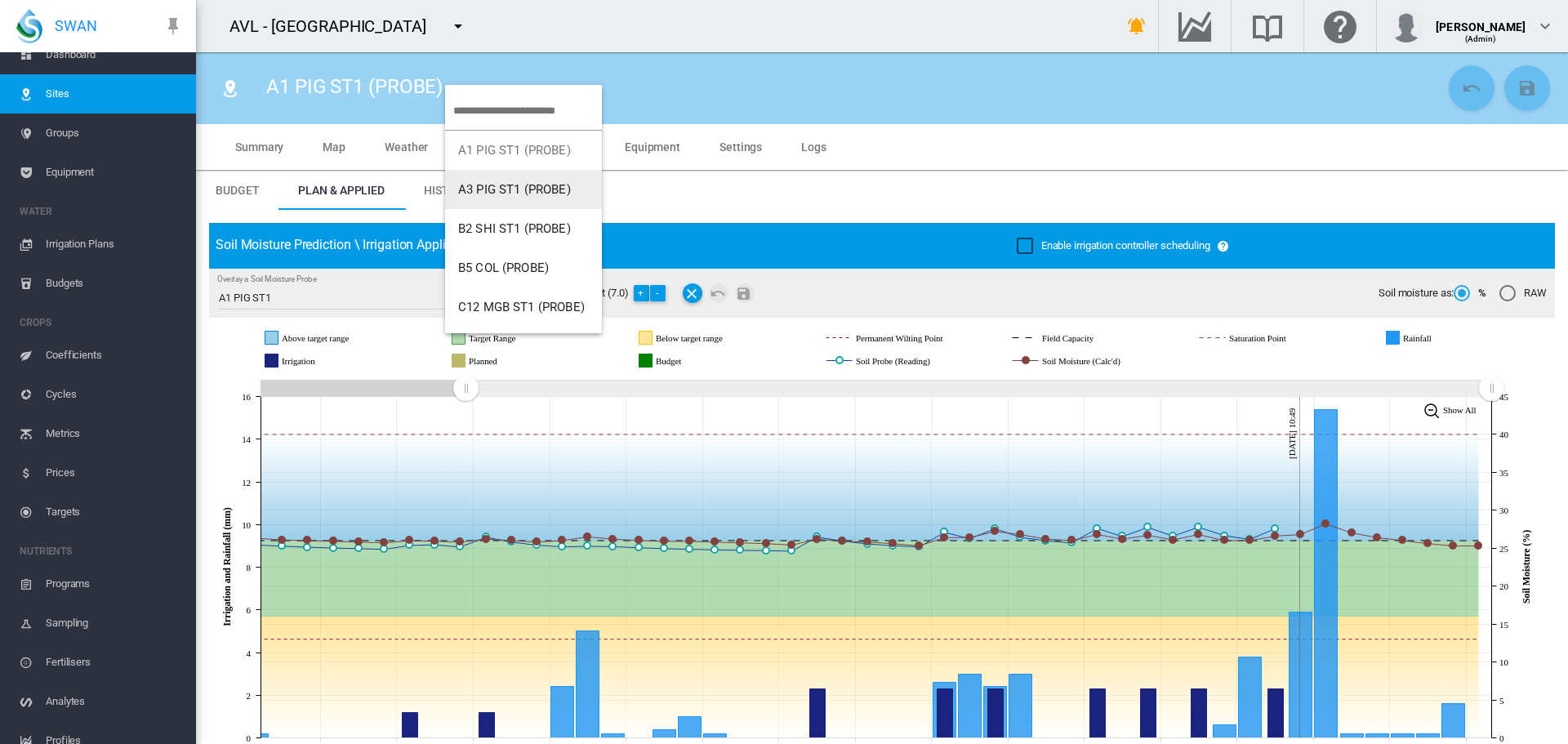
click at [485, 195] on span "A3 PIG ST1 (PROBE)" at bounding box center [514, 189] width 112 height 14
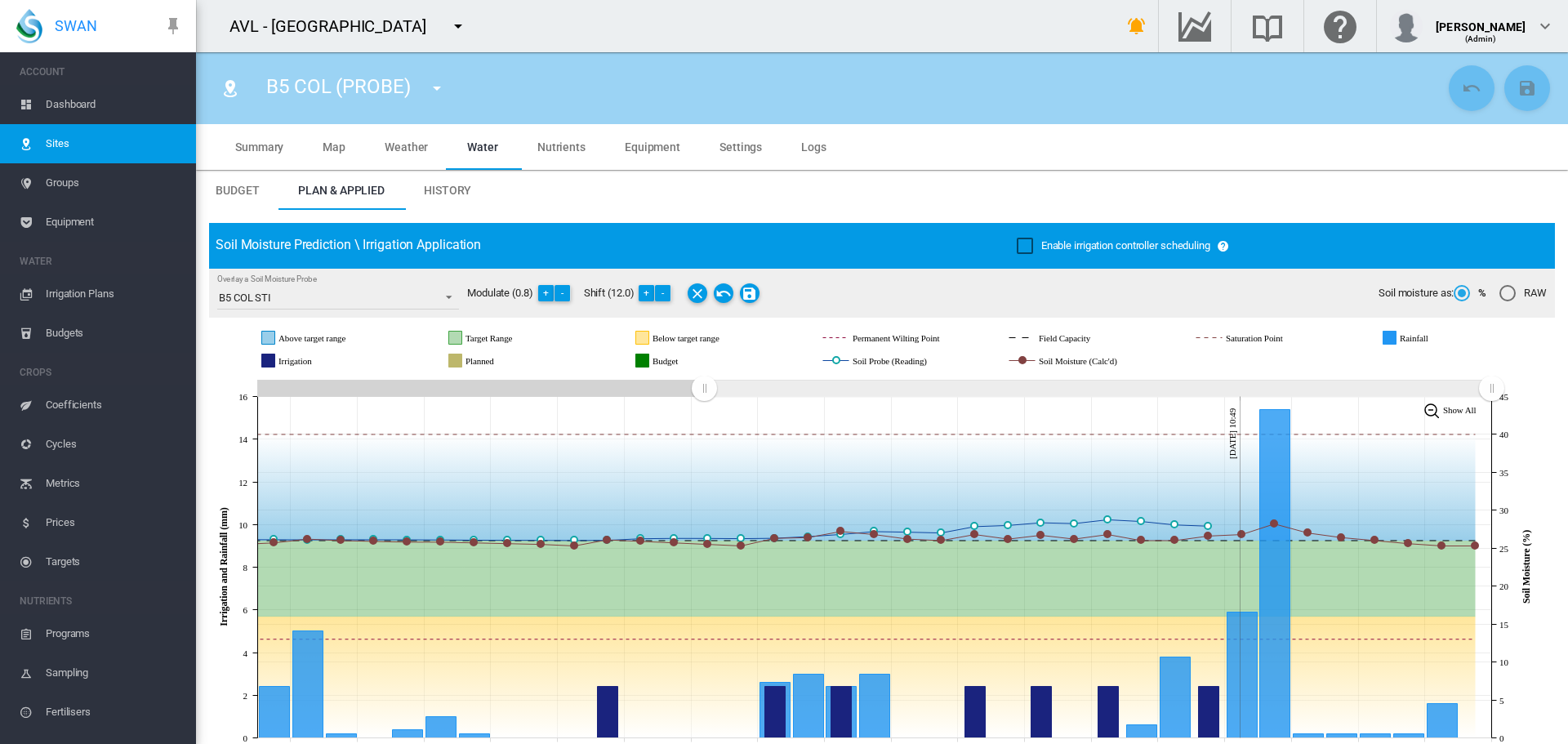
scroll to position [49, 0]
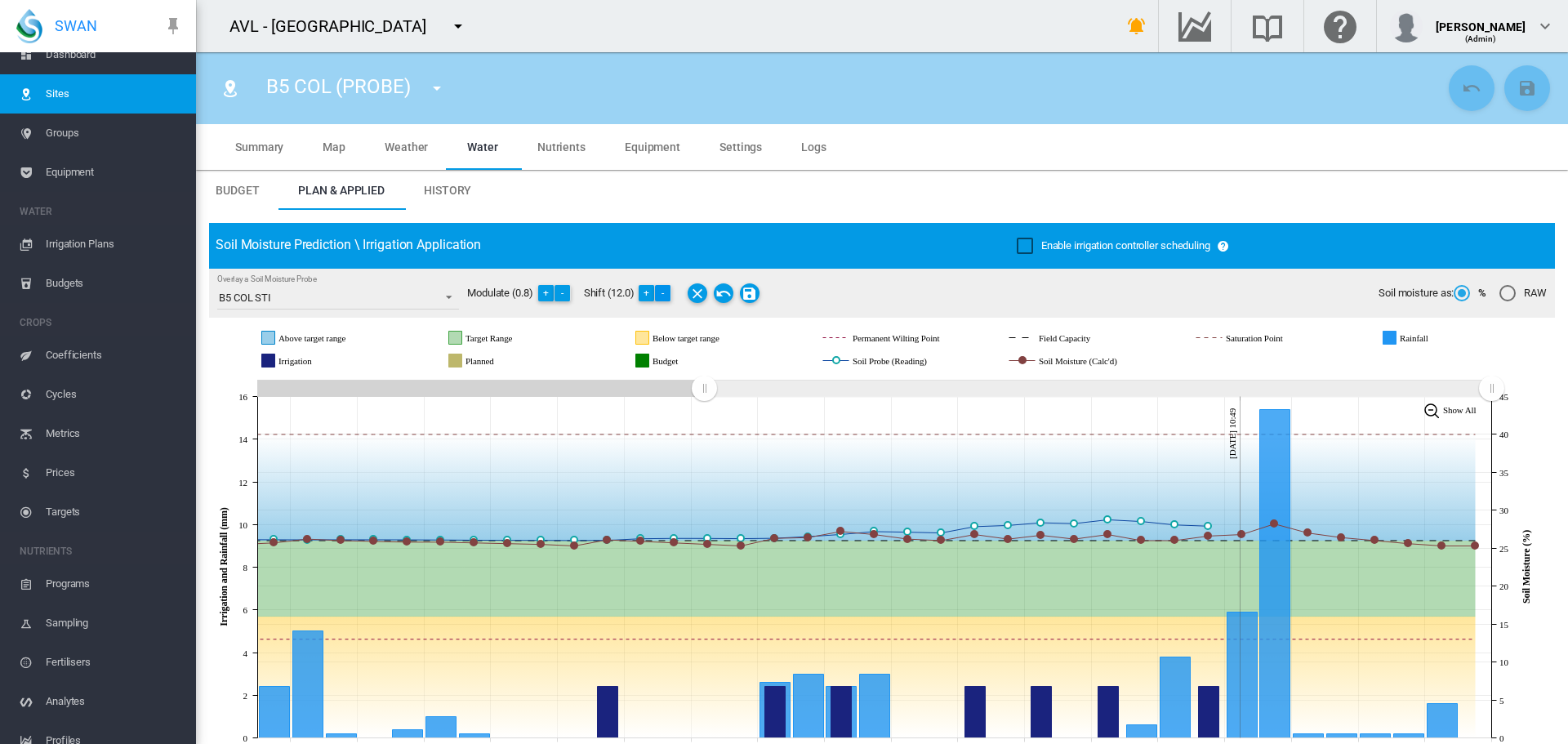
click at [663, 288] on button "-" at bounding box center [663, 293] width 16 height 16
click at [755, 294] on md-icon "Save Changes" at bounding box center [750, 293] width 20 height 20
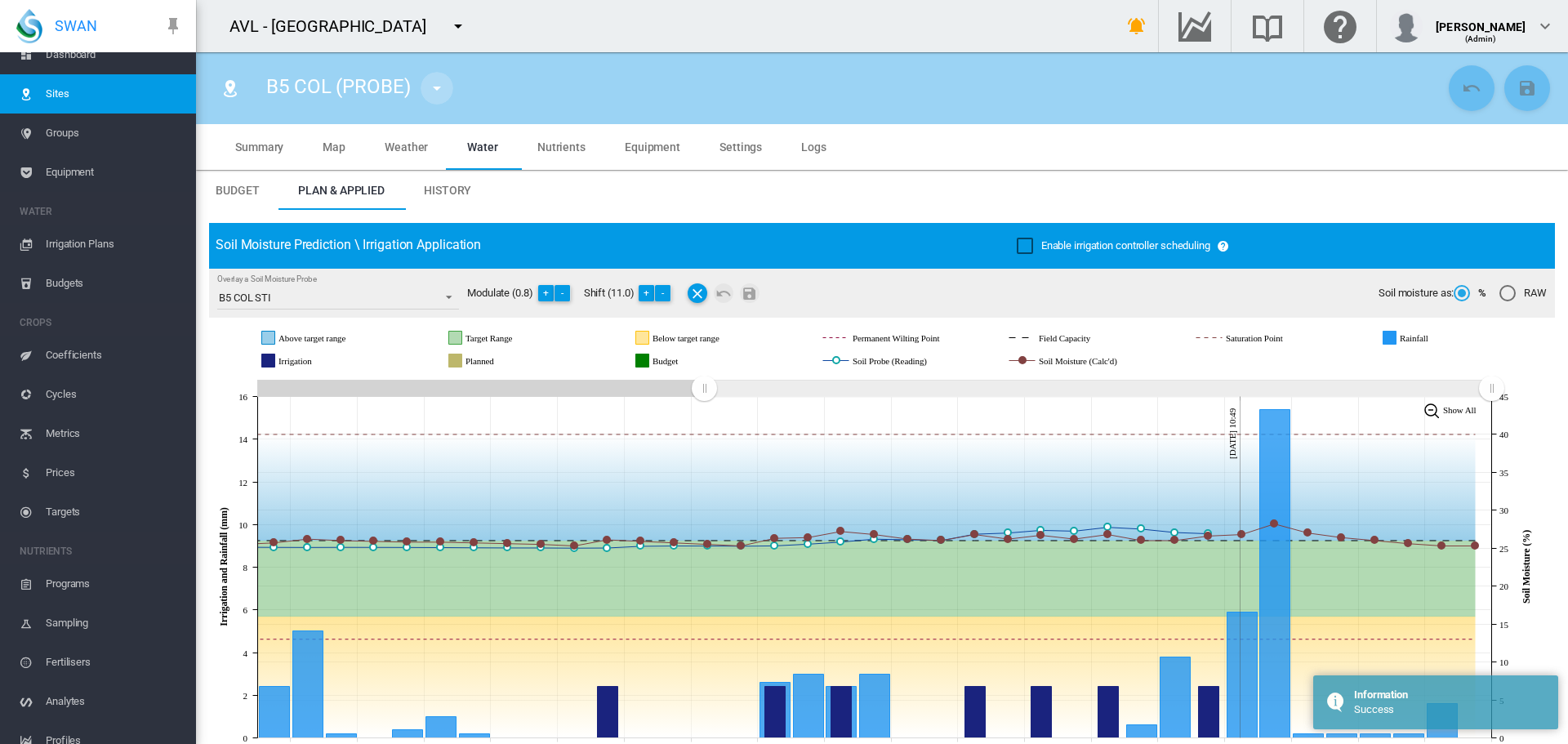
click at [433, 85] on md-icon "icon-menu-down" at bounding box center [437, 88] width 20 height 20
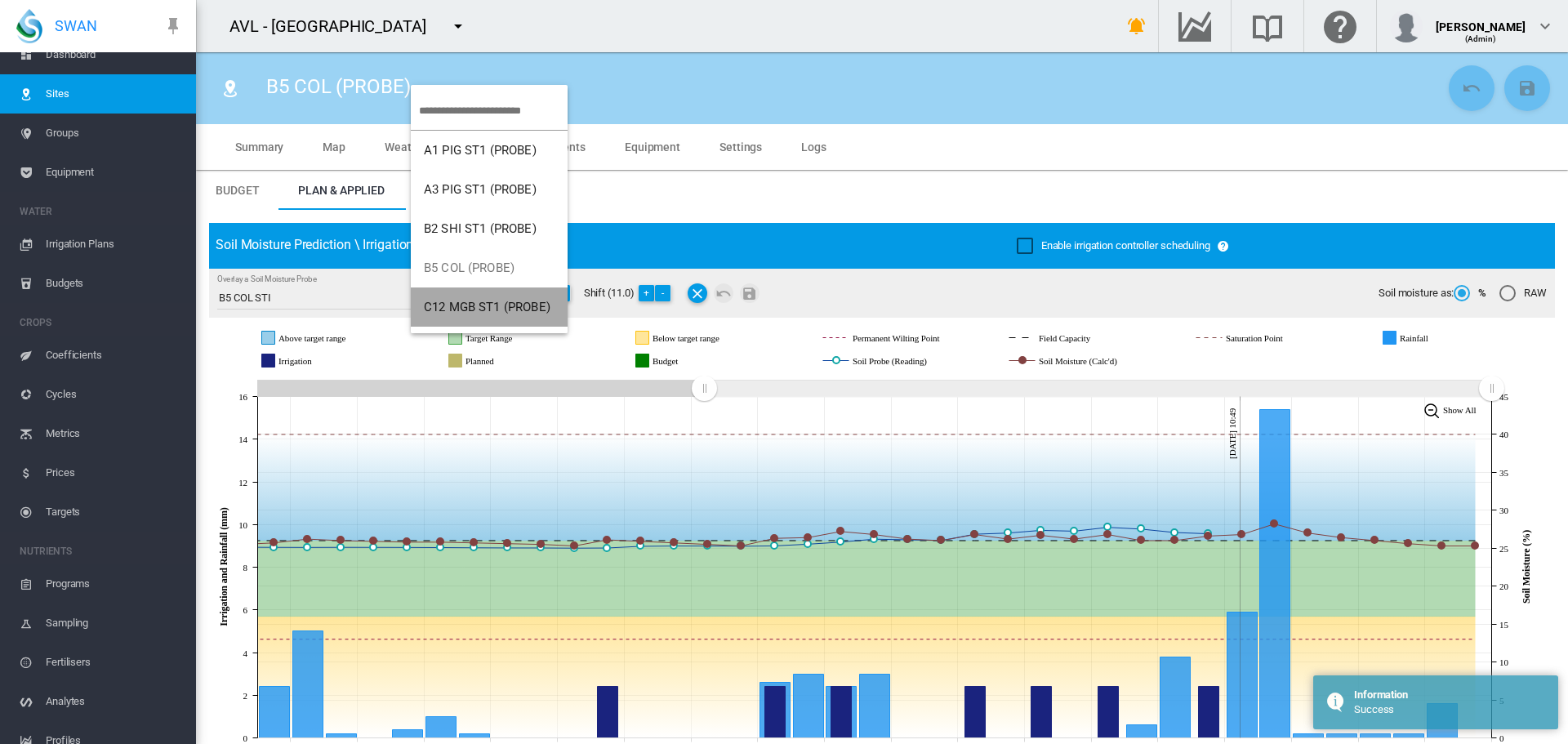
click at [497, 310] on span "C12 MGB ST1 (PROBE)" at bounding box center [487, 307] width 127 height 14
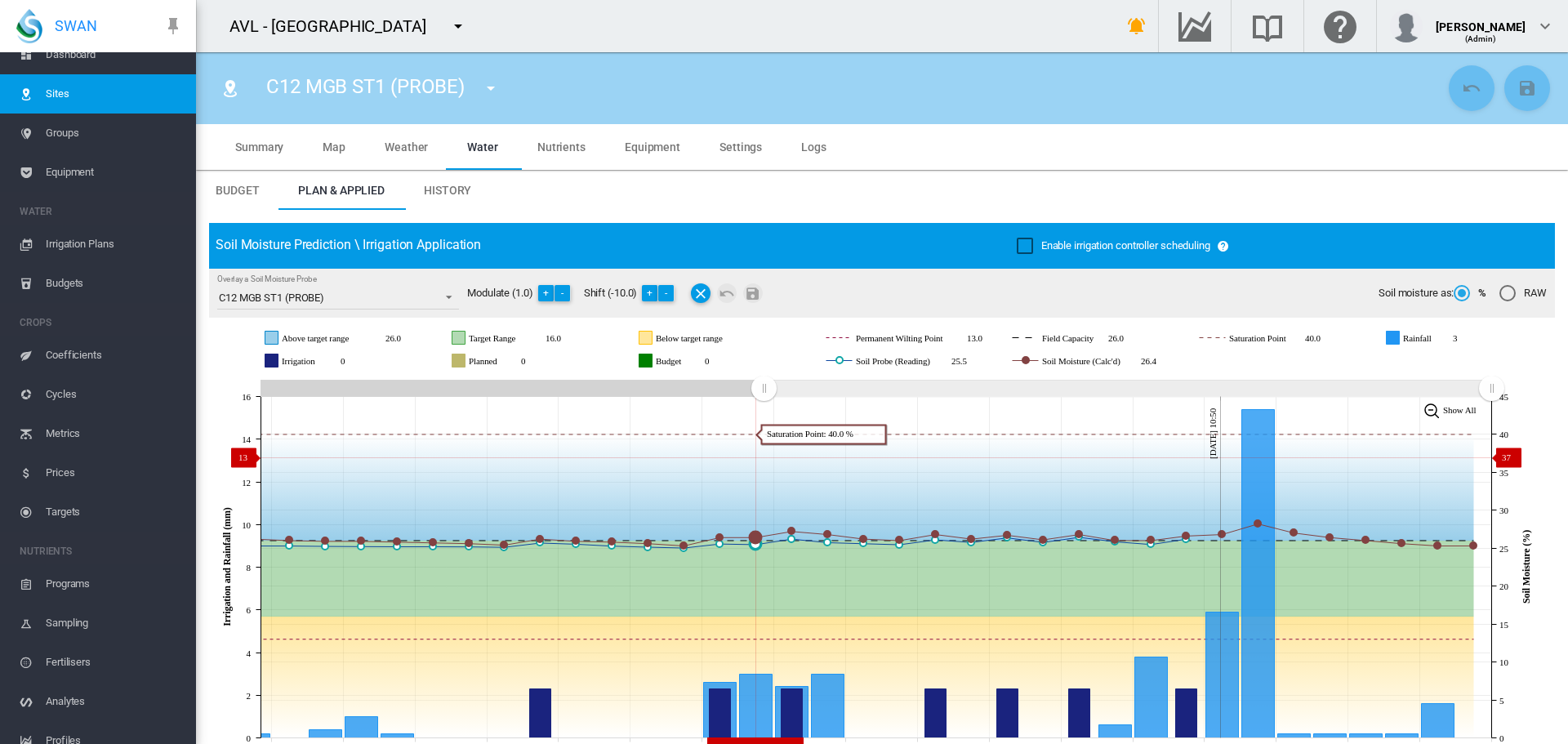
drag, startPoint x: 1160, startPoint y: 395, endPoint x: 819, endPoint y: 449, distance: 345.2
click at [764, 457] on icon "JavaScript chart by amCharts [DATE] [DATE] Aug [DATE] Aug [DATE] Aug [DATE] Aug…" at bounding box center [875, 568] width 1334 height 383
click at [490, 90] on md-icon "icon-menu-down" at bounding box center [491, 88] width 20 height 20
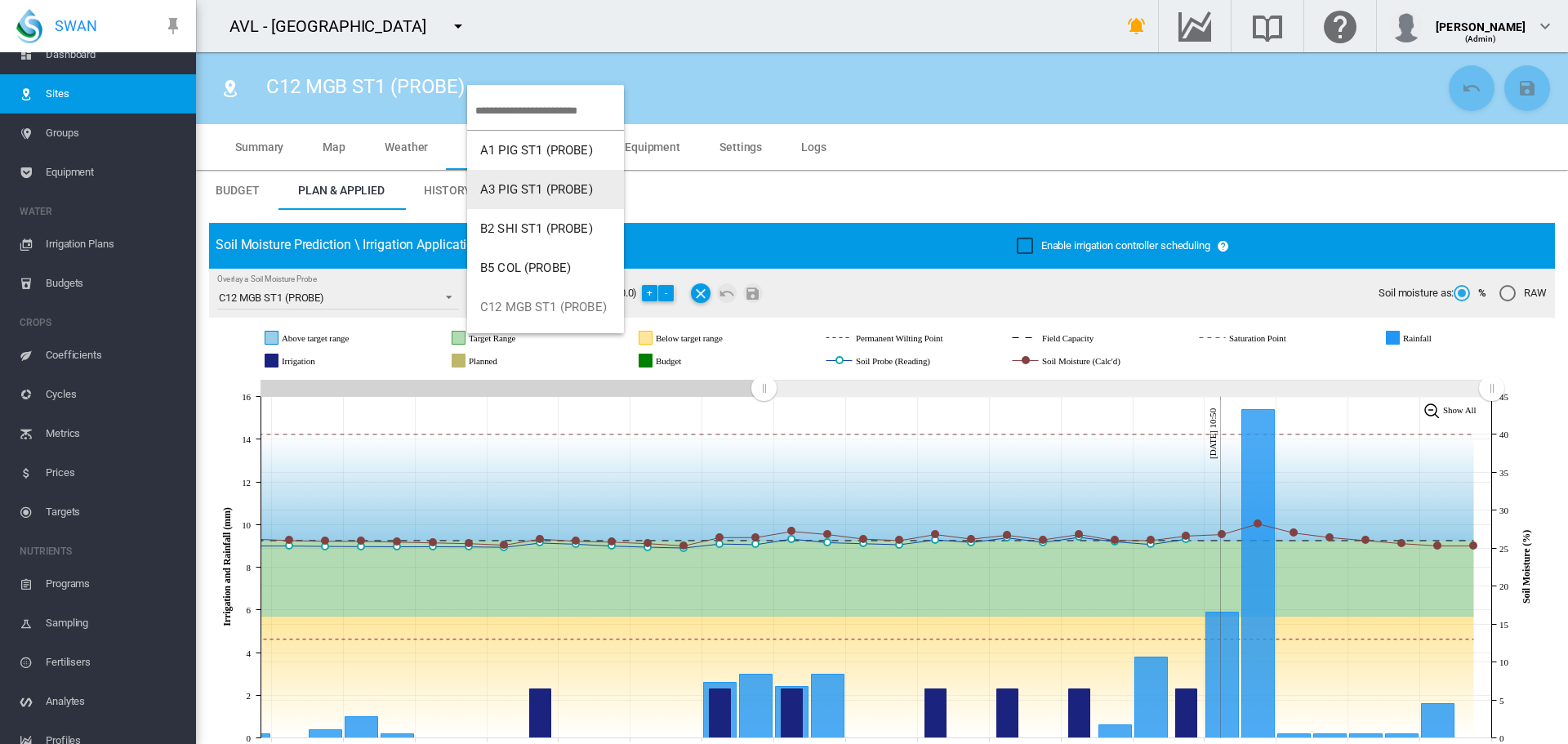
scroll to position [82, 0]
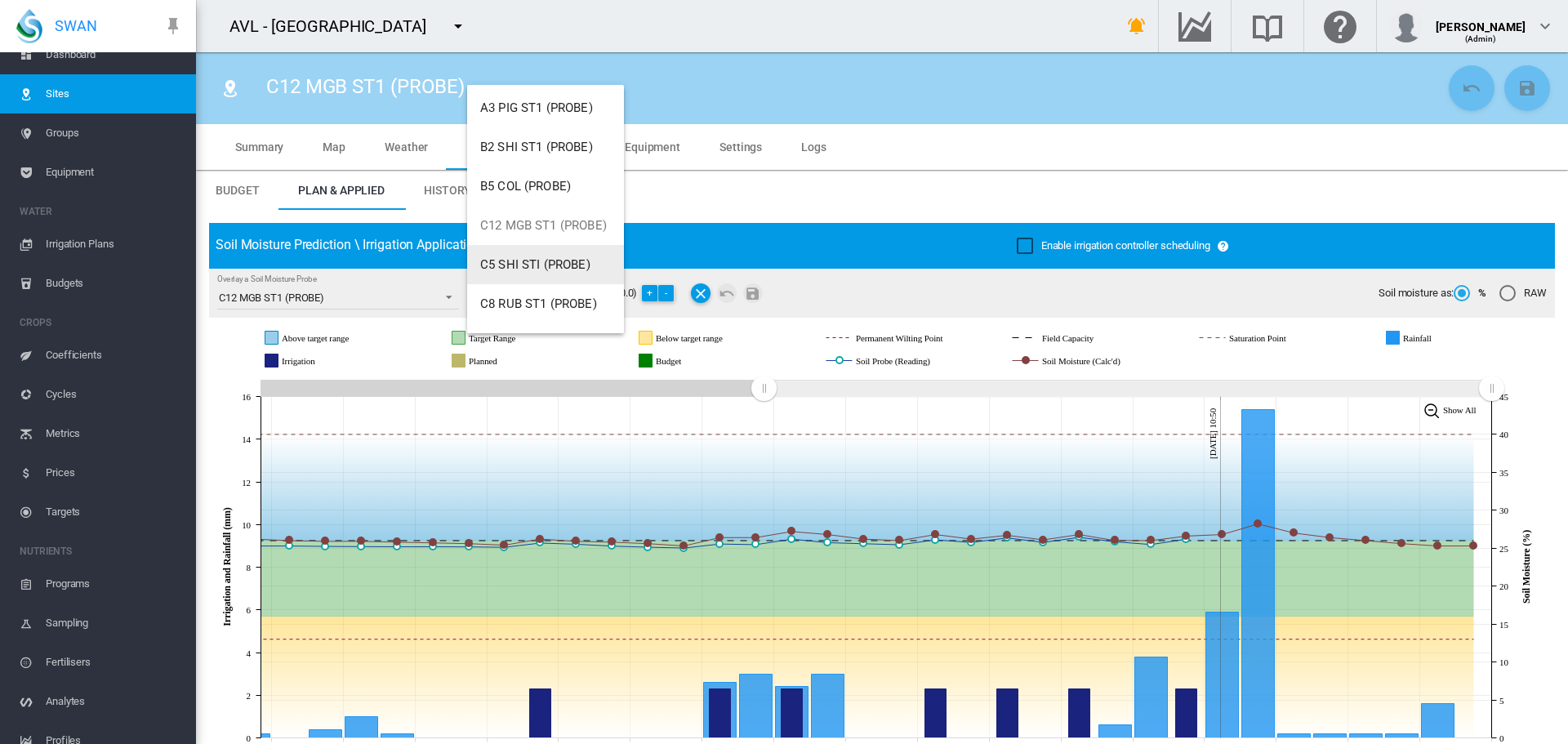
click at [544, 263] on span "C5 SHI STI (PROBE)" at bounding box center [535, 264] width 111 height 14
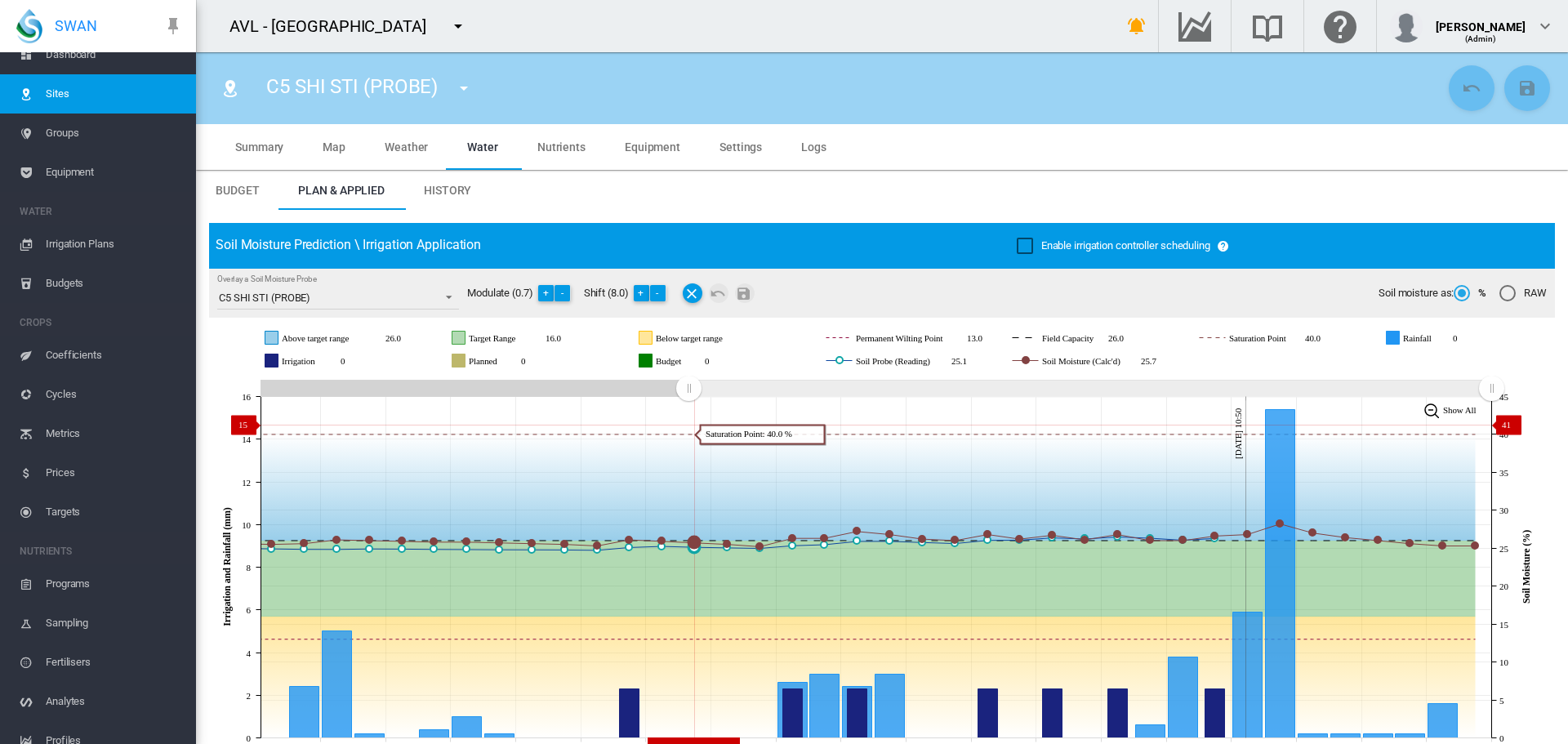
drag, startPoint x: 1187, startPoint y: 388, endPoint x: 687, endPoint y: 425, distance: 501.4
click at [687, 425] on icon "JavaScript chart by amCharts [DATE] [DATE] Aug [DATE] Aug [DATE] Aug [DATE] Aug…" at bounding box center [875, 568] width 1334 height 383
click at [464, 88] on md-icon "icon-menu-down" at bounding box center [464, 88] width 20 height 20
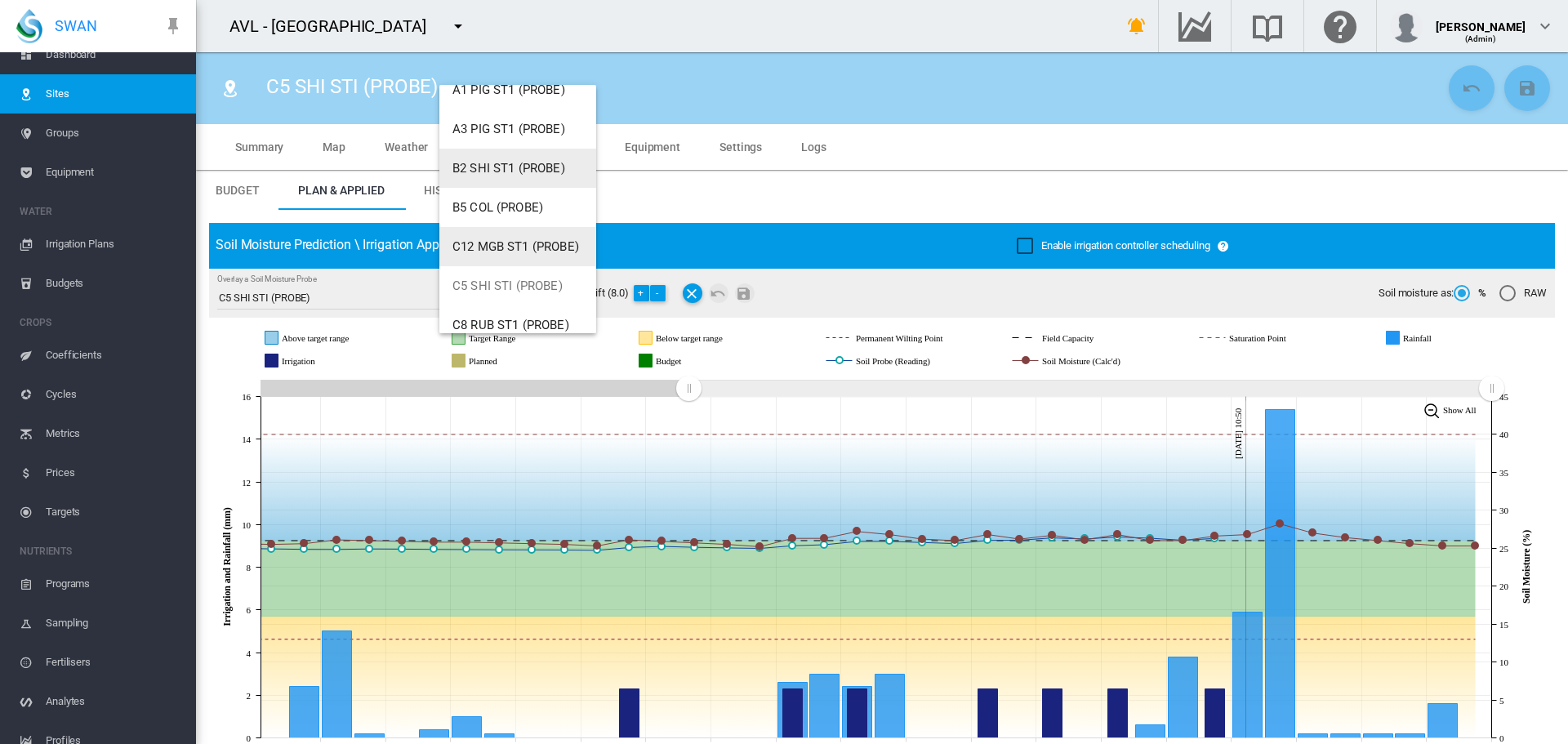
scroll to position [82, 0]
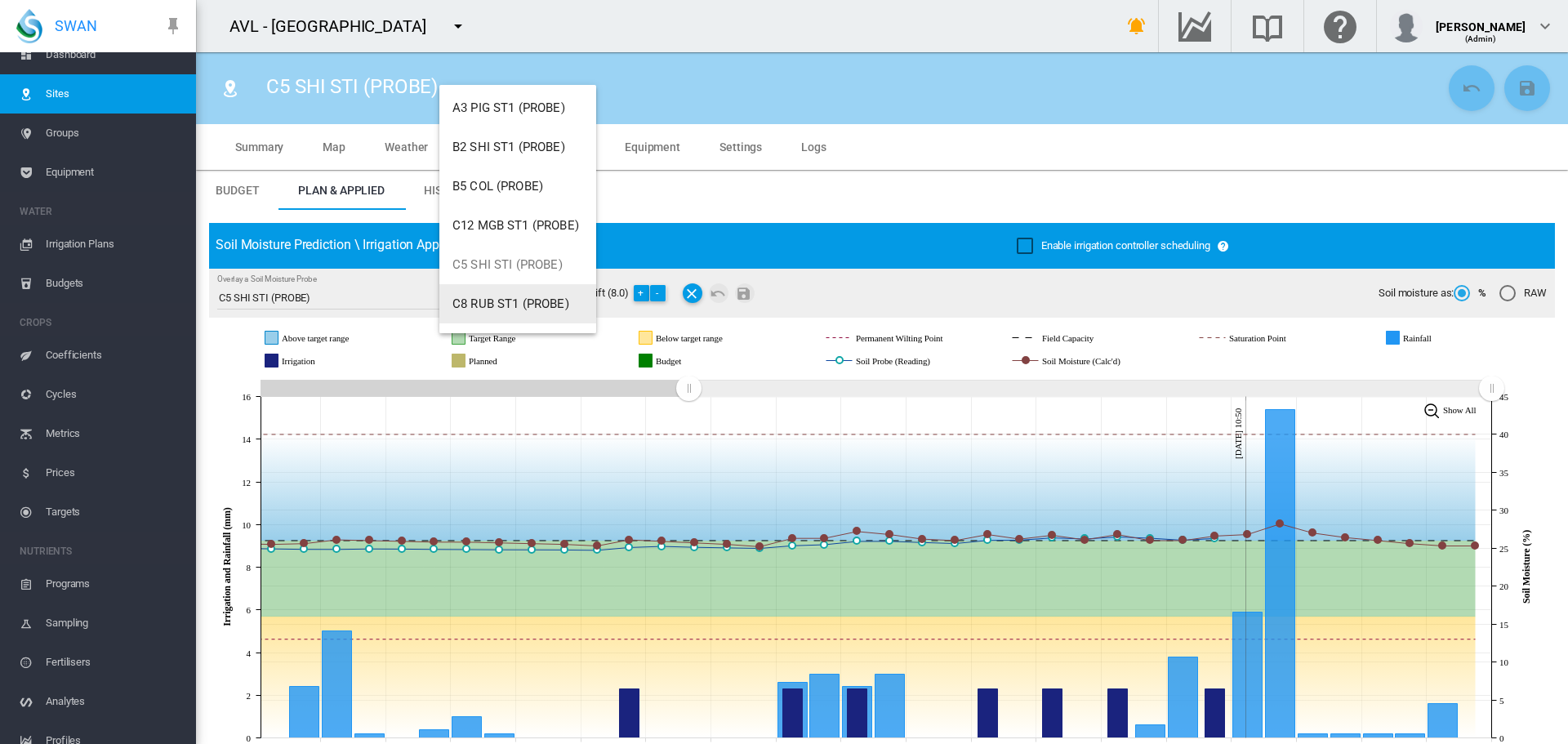
click at [521, 311] on button "C8 RUB ST1 (PROBE)" at bounding box center [517, 304] width 157 height 40
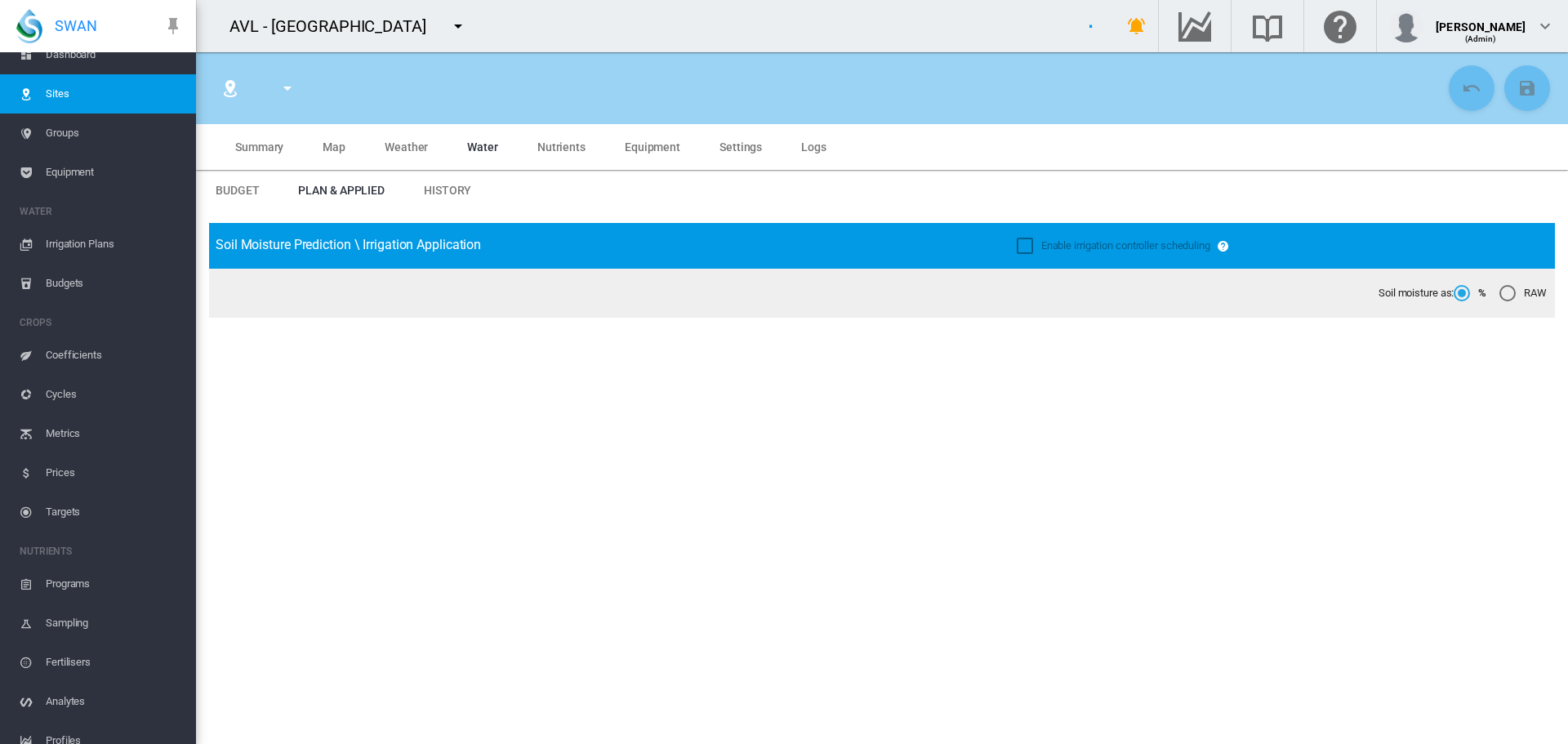
type input "**********"
type input "*****"
type input "*********"
type input "**"
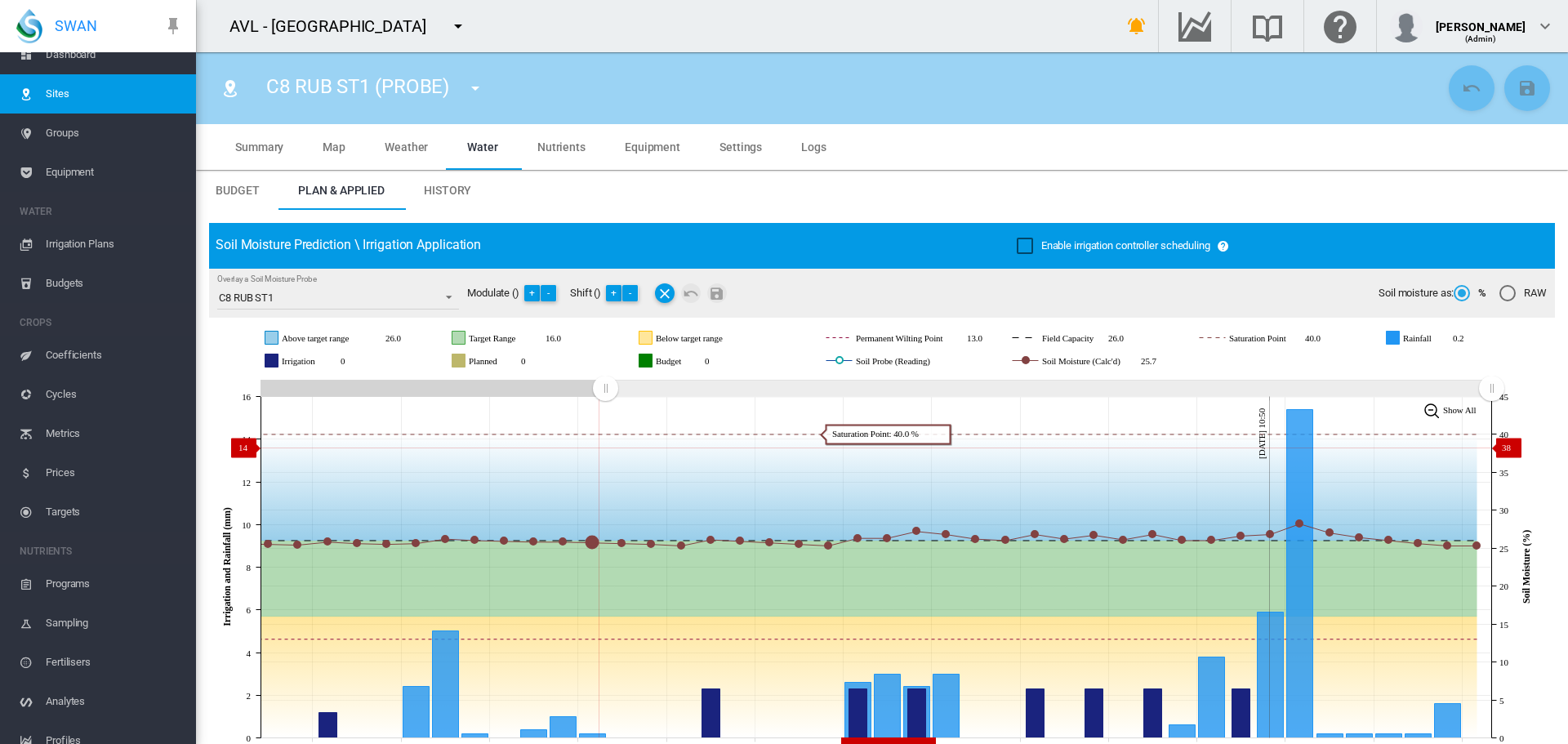
drag, startPoint x: 792, startPoint y: 430, endPoint x: 611, endPoint y: 447, distance: 181.8
click at [605, 448] on icon "JavaScript chart by amCharts 3.21.15 Aug 08 Aug 11 Aug 14 Aug 17 Aug 20 Aug 23 …" at bounding box center [875, 568] width 1334 height 383
click at [478, 90] on md-icon "icon-menu-down" at bounding box center [475, 88] width 20 height 20
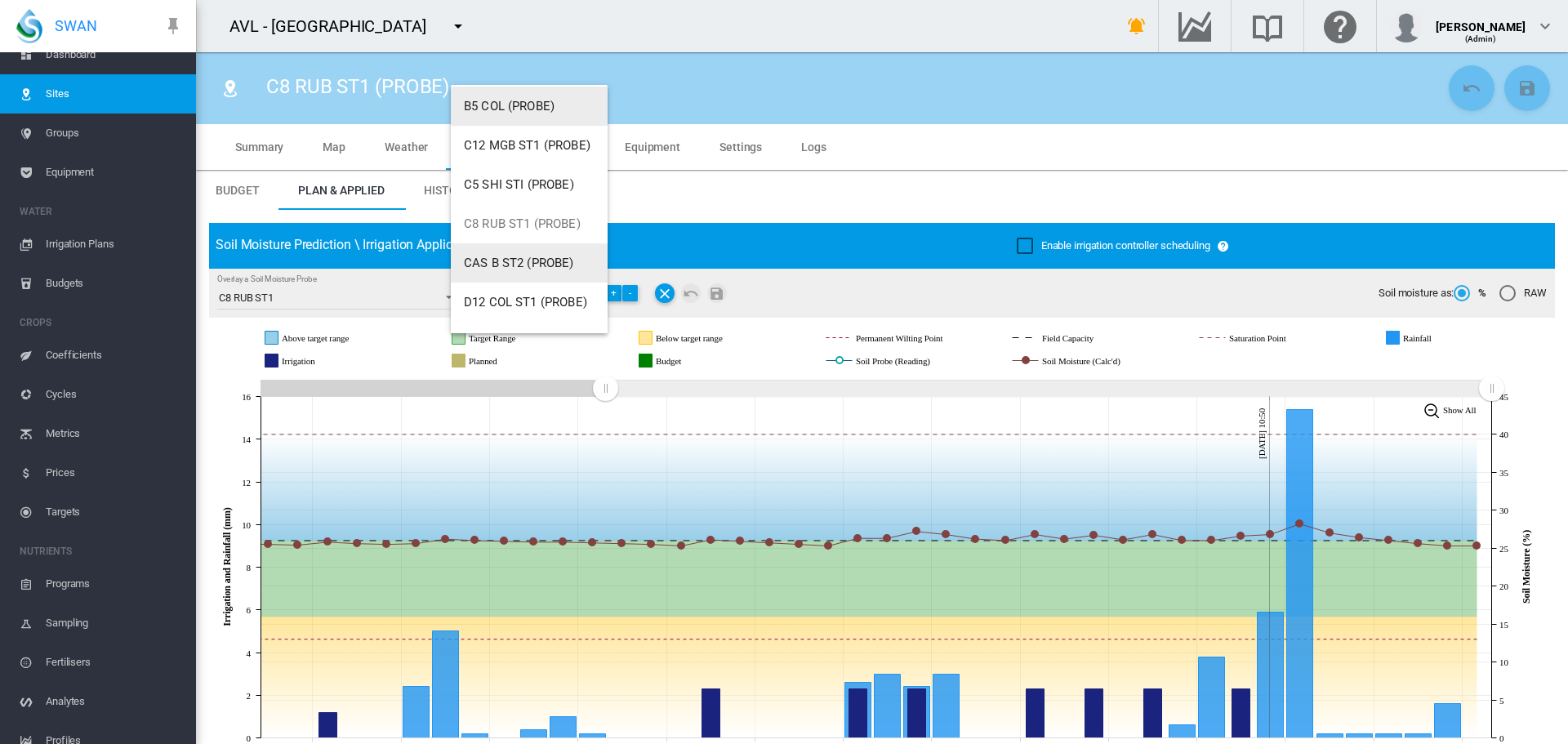
scroll to position [164, 0]
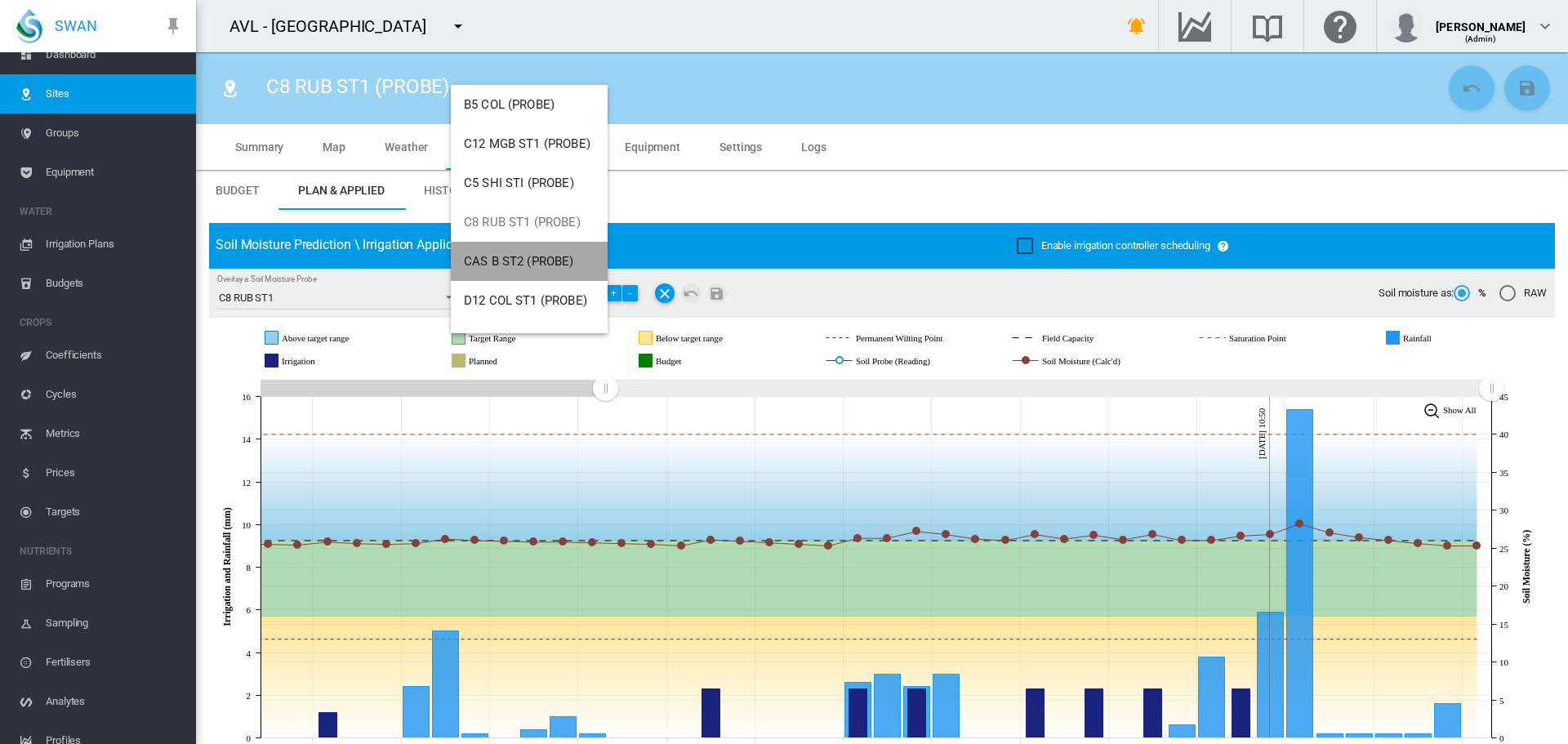
click at [545, 255] on span "CAS B ST2 (PROBE)" at bounding box center [519, 261] width 111 height 14
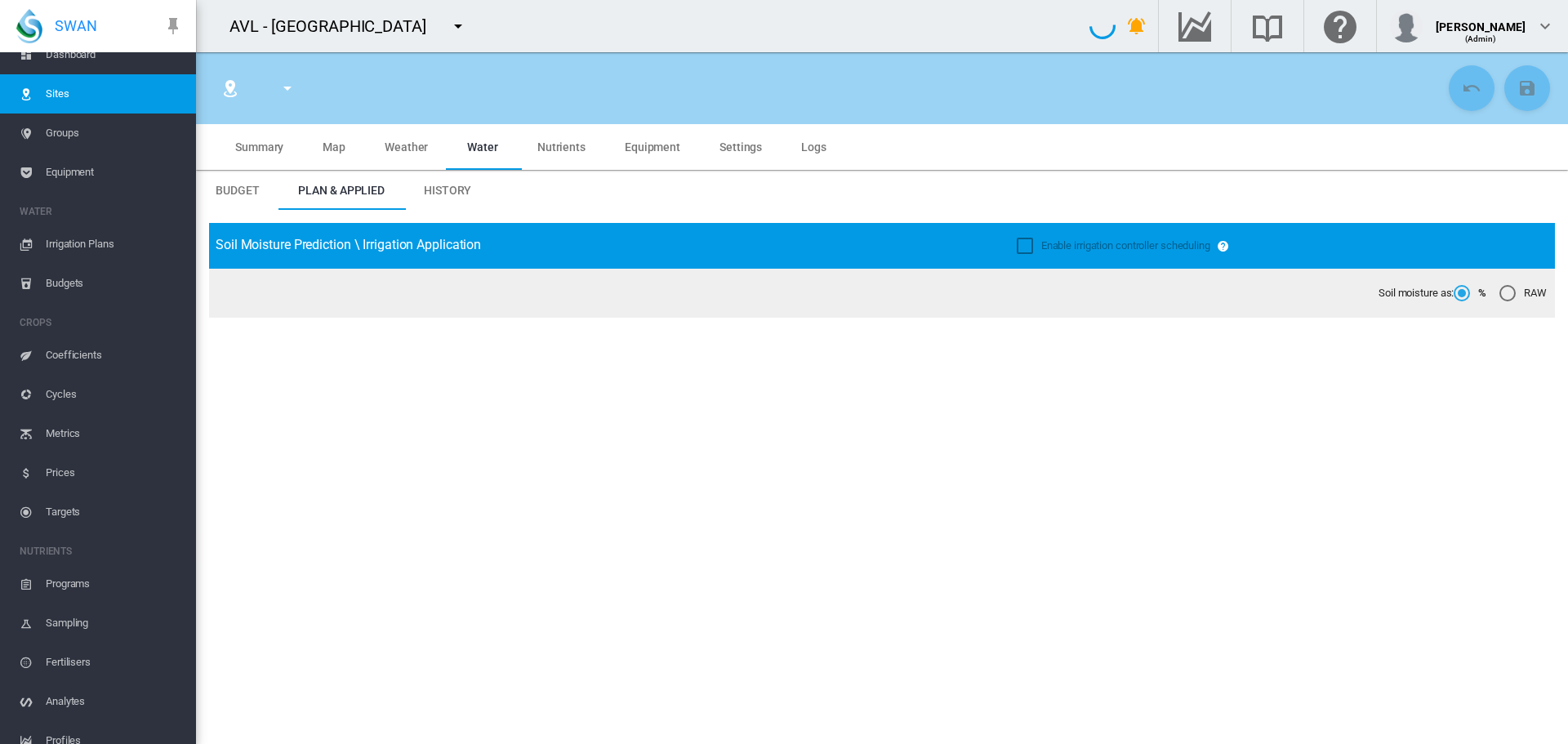
type input "**********"
type input "******"
type input "*********"
type input "**"
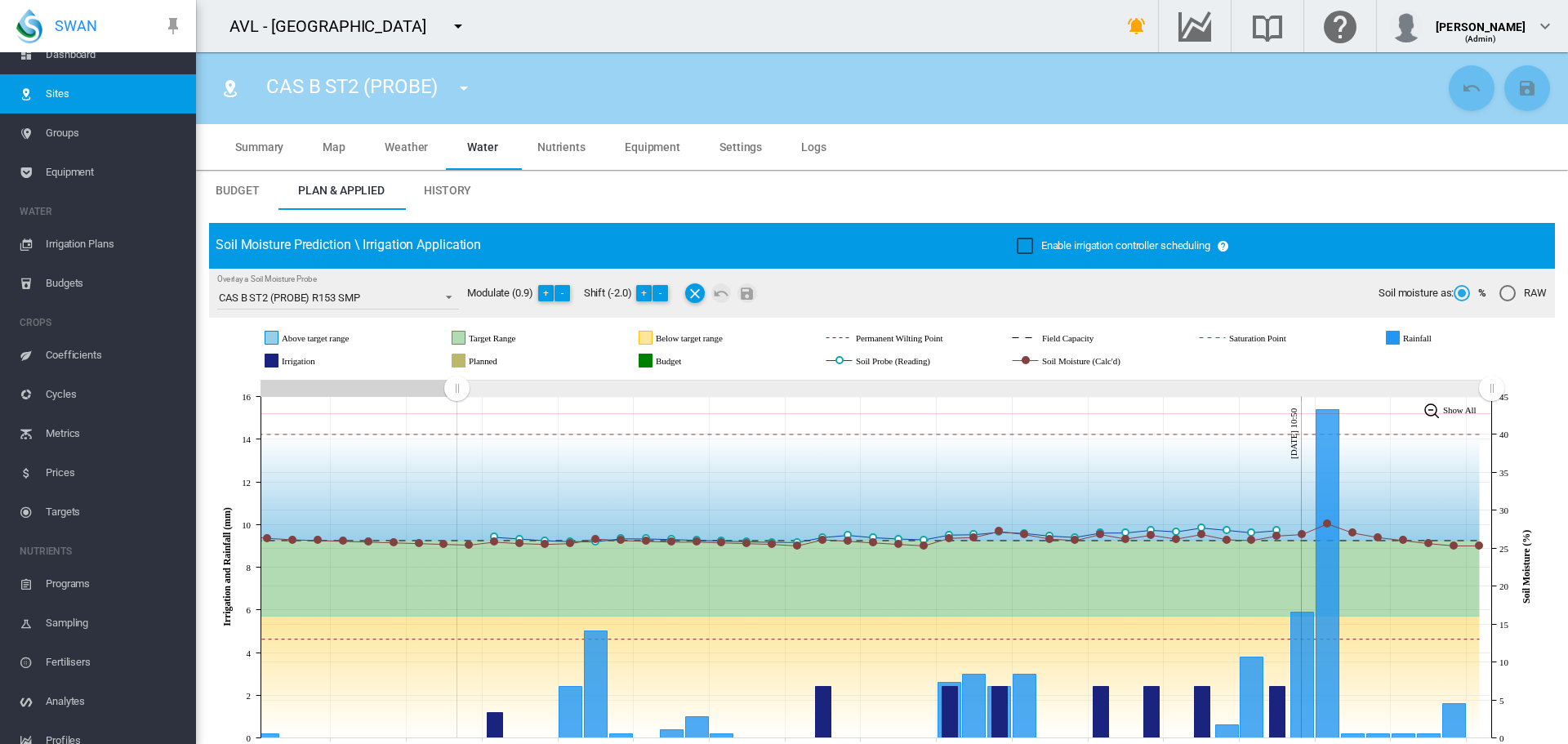
drag, startPoint x: 1190, startPoint y: 386, endPoint x: 450, endPoint y: 404, distance: 740.2
click at [452, 408] on icon "JavaScript chart by amCharts 3.21.15 Aug 02 Aug 05 Aug 08 Aug 11 Aug 14 Aug 17 …" at bounding box center [875, 568] width 1334 height 383
click at [465, 83] on md-icon "icon-menu-down" at bounding box center [464, 88] width 20 height 20
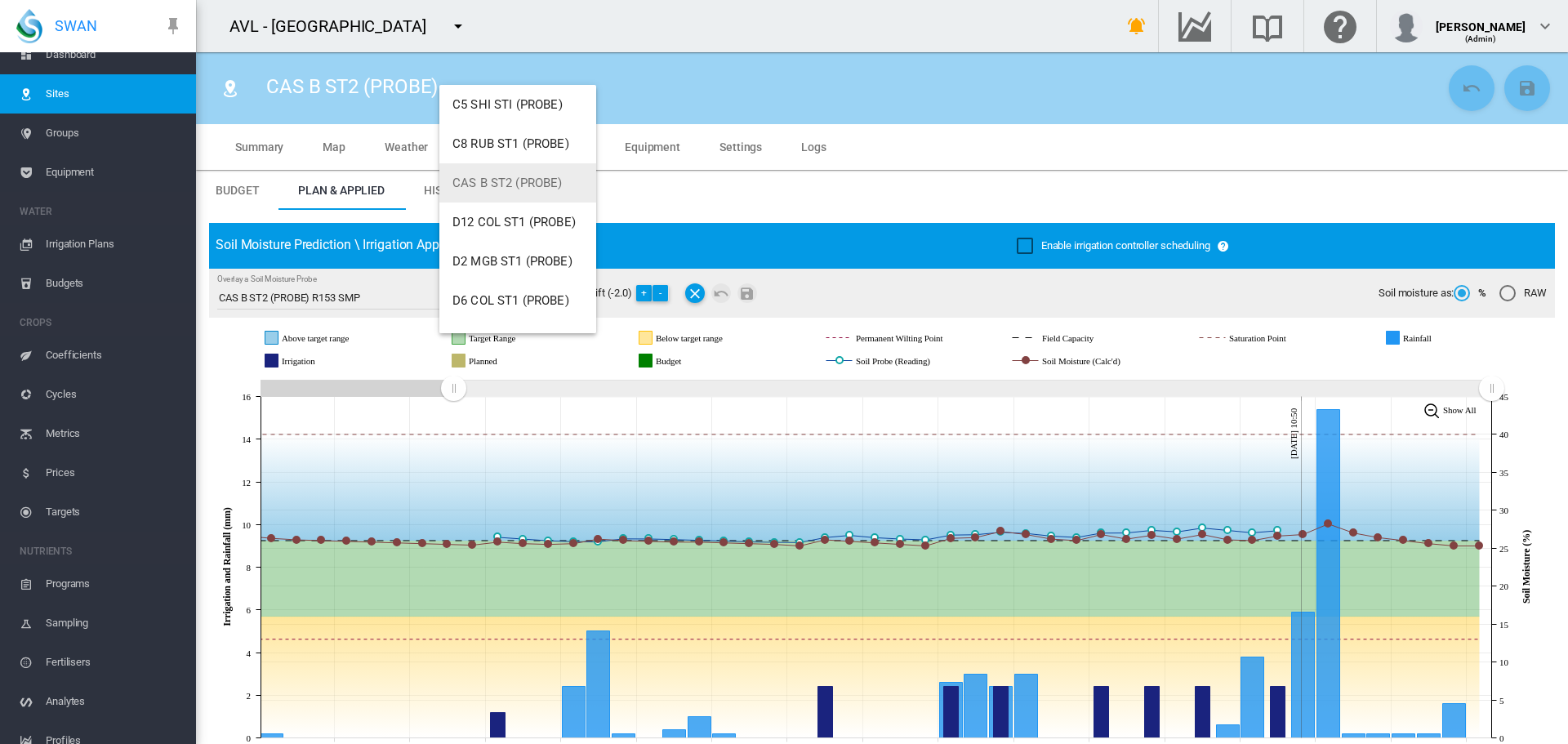
scroll to position [245, 0]
click at [494, 228] on button "D12 COL ST1 (PROBE)" at bounding box center [517, 220] width 157 height 40
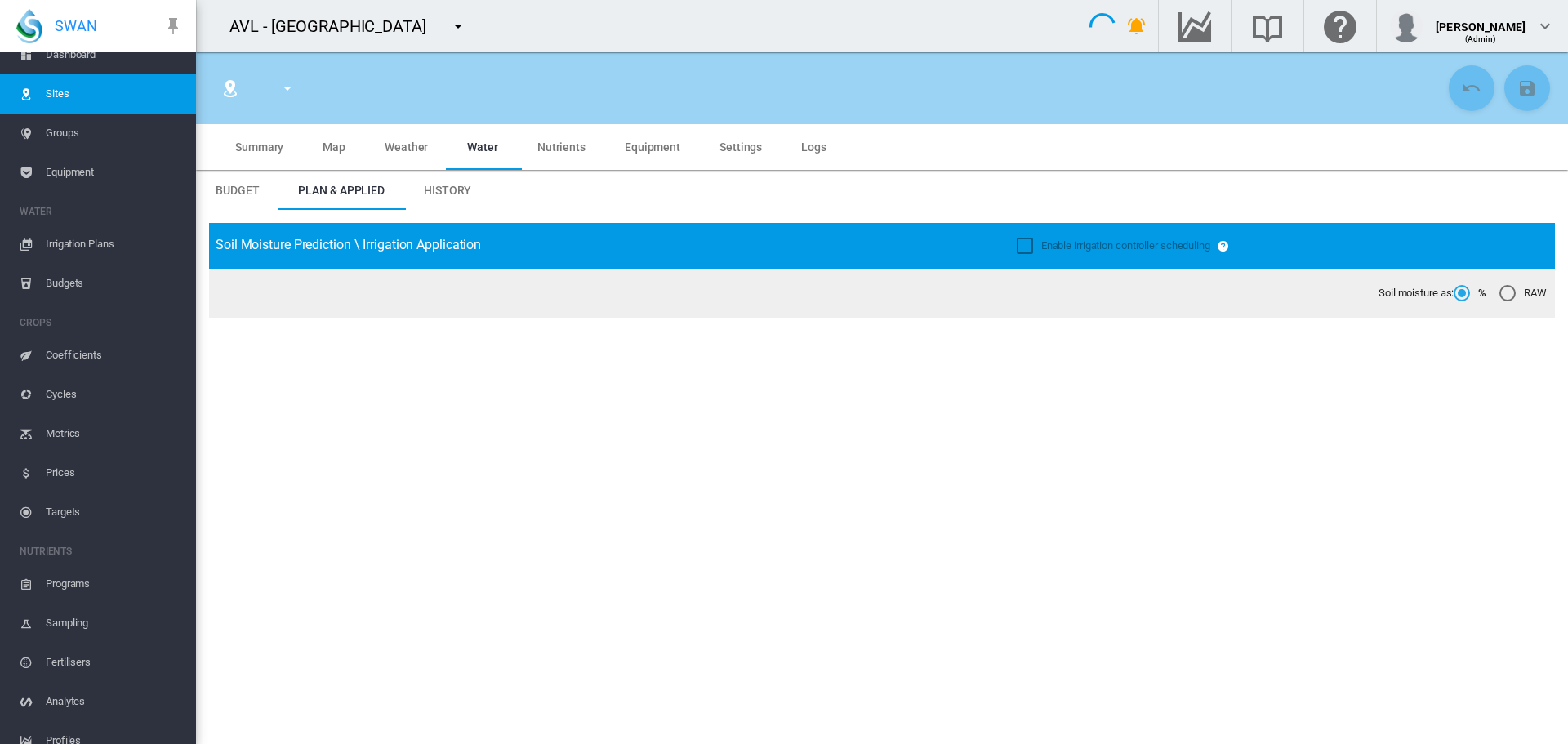
type input "**********"
type input "*****"
type input "*********"
type input "**"
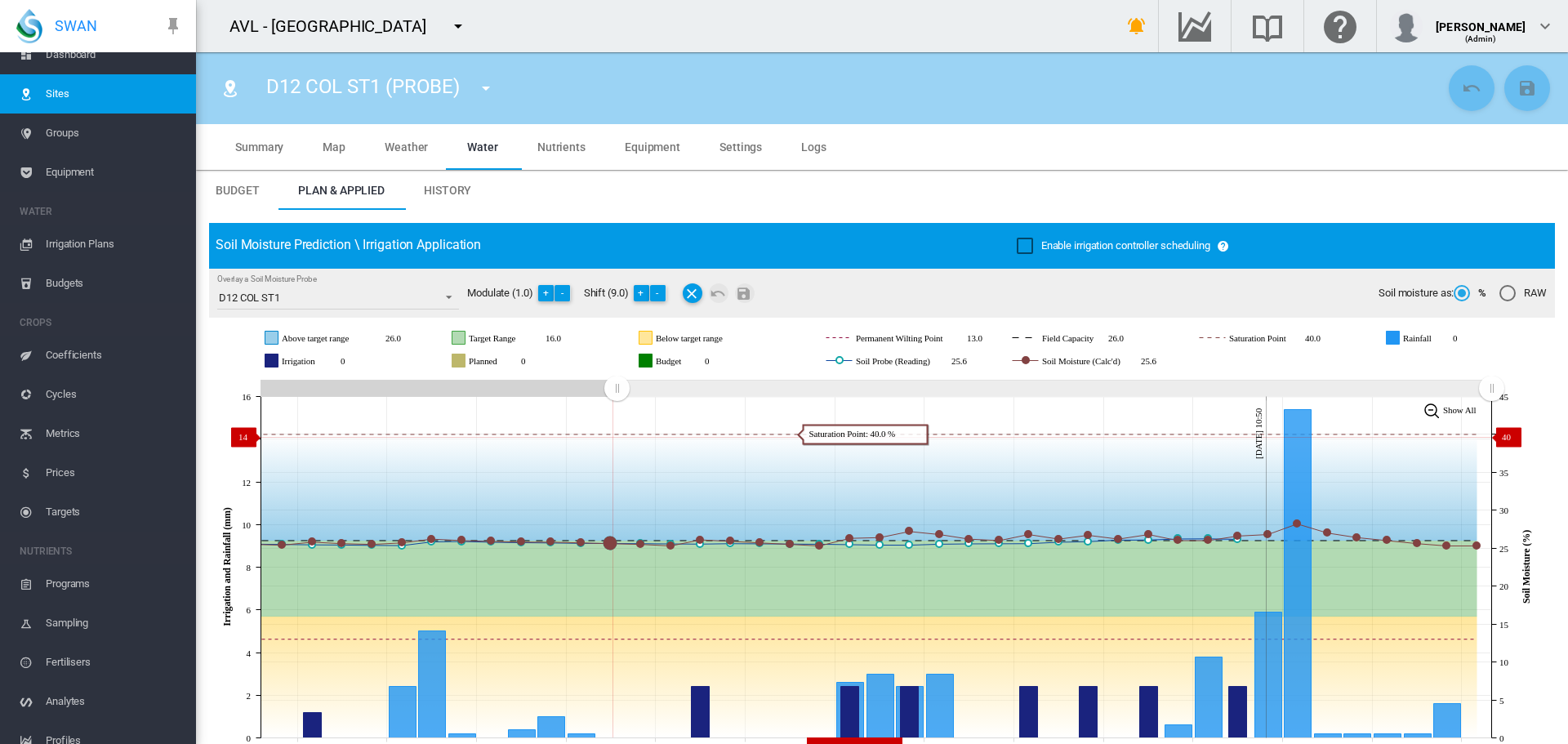
drag, startPoint x: 1191, startPoint y: 385, endPoint x: 623, endPoint y: 436, distance: 570.3
click at [616, 437] on icon "JavaScript chart by amCharts 3.21.15 Aug 08 Aug 11 Aug 14 Aug 17 Aug 20 Aug 23 …" at bounding box center [875, 568] width 1334 height 383
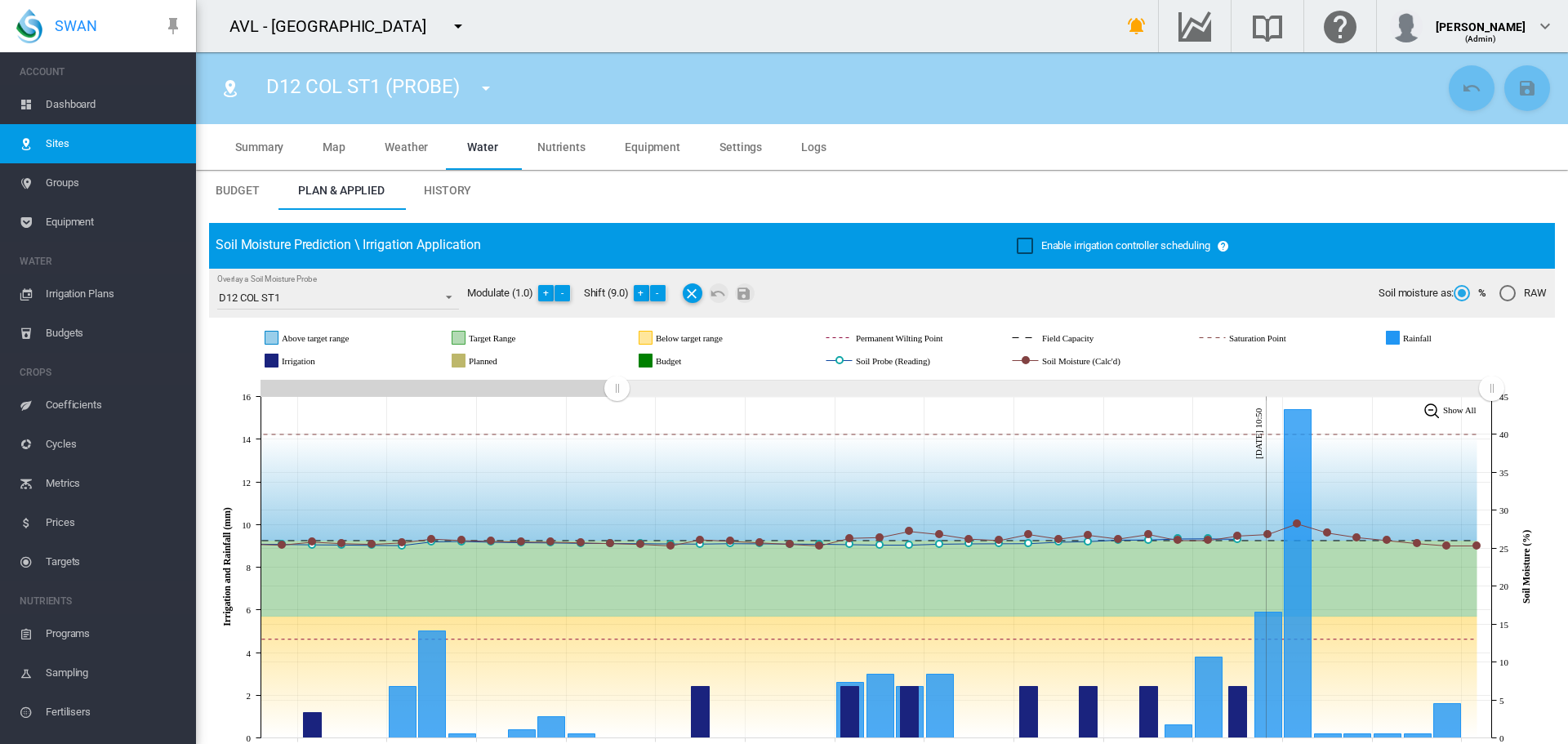
scroll to position [49, 0]
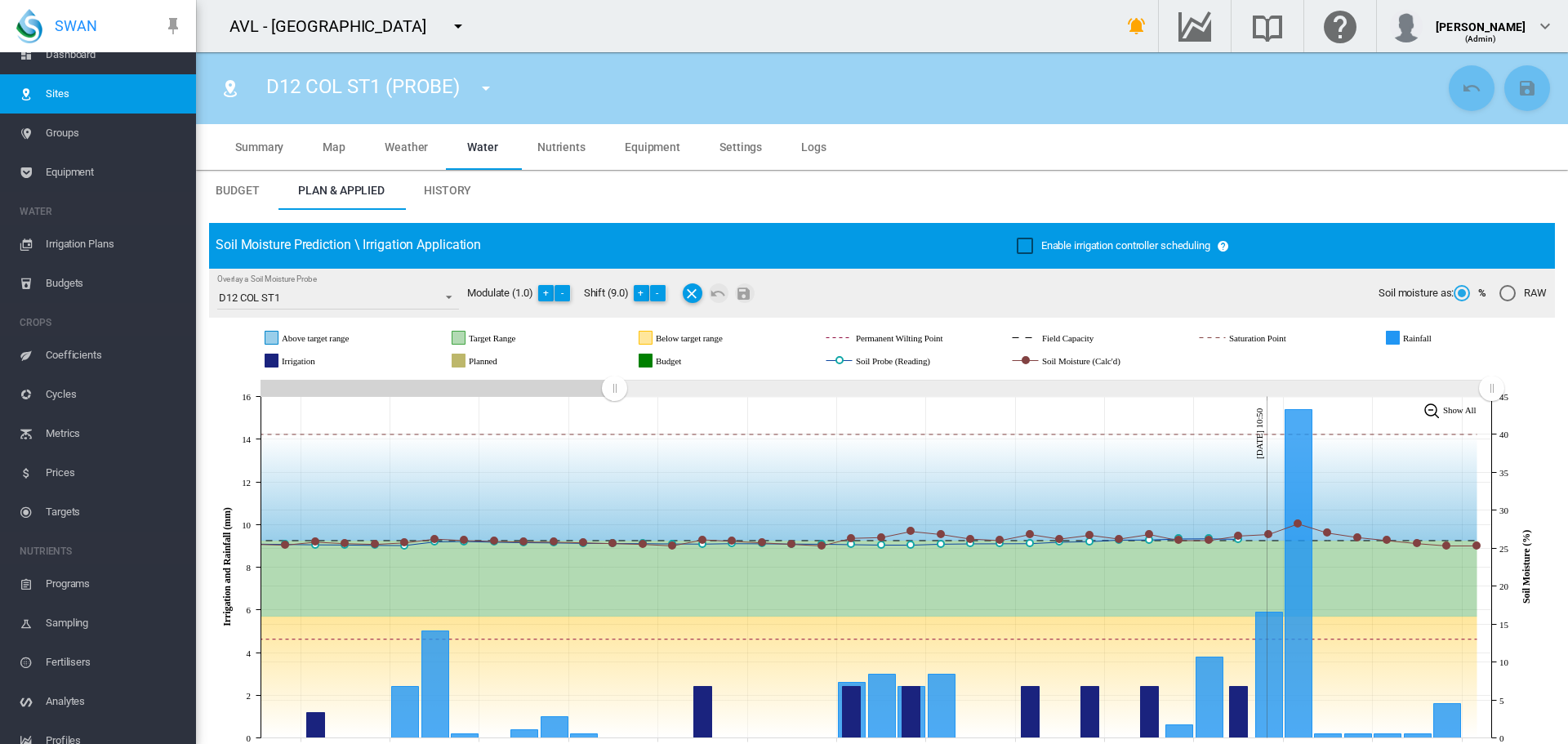
click at [614, 391] on rect "Zoom chart using cursor arrows" at bounding box center [615, 390] width 21 height 16
click at [448, 30] on md-icon "icon-menu-down" at bounding box center [458, 26] width 20 height 20
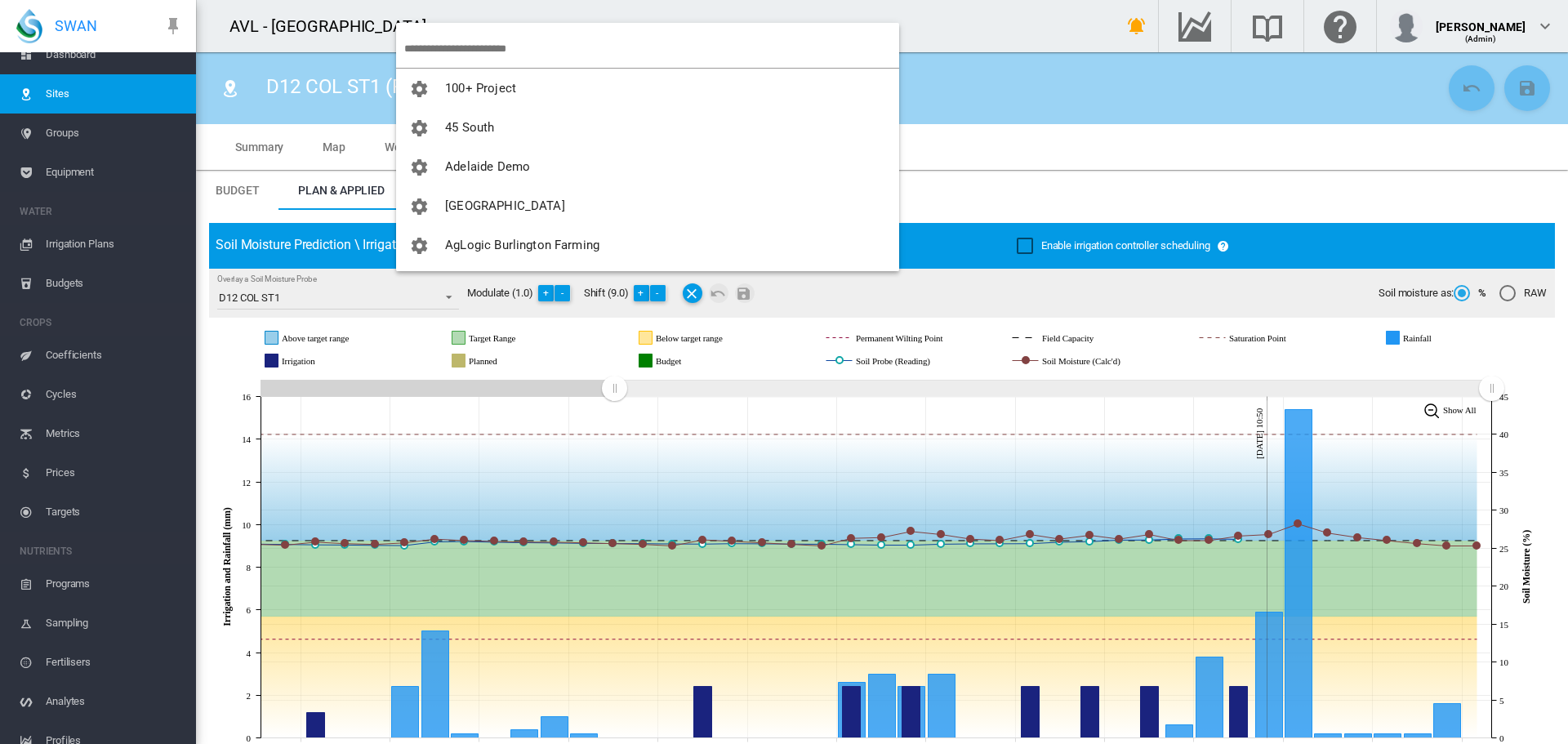
click at [430, 42] on input "search" at bounding box center [651, 49] width 495 height 39
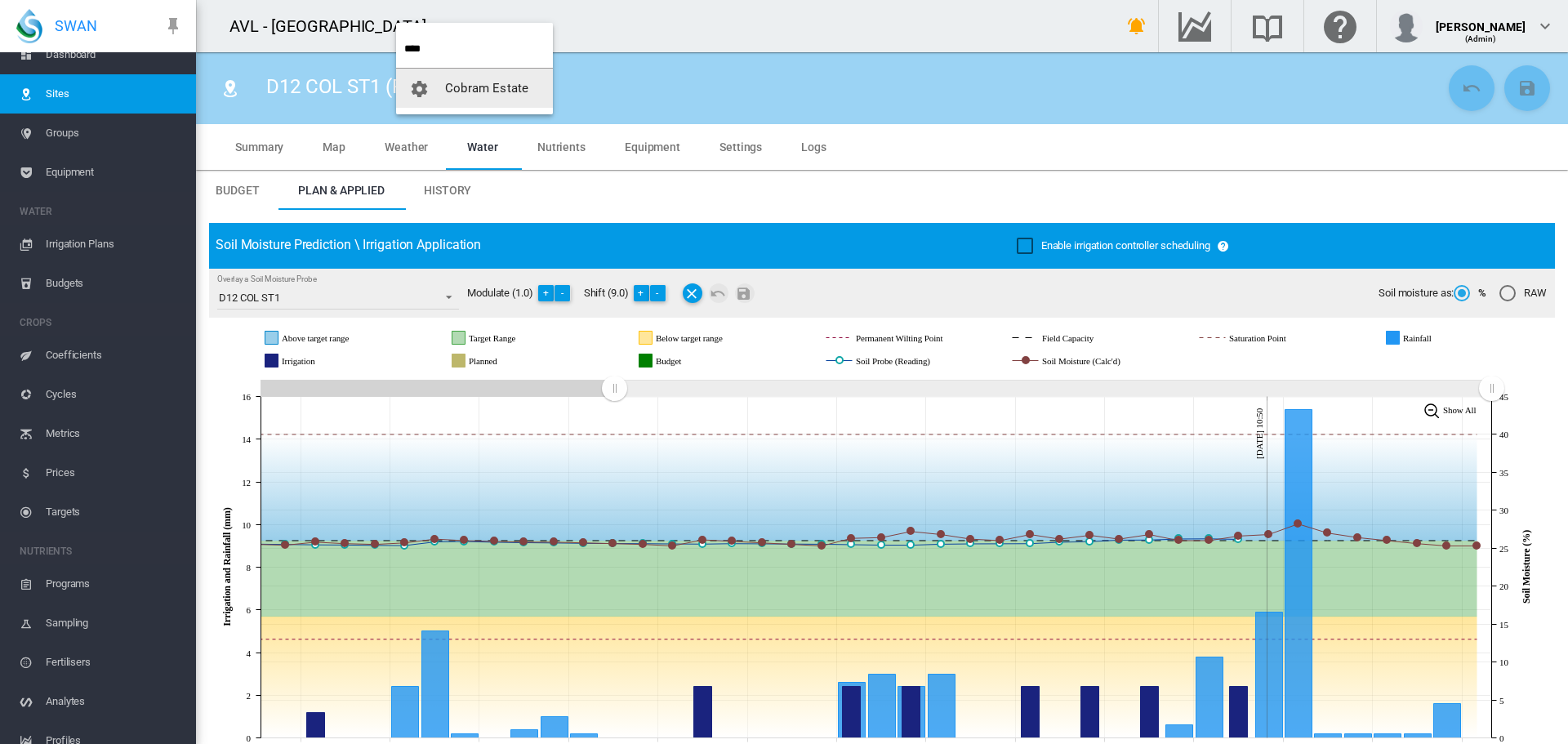
type input "****"
click at [479, 88] on span "Cobram Estate" at bounding box center [487, 88] width 84 height 14
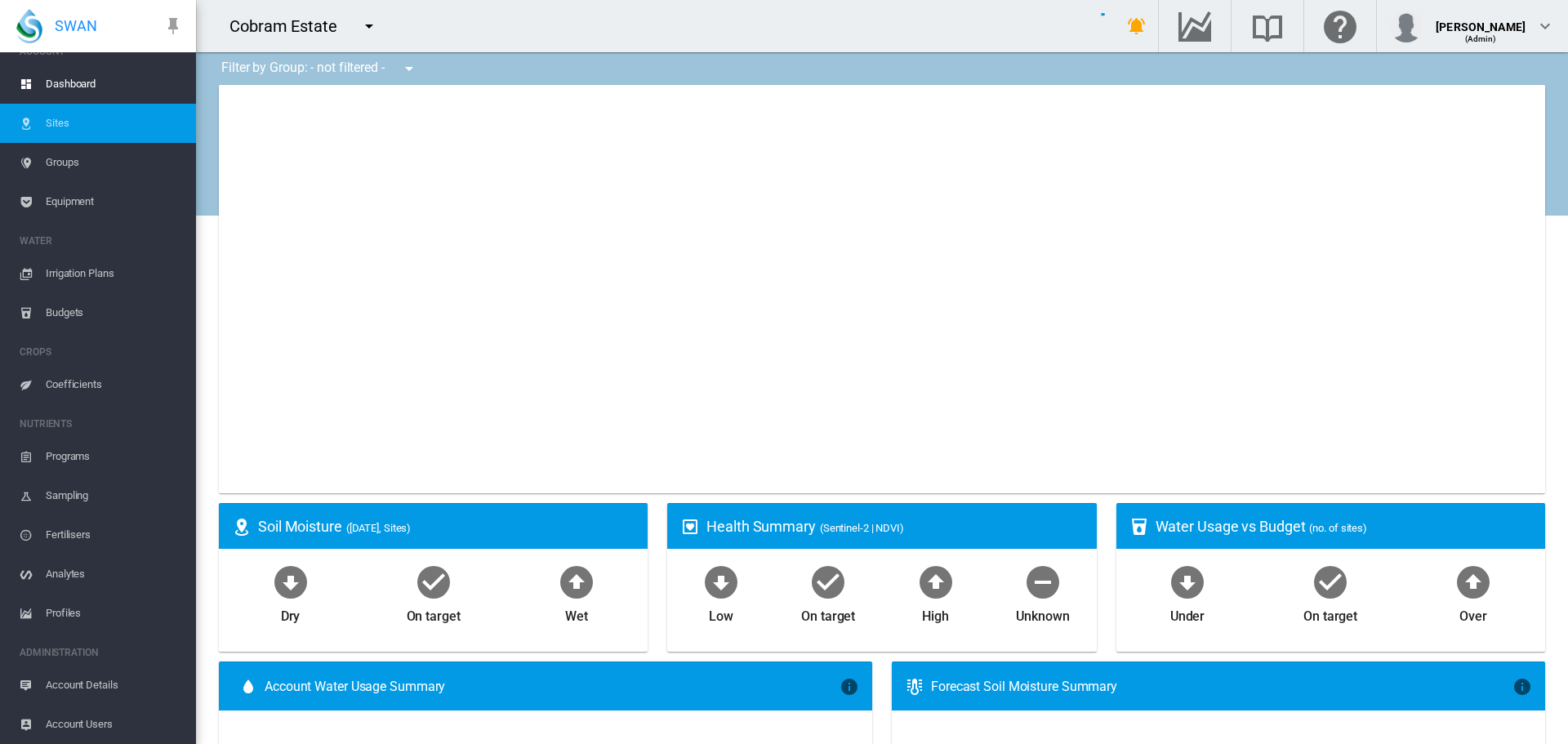
scroll to position [21, 0]
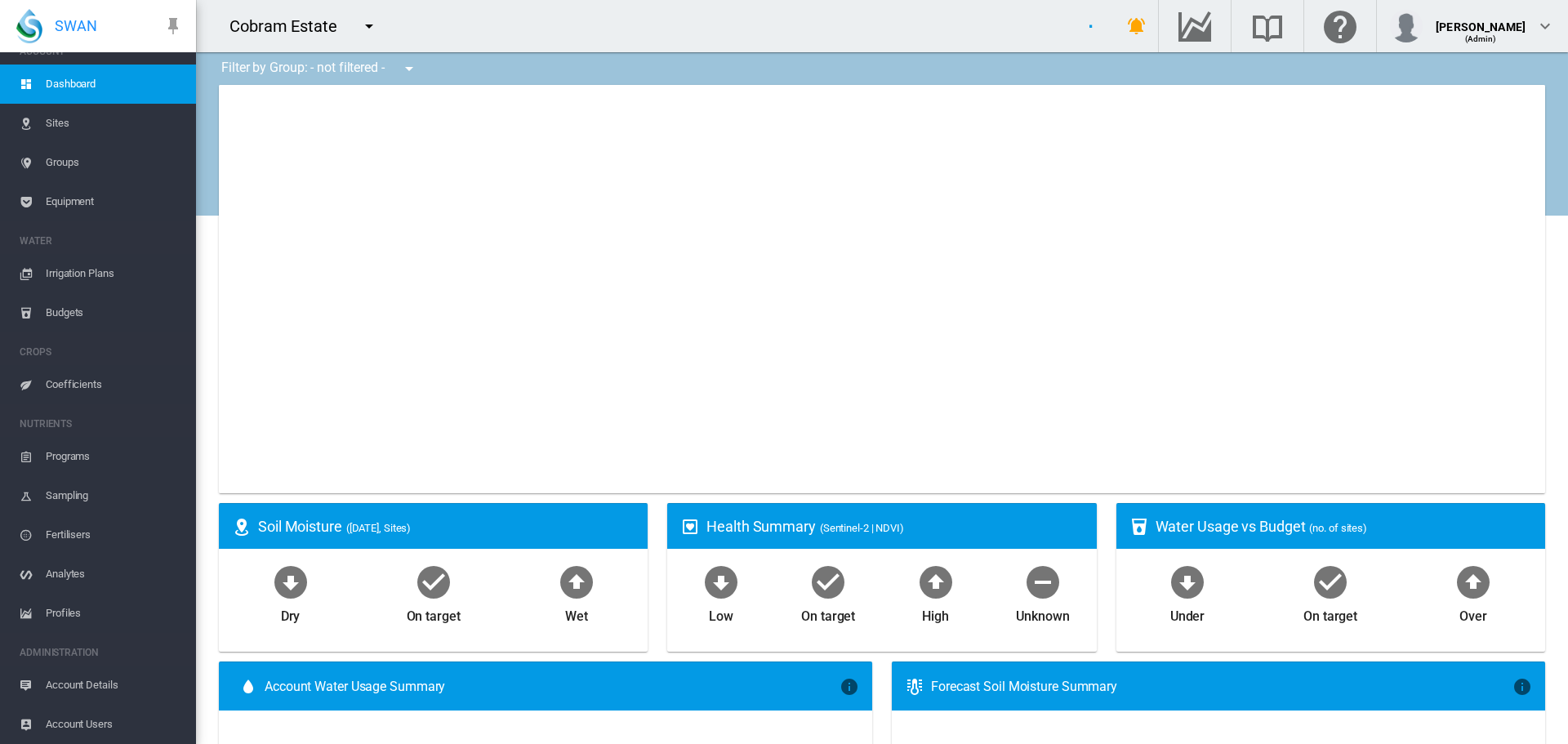
type input "**********"
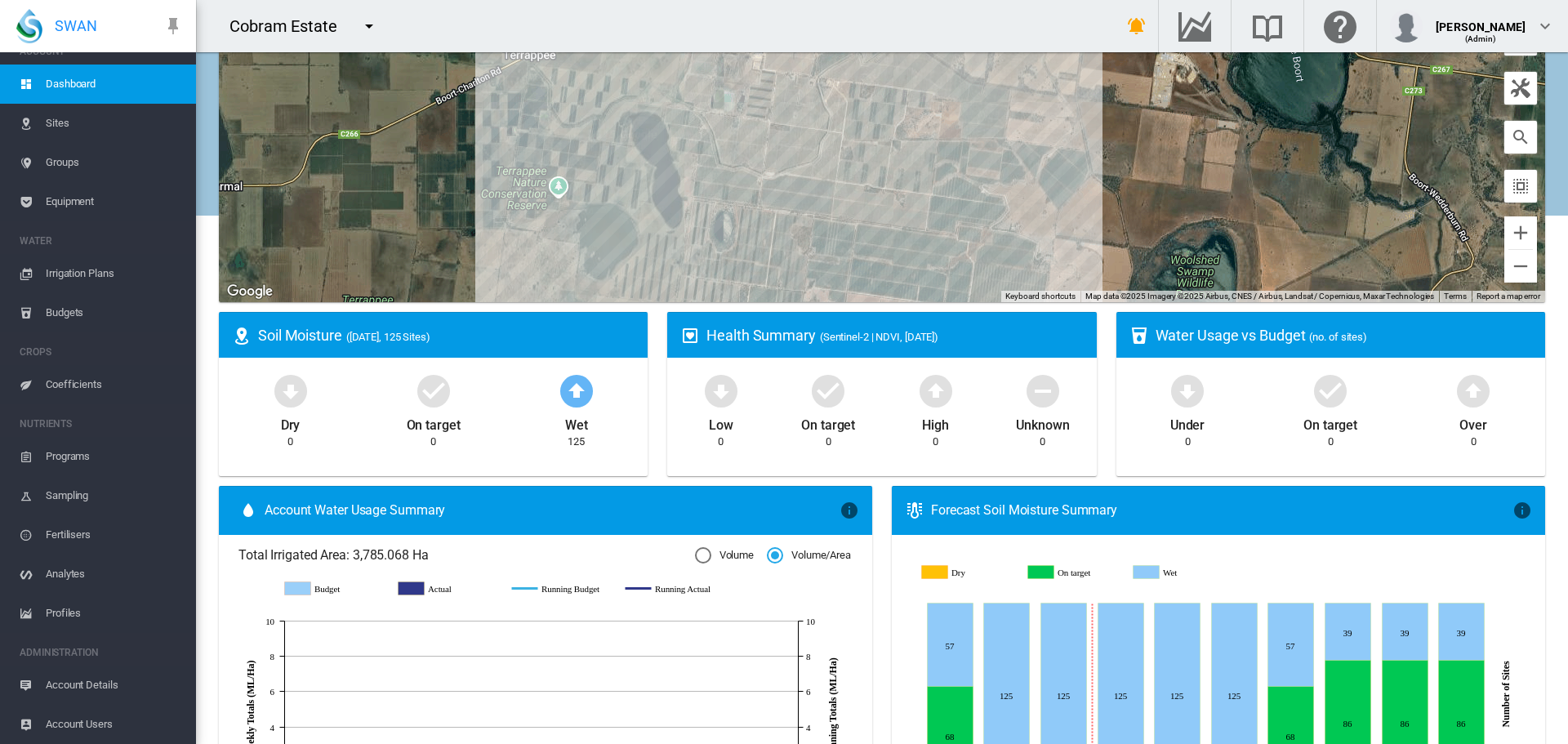
scroll to position [164, 0]
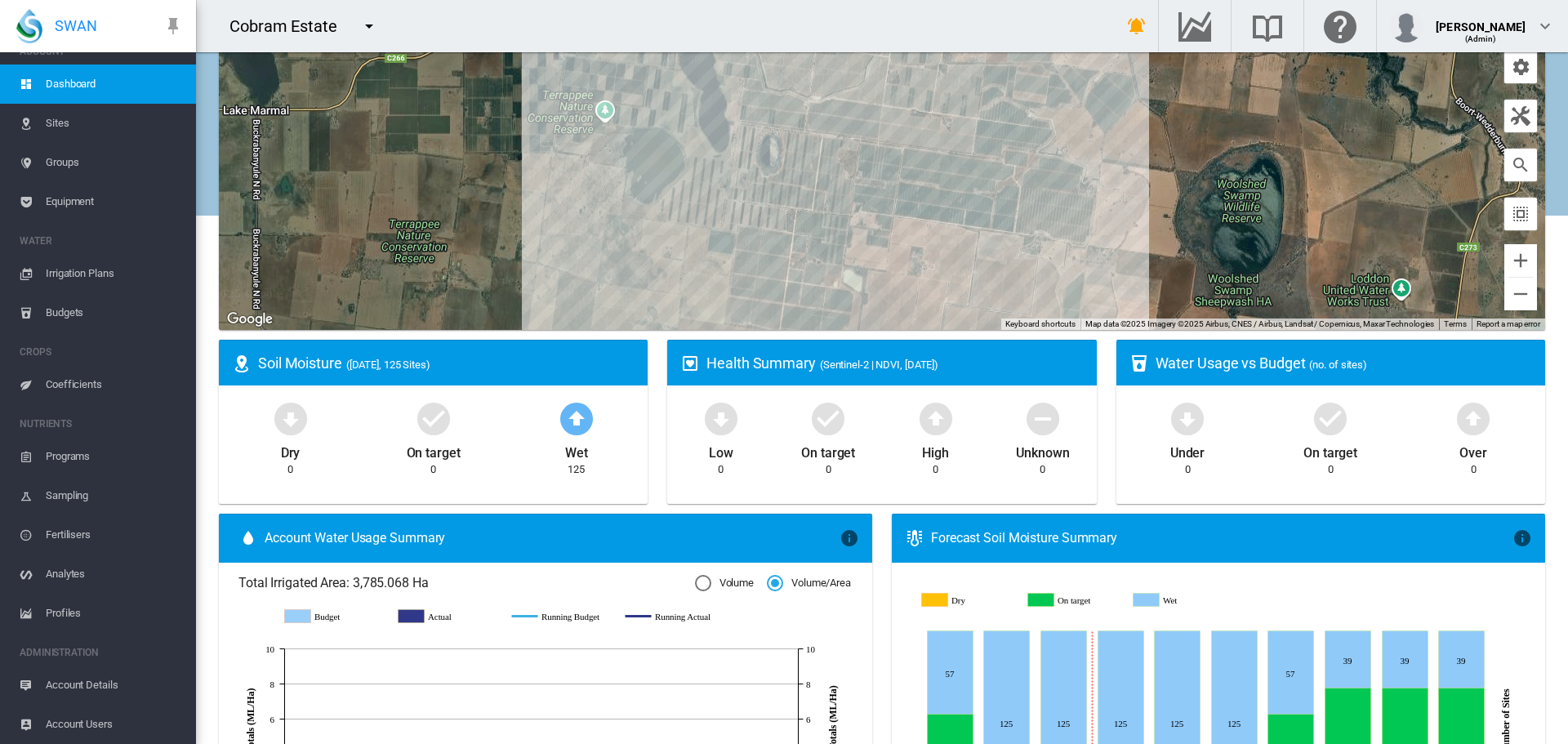
drag, startPoint x: 655, startPoint y: 221, endPoint x: 701, endPoint y: 118, distance: 112.8
click at [701, 118] on div at bounding box center [882, 126] width 1326 height 408
click at [63, 85] on span "Dashboard" at bounding box center [114, 85] width 138 height 40
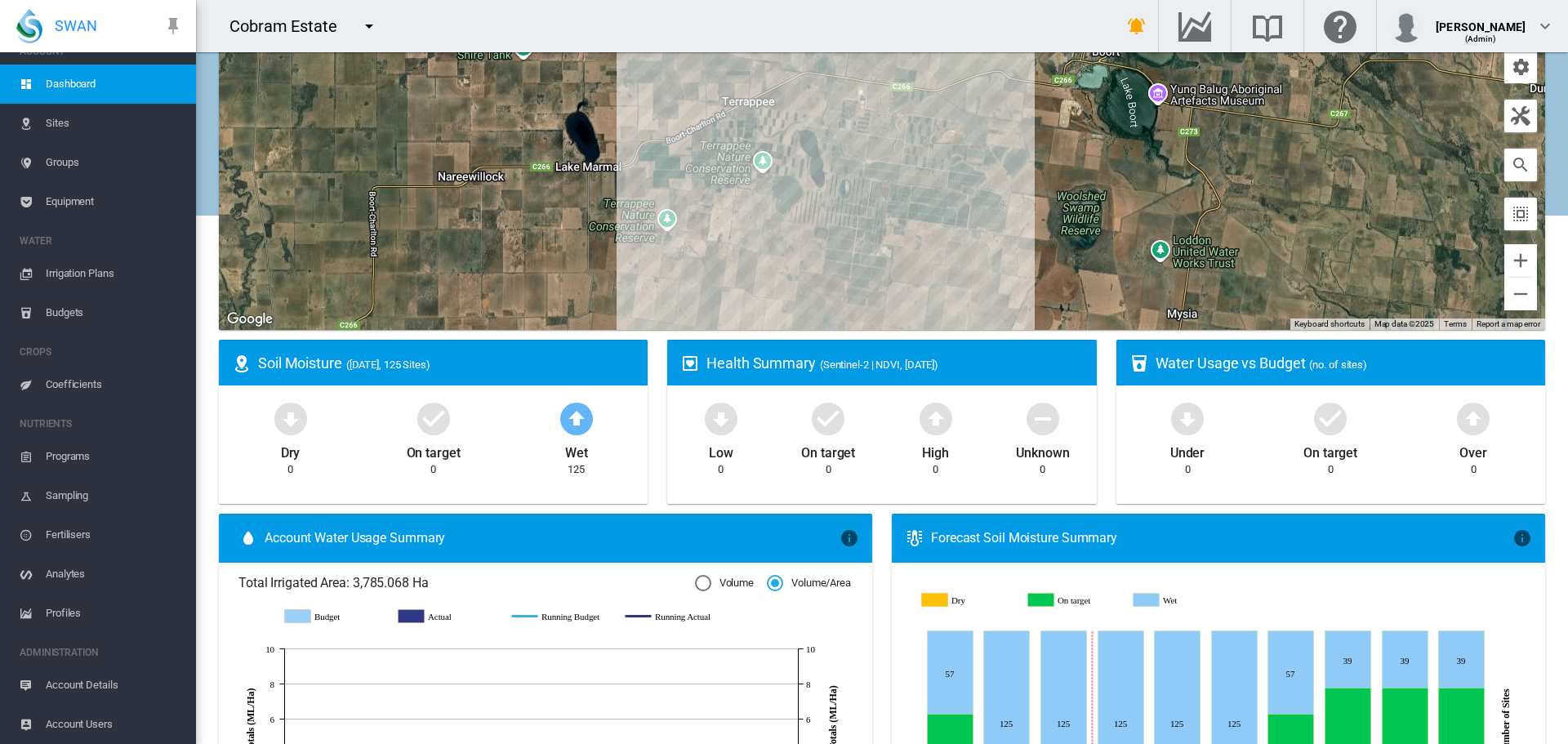
drag, startPoint x: 928, startPoint y: 201, endPoint x: 785, endPoint y: 235, distance: 147.0
click at [785, 235] on div at bounding box center [882, 126] width 1326 height 408
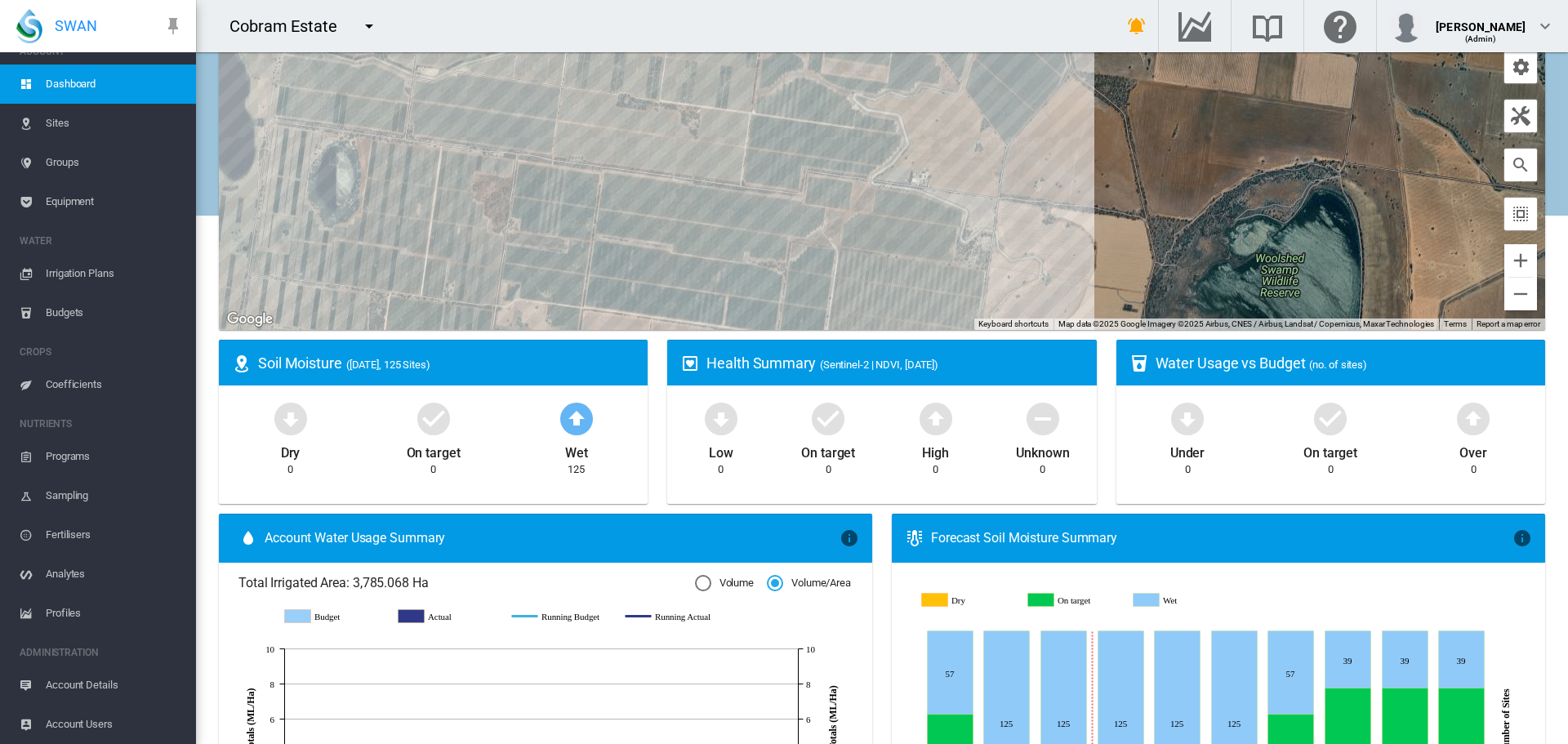
drag, startPoint x: 940, startPoint y: 150, endPoint x: 983, endPoint y: 154, distance: 43.2
click at [983, 154] on div at bounding box center [882, 126] width 1326 height 408
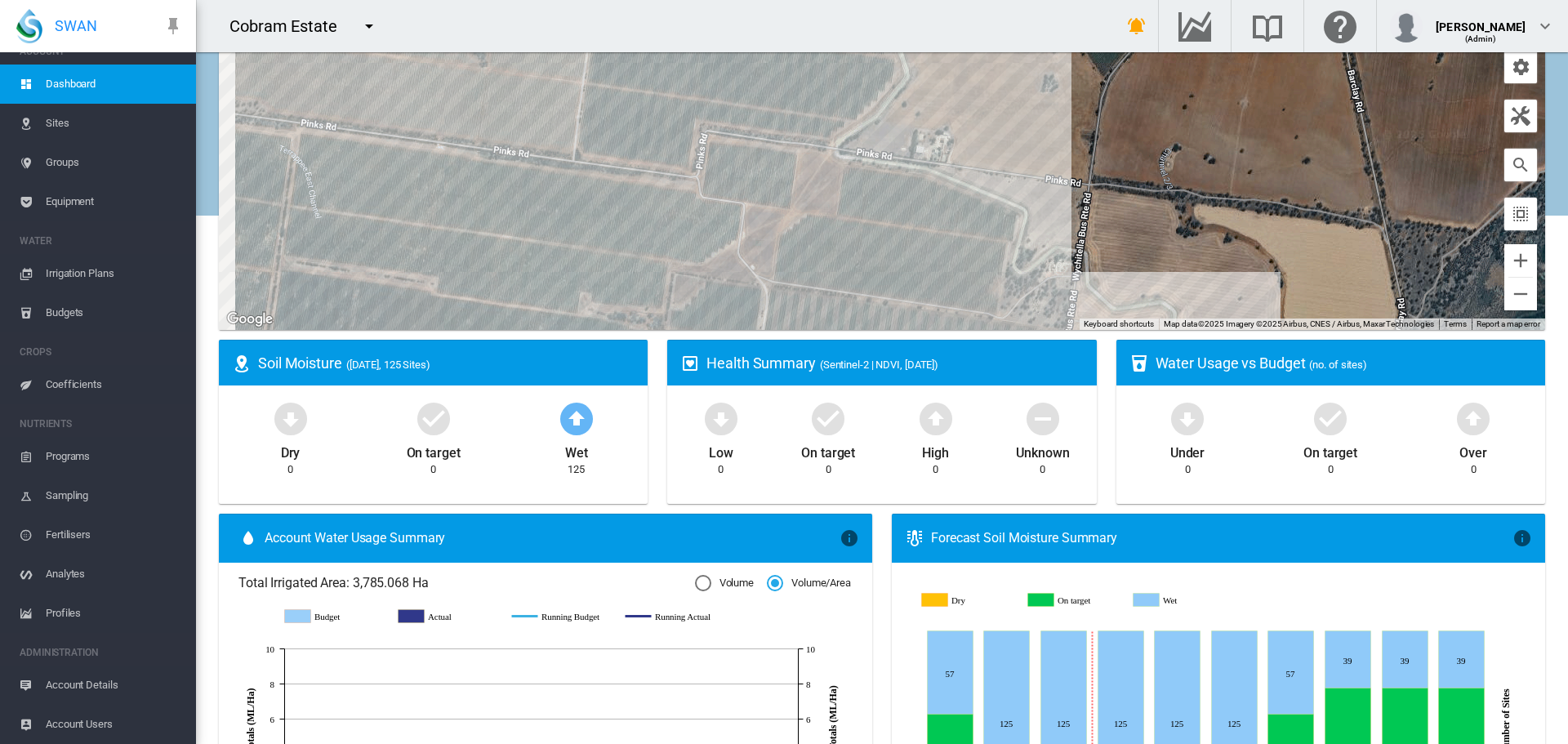
drag, startPoint x: 946, startPoint y: 170, endPoint x: 1021, endPoint y: 134, distance: 83.2
click at [1021, 134] on div at bounding box center [882, 126] width 1326 height 408
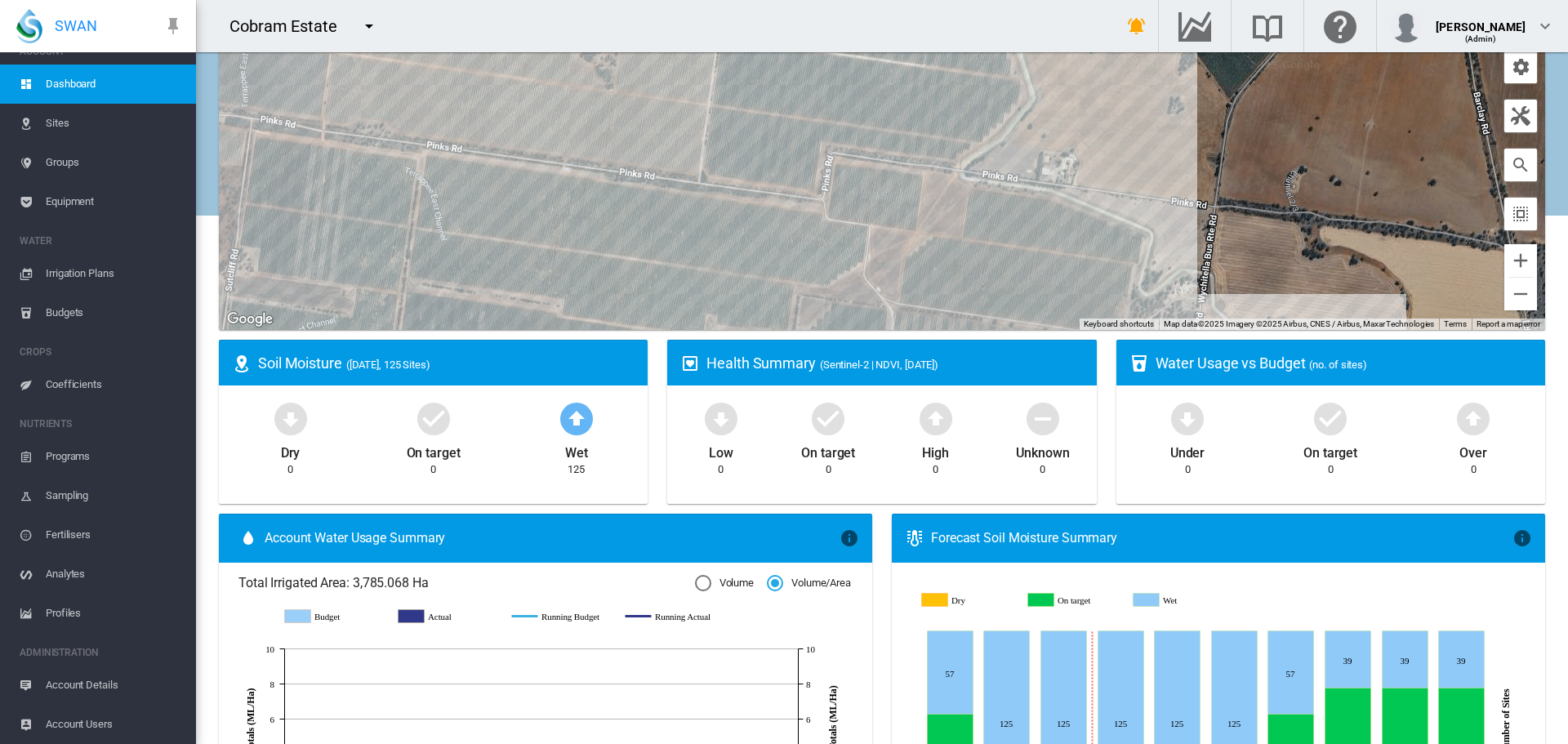
drag, startPoint x: 936, startPoint y: 205, endPoint x: 939, endPoint y: 187, distance: 18.2
click at [939, 187] on div at bounding box center [882, 126] width 1326 height 408
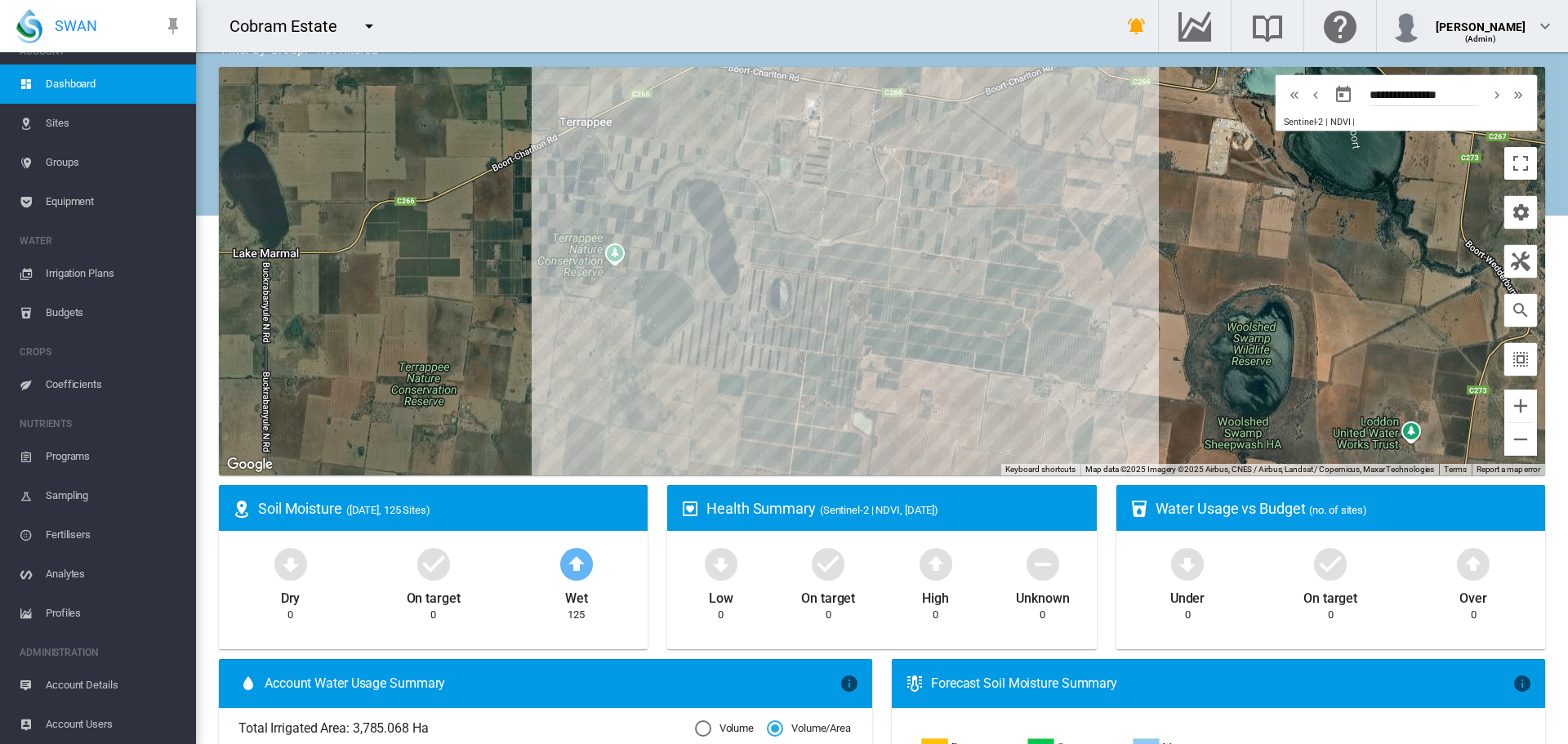
scroll to position [0, 0]
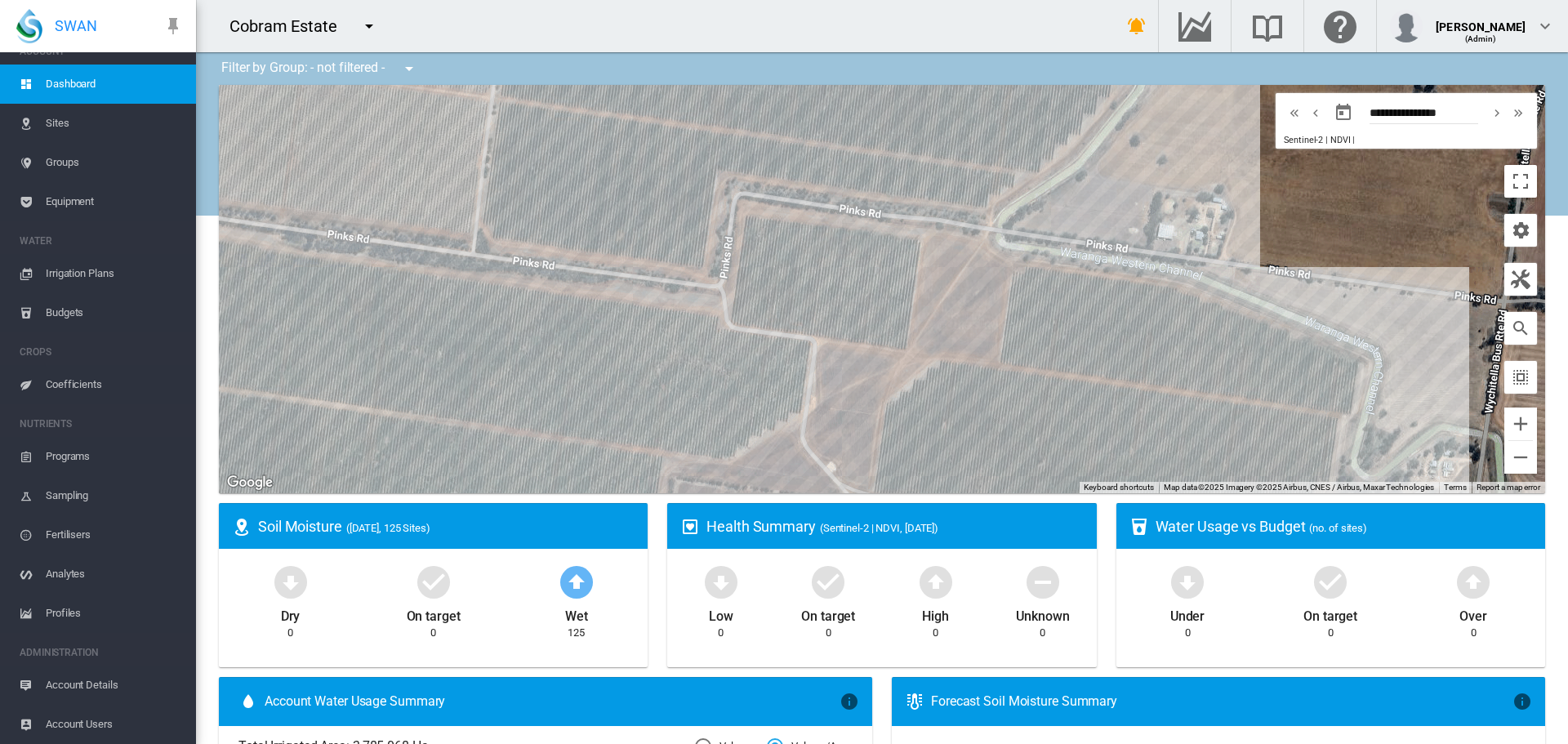
drag, startPoint x: 874, startPoint y: 279, endPoint x: 963, endPoint y: 298, distance: 91.0
click at [963, 298] on div at bounding box center [882, 289] width 1326 height 408
